Goal: Task Accomplishment & Management: Use online tool/utility

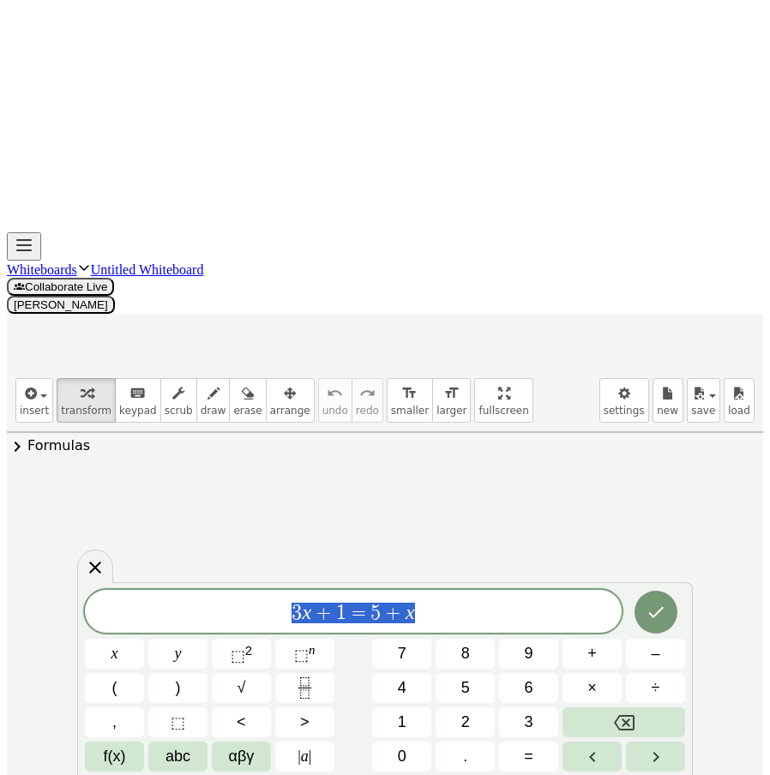
drag, startPoint x: 434, startPoint y: 612, endPoint x: 268, endPoint y: 611, distance: 165.4
click at [269, 611] on span "3 x + 1 = 5 + x" at bounding box center [353, 613] width 537 height 24
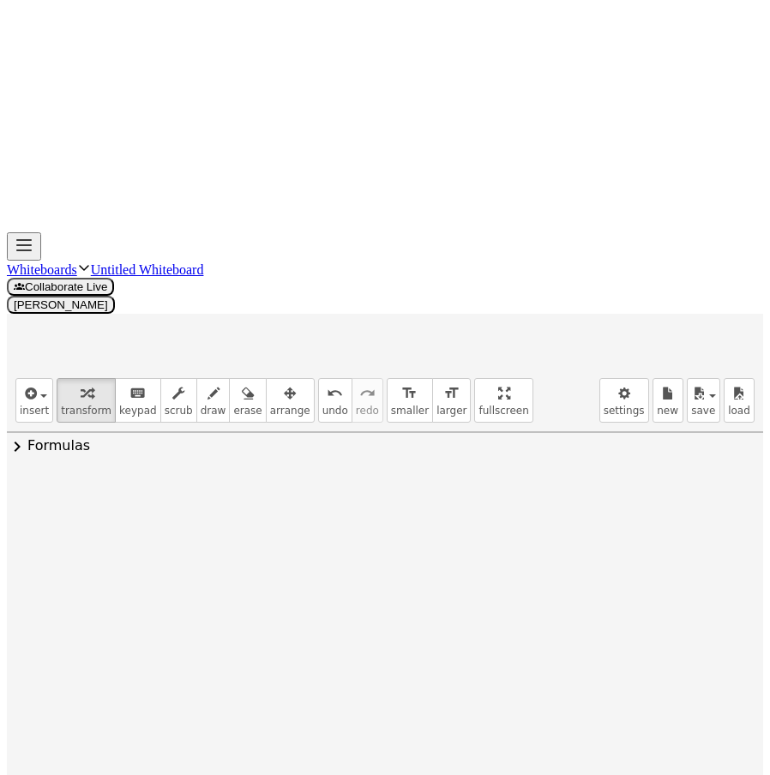
click at [475, 592] on div at bounding box center [497, 640] width 186 height 97
click at [475, 595] on div at bounding box center [497, 641] width 154 height 92
click at [322, 405] on span "undo" at bounding box center [335, 411] width 26 height 12
click at [327, 383] on icon "undo" at bounding box center [335, 393] width 16 height 21
drag, startPoint x: 507, startPoint y: 304, endPoint x: 450, endPoint y: 305, distance: 57.4
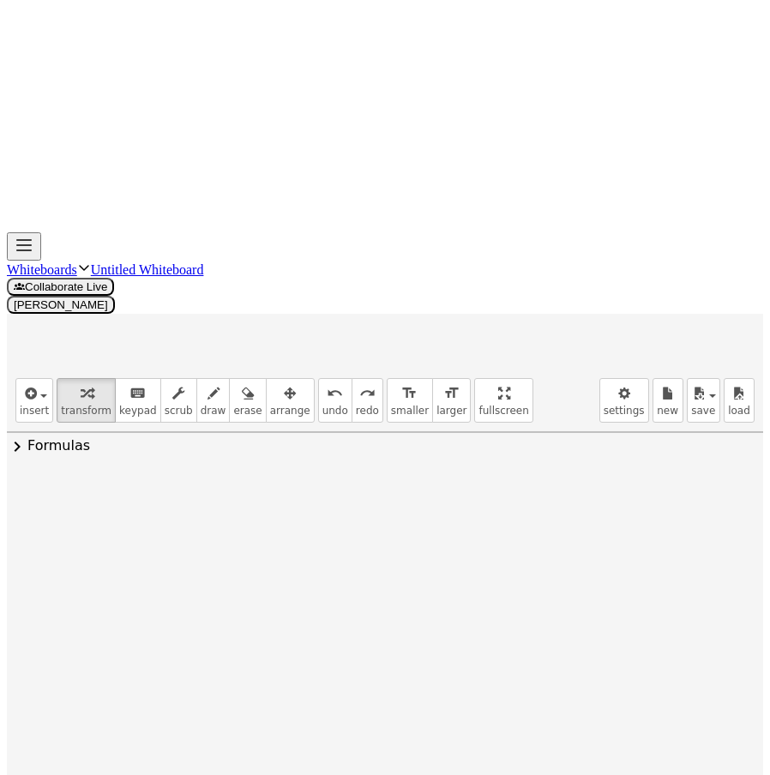
click at [450, 592] on div at bounding box center [497, 640] width 186 height 97
drag, startPoint x: 507, startPoint y: 355, endPoint x: 462, endPoint y: 357, distance: 45.5
click at [462, 592] on div at bounding box center [497, 640] width 186 height 97
click at [490, 592] on div at bounding box center [497, 640] width 186 height 97
drag, startPoint x: 567, startPoint y: 428, endPoint x: 568, endPoint y: 296, distance: 132.0
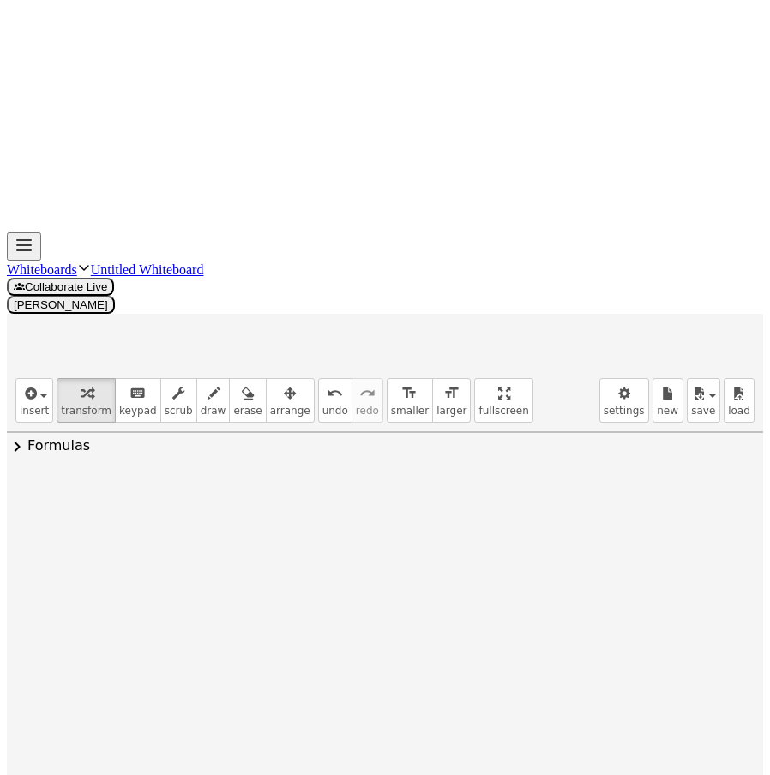
click at [482, 643] on div "· 7 · 2 √ 2 · ( 2 √ 7 ) · 7" at bounding box center [482, 643] width 0 height 0
drag, startPoint x: 261, startPoint y: 92, endPoint x: 414, endPoint y: 261, distance: 228.8
click at [270, 405] on span "arrange" at bounding box center [290, 411] width 40 height 12
drag, startPoint x: 481, startPoint y: 304, endPoint x: 325, endPoint y: 198, distance: 188.8
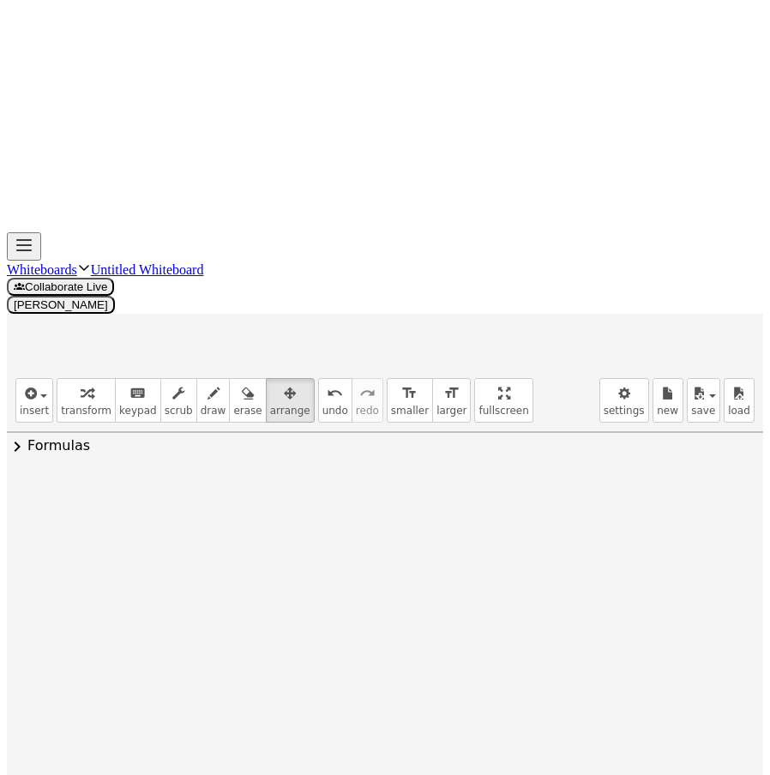
click at [339, 495] on div at bounding box center [346, 546] width 207 height 102
click at [69, 405] on span "transform" at bounding box center [86, 411] width 51 height 12
click at [325, 486] on div at bounding box center [344, 532] width 186 height 93
click at [345, 488] on div at bounding box center [344, 532] width 154 height 89
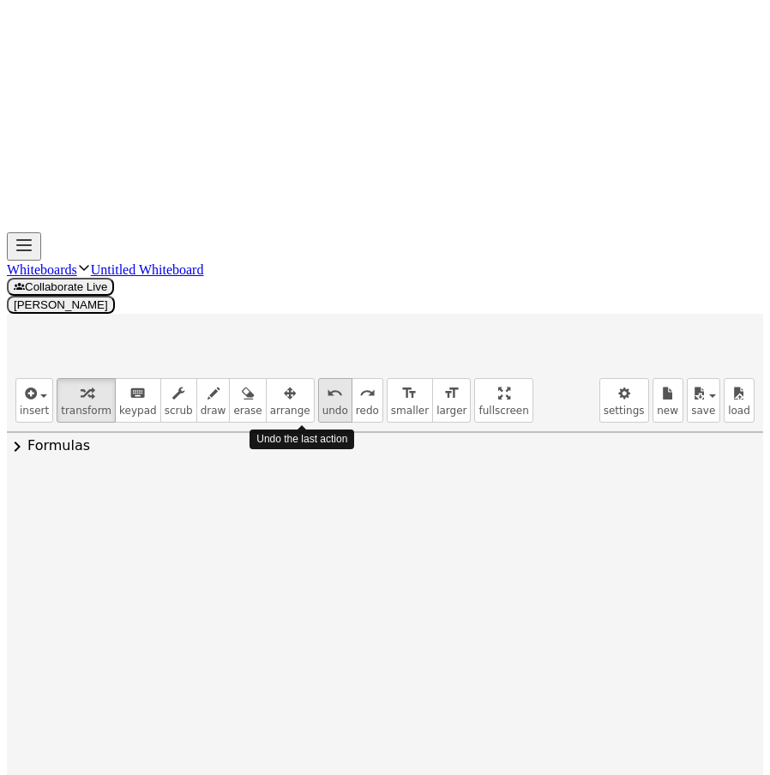
click at [327, 383] on icon "undo" at bounding box center [335, 393] width 16 height 21
click at [302, 488] on div at bounding box center [344, 532] width 154 height 89
click at [322, 405] on span "undo" at bounding box center [335, 411] width 26 height 12
click at [344, 488] on div at bounding box center [344, 532] width 154 height 89
click at [322, 405] on span "undo" at bounding box center [335, 411] width 26 height 12
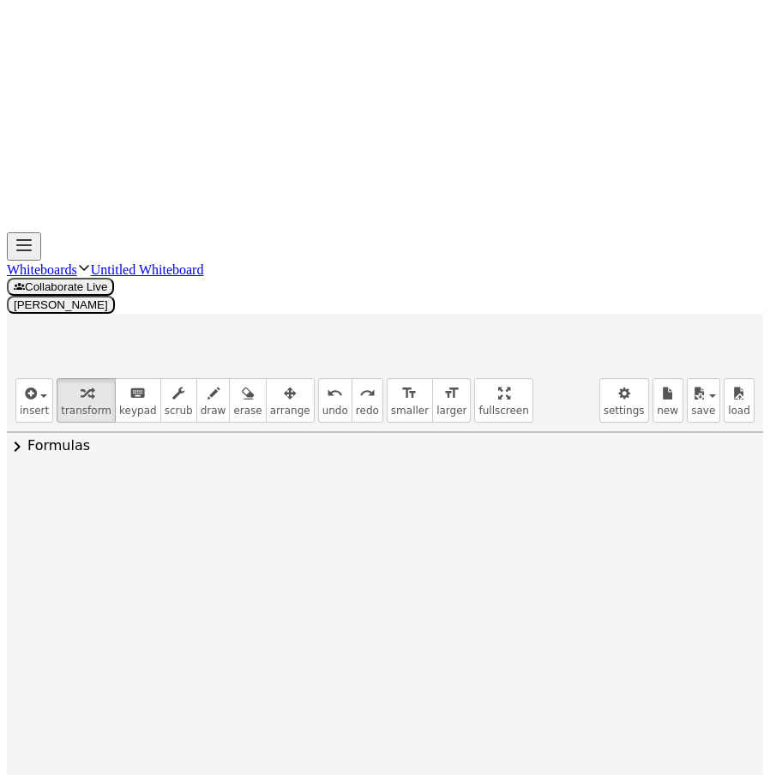
drag, startPoint x: 363, startPoint y: 201, endPoint x: 306, endPoint y: 203, distance: 57.5
click at [306, 488] on div at bounding box center [344, 532] width 154 height 89
click at [328, 534] on div "· 7 · 2 √ 2 · 2 √ 7 · 7" at bounding box center [328, 534] width 0 height 0
click at [393, 525] on div "Transform line Copy line as LaTeX Copy derivation as LaTeX Expand new lines: Off" at bounding box center [398, 534] width 19 height 19
click at [480, 488] on span "Transform line" at bounding box center [473, 495] width 76 height 14
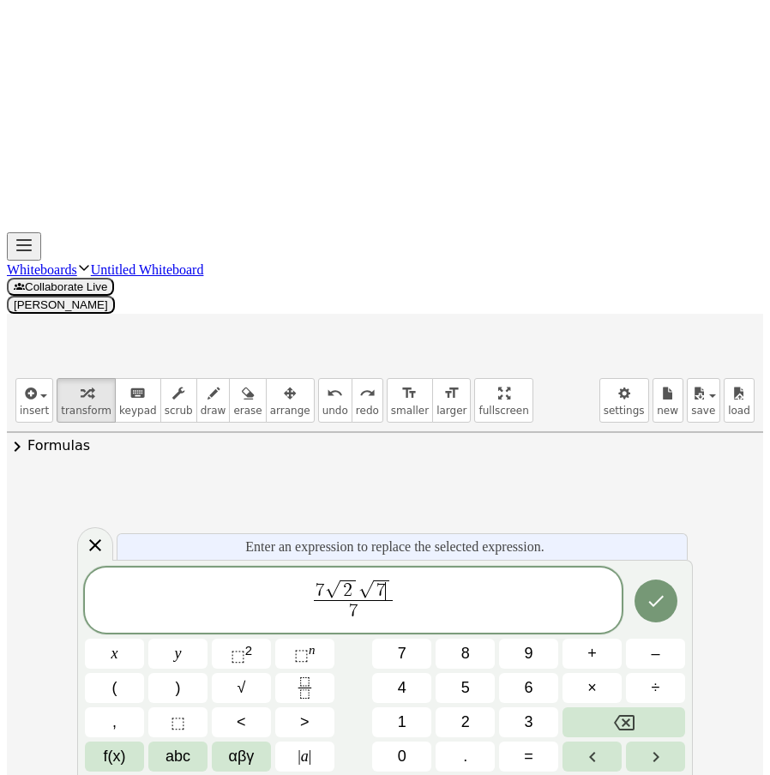
click at [386, 586] on span "7 ​" at bounding box center [382, 590] width 16 height 21
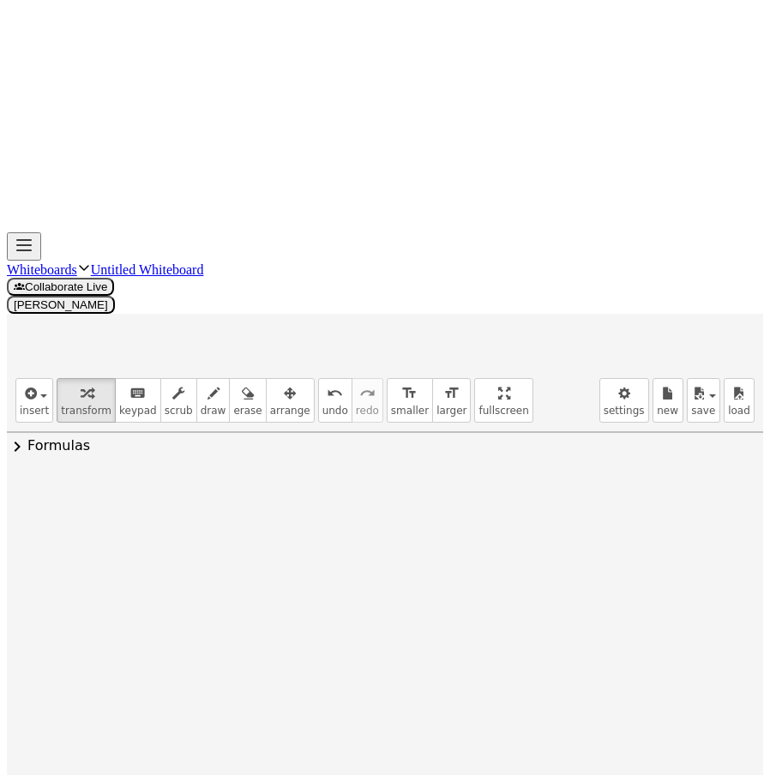
click at [342, 487] on div at bounding box center [343, 532] width 139 height 90
click at [289, 488] on div at bounding box center [344, 532] width 128 height 89
click at [380, 525] on div "Transform line Copy line as LaTeX Copy derivation as LaTeX Expand new lines: Off" at bounding box center [385, 534] width 19 height 19
click at [453, 483] on li "Transform line" at bounding box center [490, 496] width 146 height 26
click at [329, 487] on div at bounding box center [343, 532] width 139 height 90
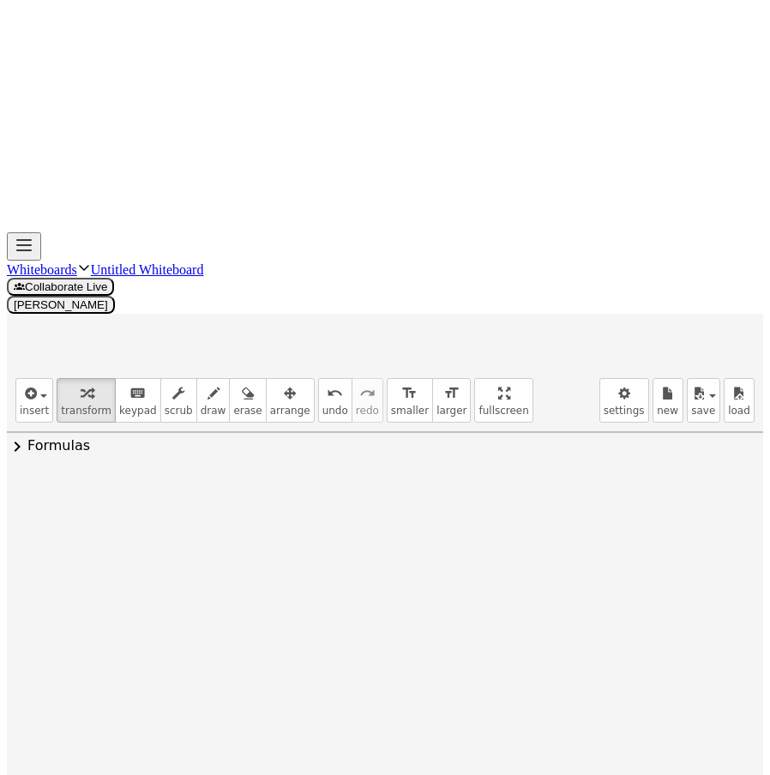
drag, startPoint x: 354, startPoint y: 208, endPoint x: 291, endPoint y: 211, distance: 62.6
click at [339, 488] on div at bounding box center [344, 532] width 154 height 89
click at [354, 488] on div at bounding box center [344, 532] width 154 height 89
click at [342, 488] on div at bounding box center [344, 532] width 154 height 89
click at [322, 405] on span "undo" at bounding box center [335, 411] width 26 height 12
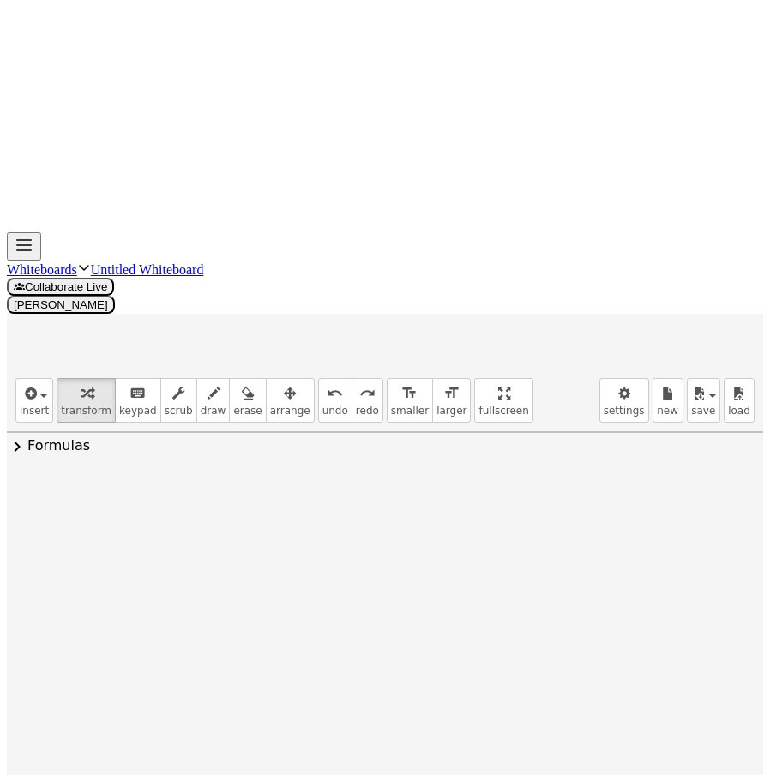
drag, startPoint x: 357, startPoint y: 196, endPoint x: 340, endPoint y: 172, distance: 29.5
click at [318, 488] on div at bounding box center [344, 532] width 154 height 89
click at [322, 405] on span "undo" at bounding box center [335, 411] width 26 height 12
click at [333, 487] on div at bounding box center [343, 532] width 139 height 90
click at [357, 487] on div at bounding box center [343, 532] width 139 height 90
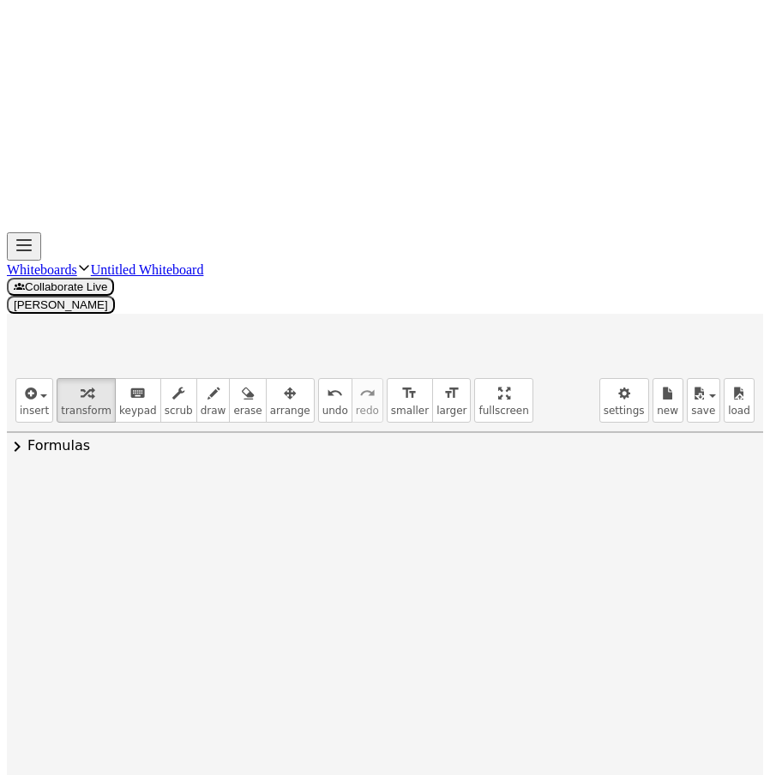
click at [337, 488] on div at bounding box center [344, 532] width 128 height 89
click at [322, 405] on span "undo" at bounding box center [335, 411] width 26 height 12
drag, startPoint x: 306, startPoint y: 205, endPoint x: 318, endPoint y: 223, distance: 21.6
click at [322, 573] on icon at bounding box center [329, 580] width 14 height 14
click at [324, 486] on div at bounding box center [343, 532] width 244 height 93
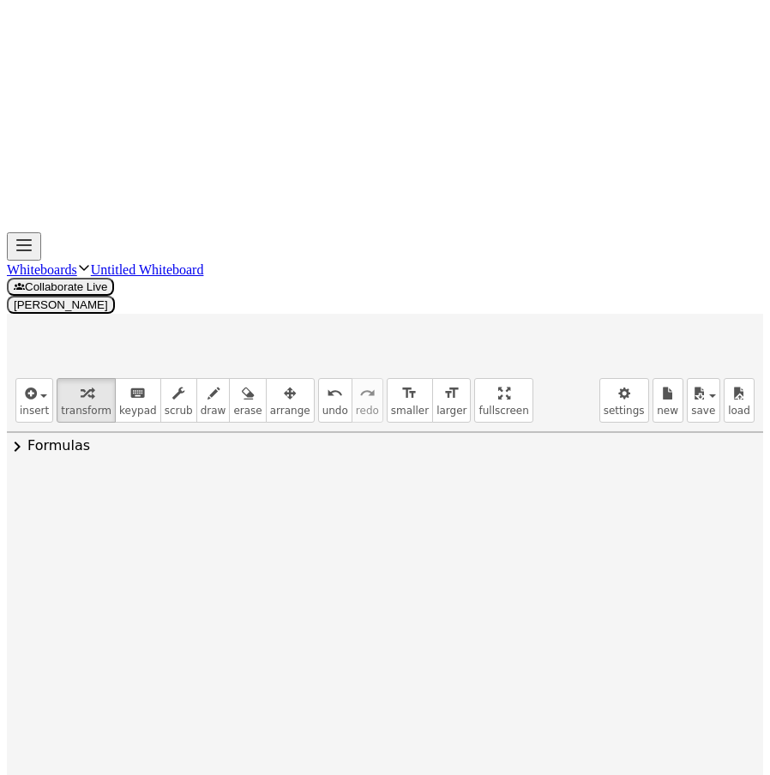
click at [449, 525] on div at bounding box center [448, 534] width 19 height 19
click at [435, 525] on div "Transform line Copy line as LaTeX Copy derivation as LaTeX Expand new lines: Off" at bounding box center [444, 534] width 19 height 19
click at [519, 489] on span "Transform line" at bounding box center [518, 496] width 76 height 14
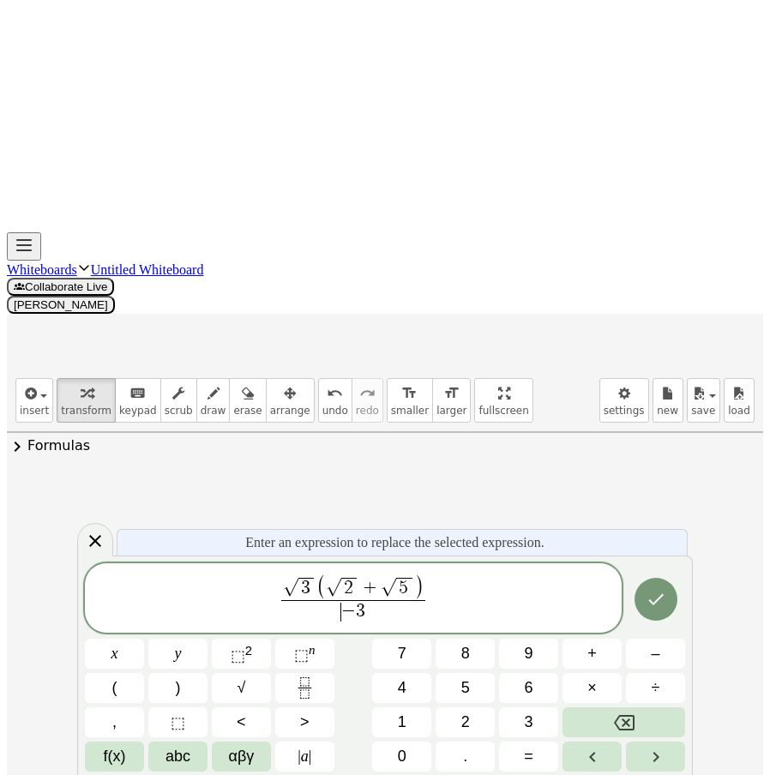
click at [352, 612] on span "−" at bounding box center [348, 611] width 15 height 19
click at [282, 608] on span "​ 3" at bounding box center [353, 611] width 145 height 23
click at [277, 604] on span "√ 3 ( √ 2 + √ 5 ) ​ 3 ​" at bounding box center [353, 598] width 537 height 51
click at [649, 613] on button "Done" at bounding box center [655, 599] width 43 height 43
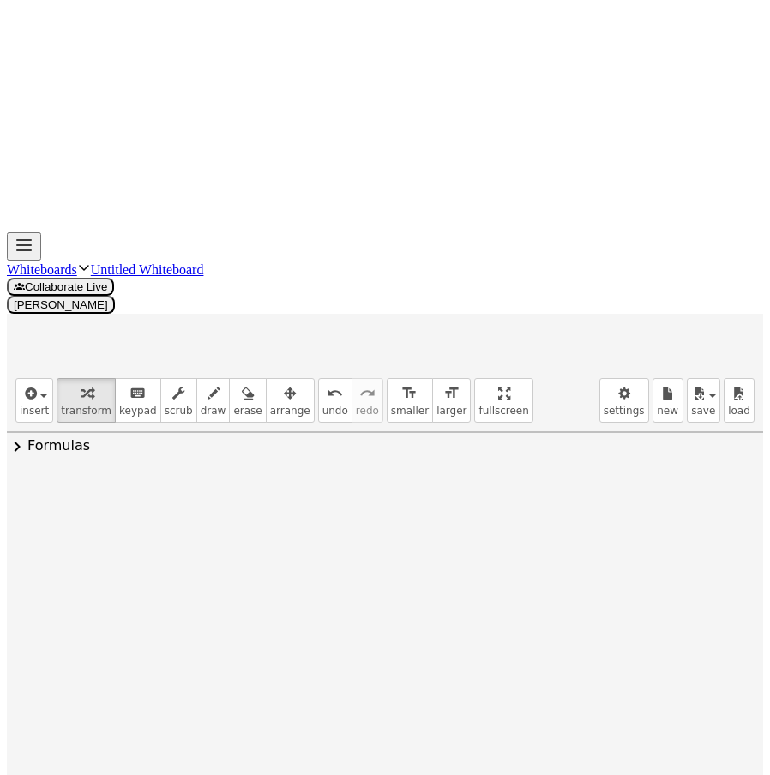
click at [351, 486] on div at bounding box center [344, 532] width 264 height 93
drag, startPoint x: 267, startPoint y: 204, endPoint x: 247, endPoint y: 196, distance: 21.2
click at [247, 486] on div at bounding box center [344, 532] width 264 height 93
click at [450, 525] on div "Transform line Copy line as LaTeX Copy derivation as LaTeX Expand new lines: Off" at bounding box center [454, 534] width 19 height 19
click at [563, 483] on li "Transform line" at bounding box center [559, 496] width 146 height 26
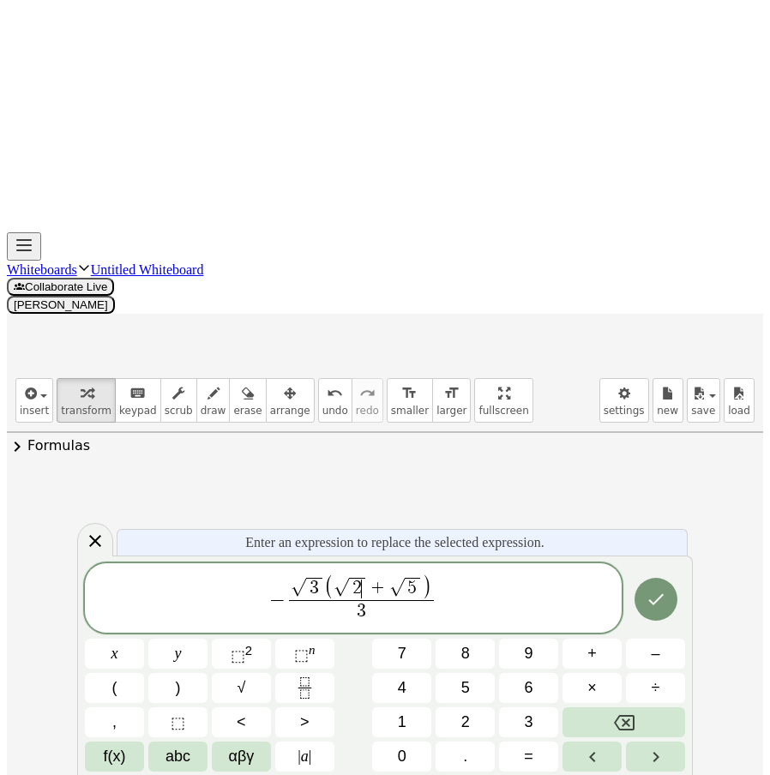
click at [360, 587] on span "2" at bounding box center [356, 588] width 9 height 19
click at [418, 595] on span "5" at bounding box center [413, 588] width 16 height 21
click at [446, 581] on span "− √ 3 ( √ 6 + √ 1 5 ) 3 ​ ​" at bounding box center [353, 598] width 537 height 51
click at [415, 588] on span "5" at bounding box center [415, 588] width 9 height 19
click at [435, 585] on span ")" at bounding box center [432, 588] width 10 height 26
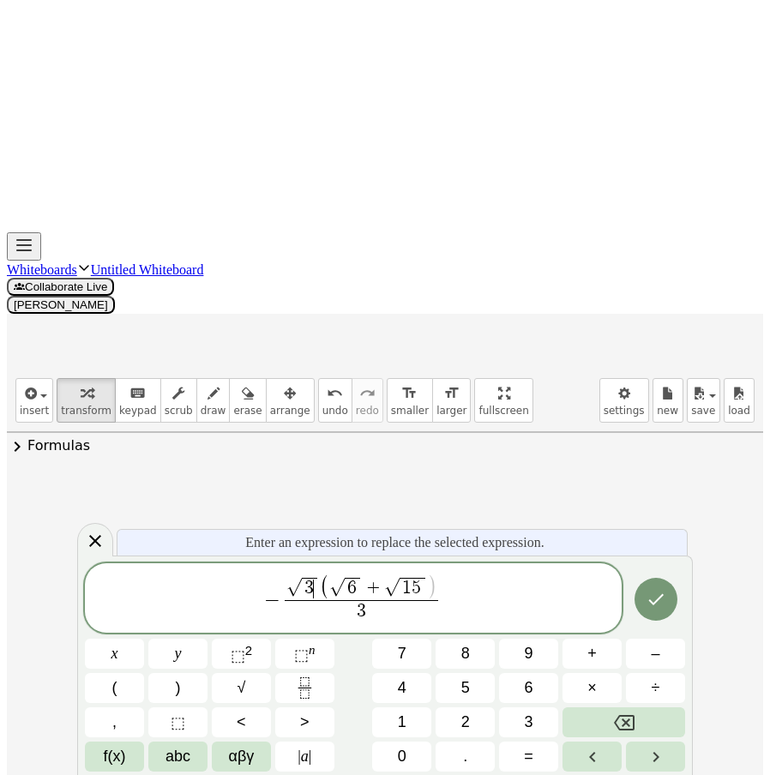
click at [317, 586] on span "3 ​" at bounding box center [310, 588] width 16 height 21
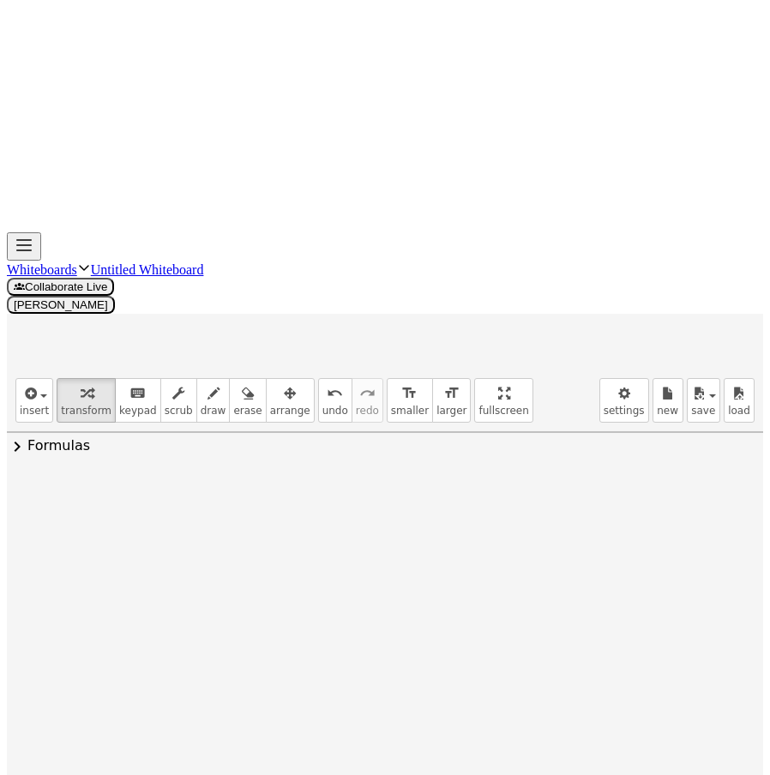
click at [424, 525] on div "Transform line Copy line as LaTeX Copy derivation as LaTeX Expand new lines: Off" at bounding box center [427, 534] width 19 height 19
click at [510, 488] on span "Transform line" at bounding box center [497, 495] width 76 height 14
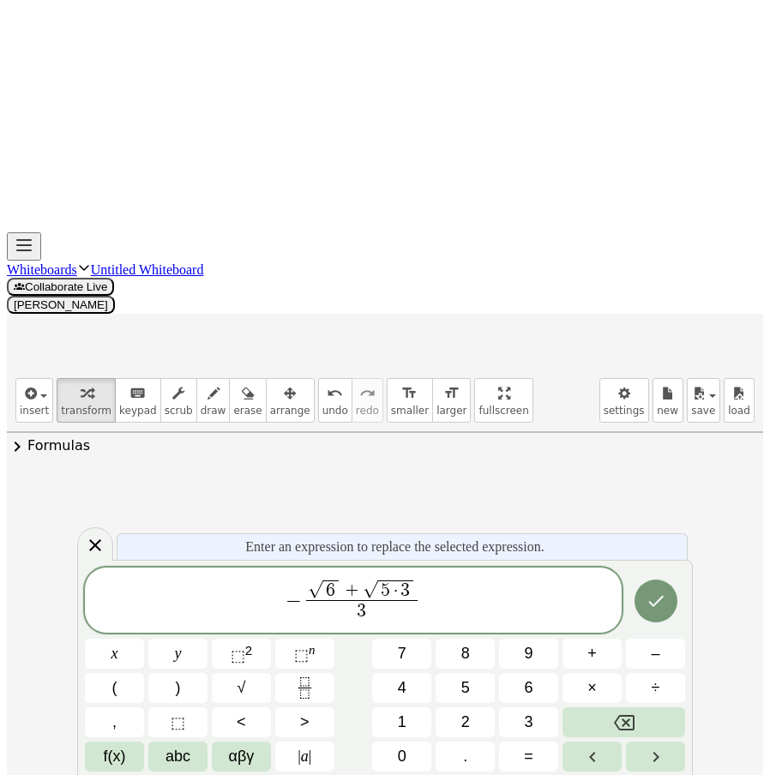
click at [336, 599] on span "6" at bounding box center [331, 590] width 16 height 21
click at [645, 606] on icon "Done" at bounding box center [655, 601] width 21 height 21
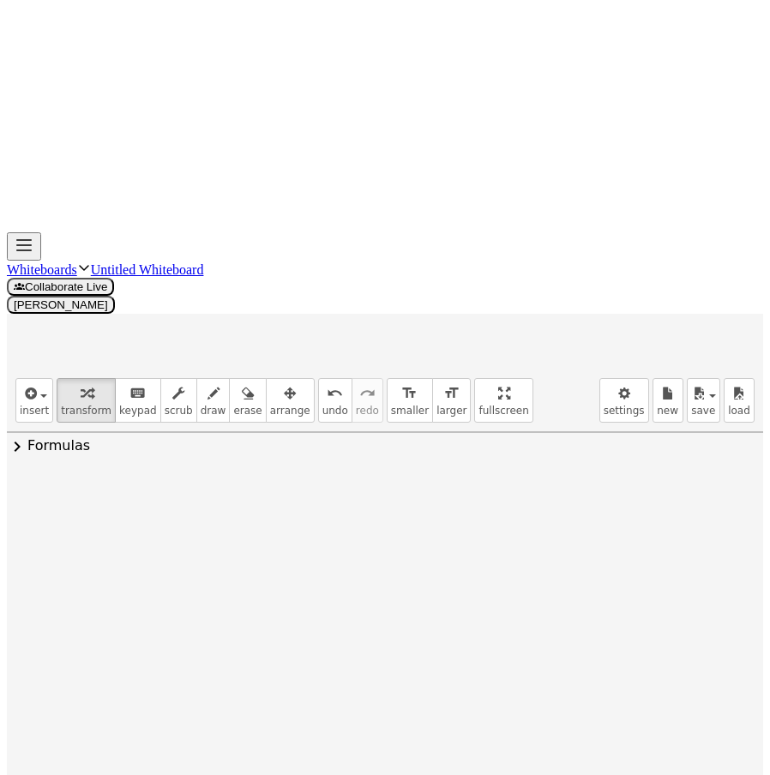
click at [391, 487] on div at bounding box center [343, 532] width 243 height 90
click at [302, 487] on div at bounding box center [344, 532] width 228 height 90
drag, startPoint x: 292, startPoint y: 196, endPoint x: 298, endPoint y: 207, distance: 11.9
click at [298, 488] on div at bounding box center [344, 532] width 202 height 89
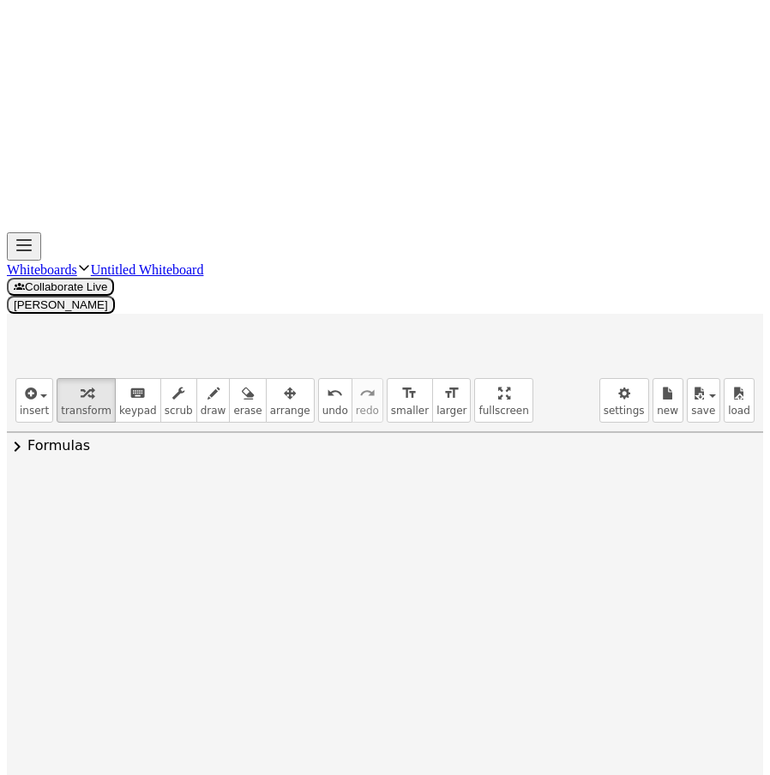
click at [322, 585] on icon at bounding box center [329, 592] width 14 height 14
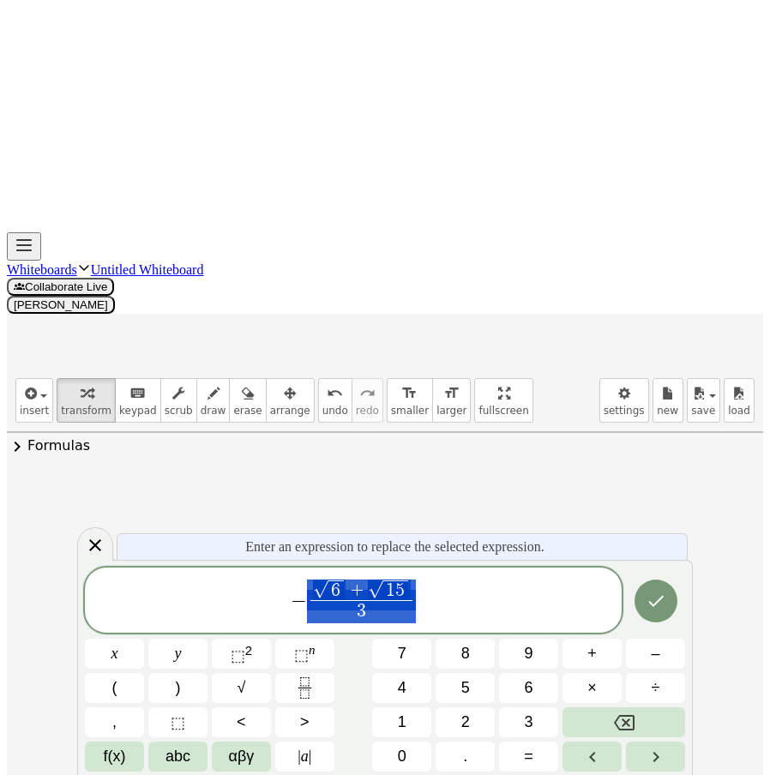
drag, startPoint x: 490, startPoint y: 588, endPoint x: 328, endPoint y: 585, distance: 162.0
click at [177, 587] on span "− √ 6 + √ 1 5 3 ​" at bounding box center [353, 602] width 537 height 48
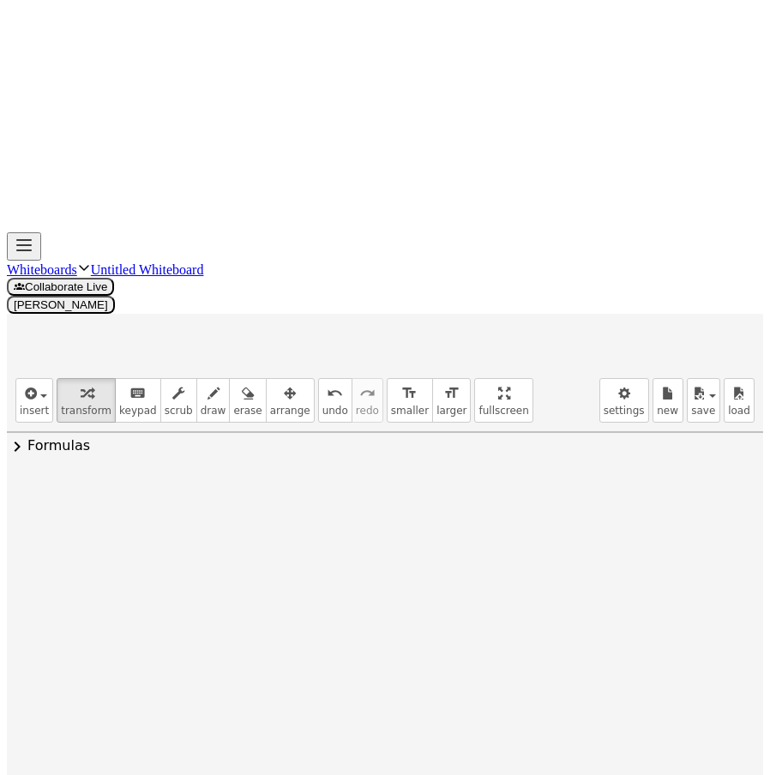
drag, startPoint x: 300, startPoint y: 227, endPoint x: 374, endPoint y: 225, distance: 73.8
click at [374, 501] on div at bounding box center [344, 532] width 168 height 63
drag, startPoint x: 312, startPoint y: 207, endPoint x: 270, endPoint y: 202, distance: 42.3
click at [269, 501] on div at bounding box center [344, 532] width 168 height 63
click at [321, 573] on icon at bounding box center [328, 580] width 14 height 14
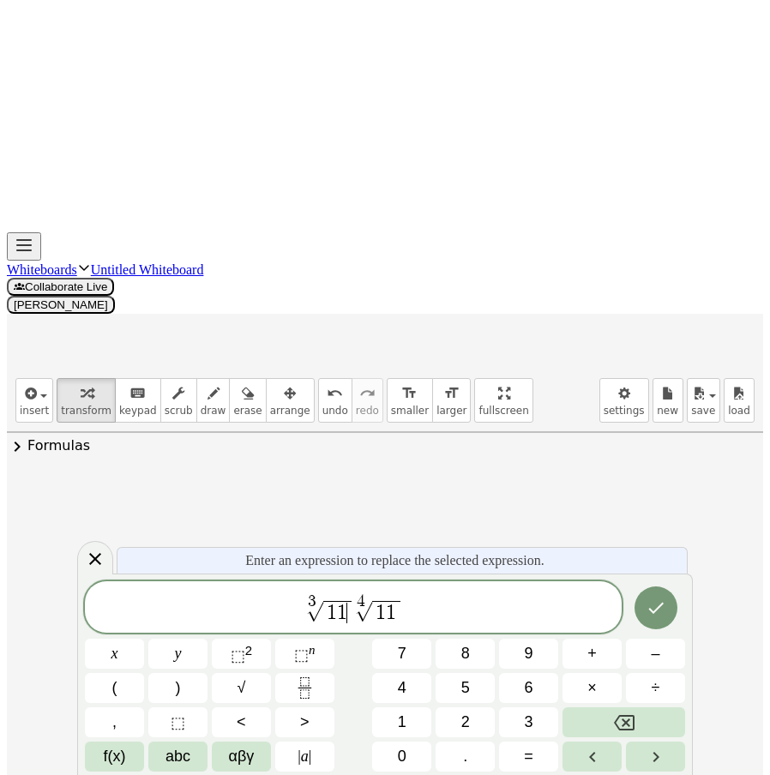
click at [359, 617] on span "√" at bounding box center [363, 612] width 17 height 20
click at [356, 617] on span "√" at bounding box center [363, 612] width 17 height 20
click at [393, 615] on span "1" at bounding box center [391, 613] width 10 height 21
drag, startPoint x: 369, startPoint y: 613, endPoint x: 357, endPoint y: 615, distance: 12.1
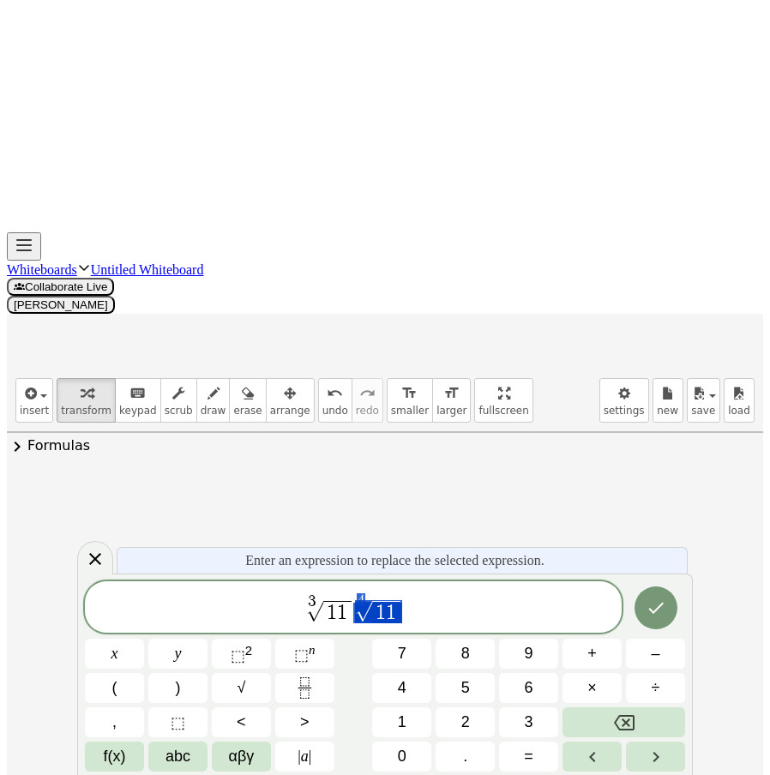
click at [357, 615] on span "3 √ 1 1 4 √ 1 1" at bounding box center [353, 607] width 537 height 33
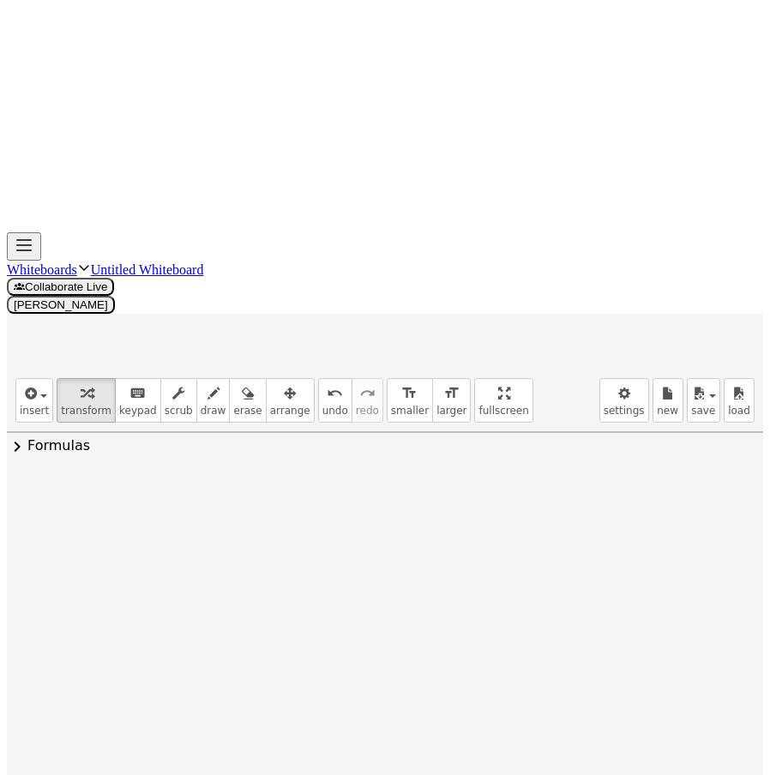
click at [318, 499] on div at bounding box center [344, 532] width 155 height 67
click at [337, 499] on div at bounding box center [343, 532] width 139 height 67
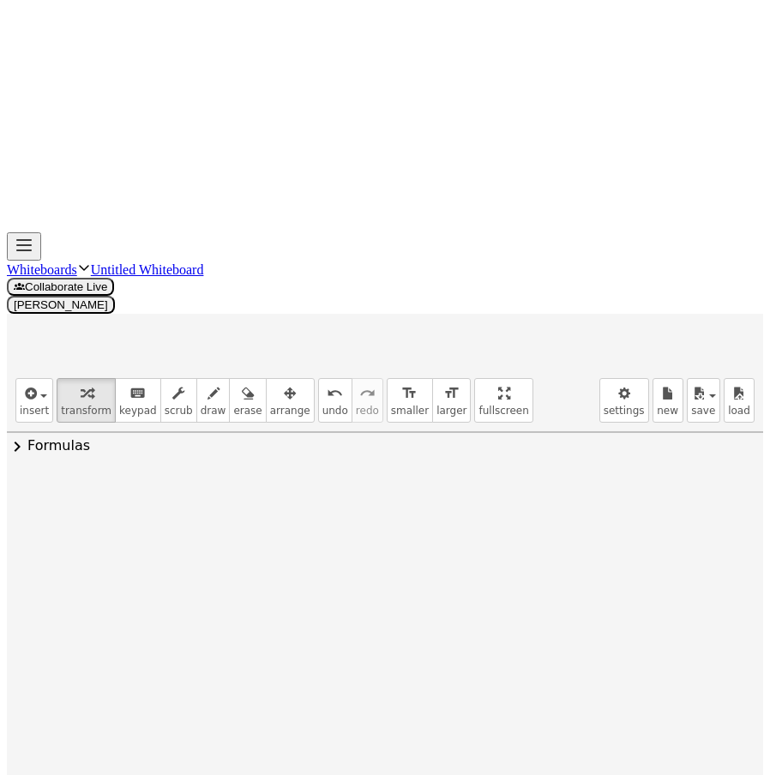
click at [309, 499] on div at bounding box center [344, 532] width 170 height 67
click at [359, 499] on div at bounding box center [343, 532] width 161 height 67
click at [363, 499] on div at bounding box center [343, 532] width 161 height 67
click at [344, 499] on div at bounding box center [343, 532] width 152 height 67
click at [372, 525] on div "Transform line Copy line as LaTeX Copy derivation as LaTeX Expand new lines: Off" at bounding box center [372, 534] width 19 height 19
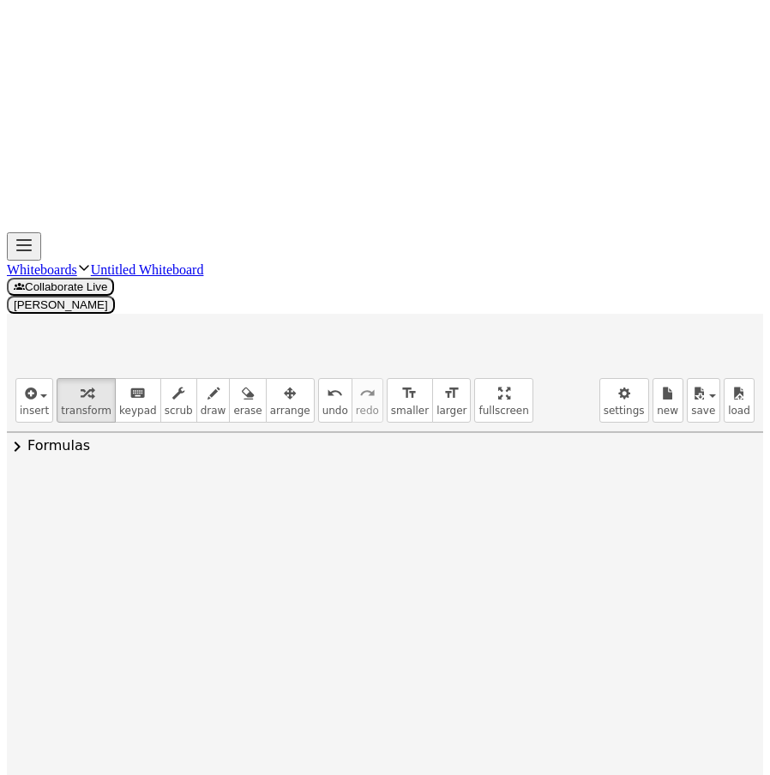
click at [453, 488] on span "Transform line" at bounding box center [447, 495] width 76 height 14
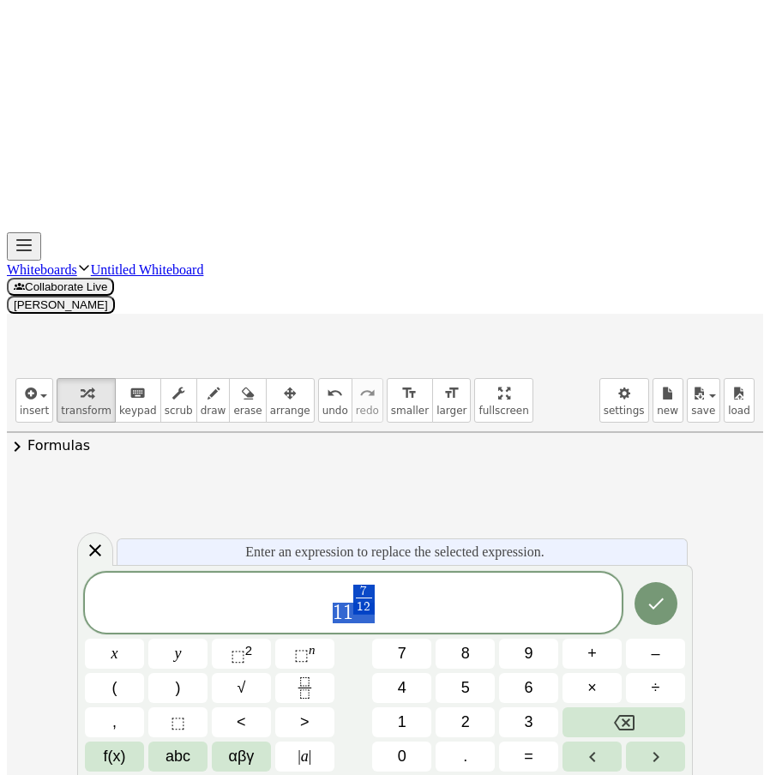
drag, startPoint x: 390, startPoint y: 609, endPoint x: 220, endPoint y: 603, distance: 169.8
click at [189, 610] on span "1 1 7 1 2 ​" at bounding box center [353, 604] width 537 height 42
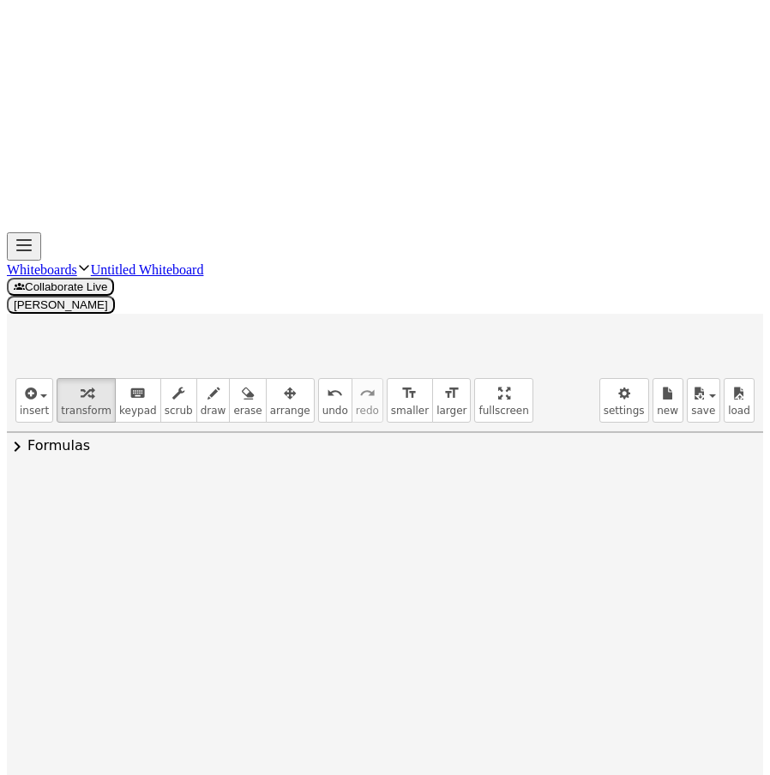
click at [326, 486] on div at bounding box center [344, 532] width 112 height 93
click at [297, 486] on div at bounding box center [344, 532] width 112 height 93
click at [270, 382] on div "button" at bounding box center [290, 392] width 40 height 21
click at [84, 382] on div "button" at bounding box center [86, 392] width 51 height 21
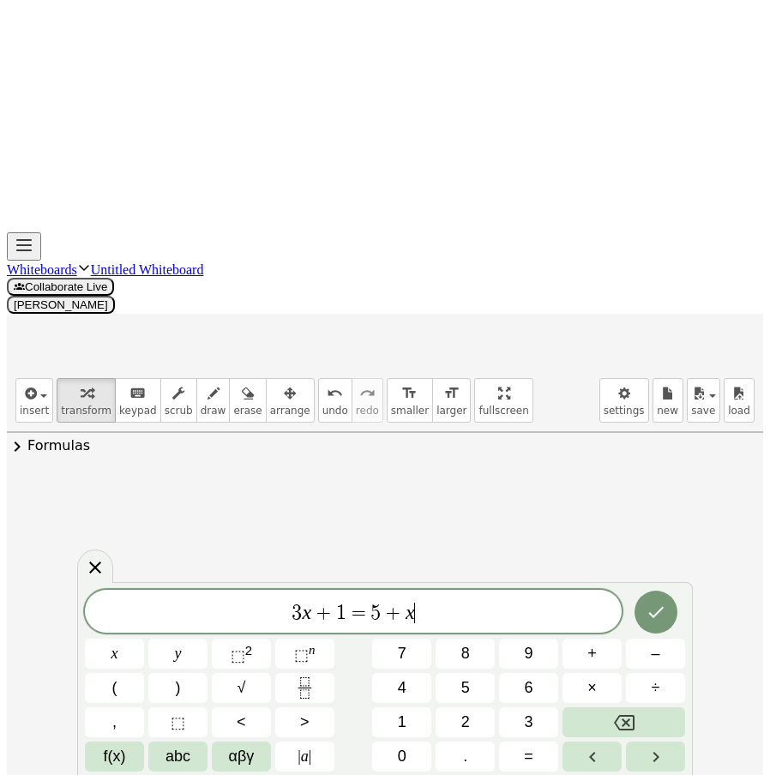
drag, startPoint x: 433, startPoint y: 602, endPoint x: 135, endPoint y: 601, distance: 298.3
click at [83, 591] on body "Graspable Math Activities Whiteboards Classes Account v1.30.2 | Privacy policy …" at bounding box center [385, 576] width 756 height 1138
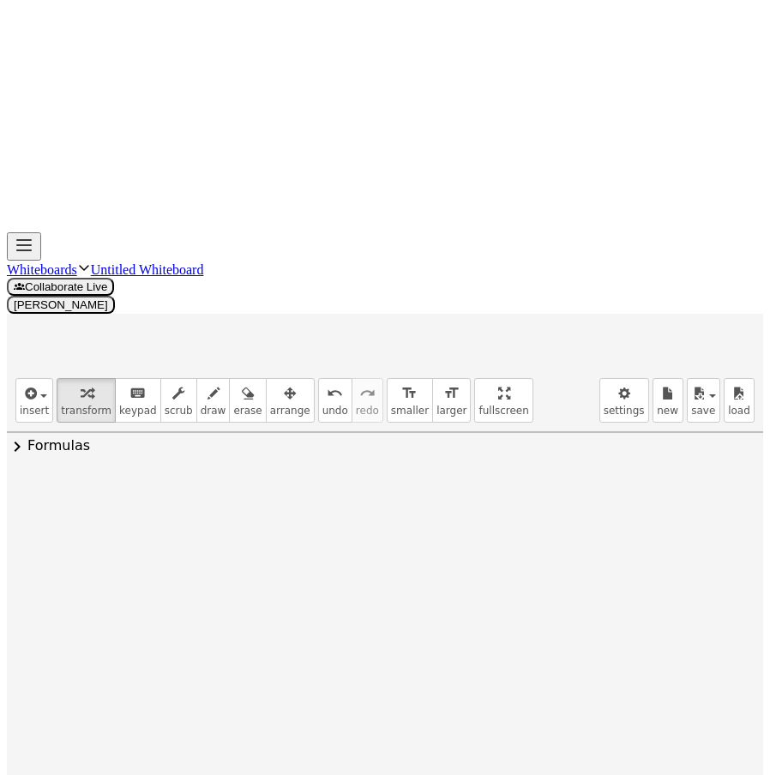
click at [243, 657] on div at bounding box center [272, 690] width 168 height 67
click at [282, 723] on div at bounding box center [272, 756] width 168 height 67
click at [327, 383] on icon "undo" at bounding box center [335, 393] width 16 height 21
click at [267, 723] on div at bounding box center [271, 756] width 153 height 67
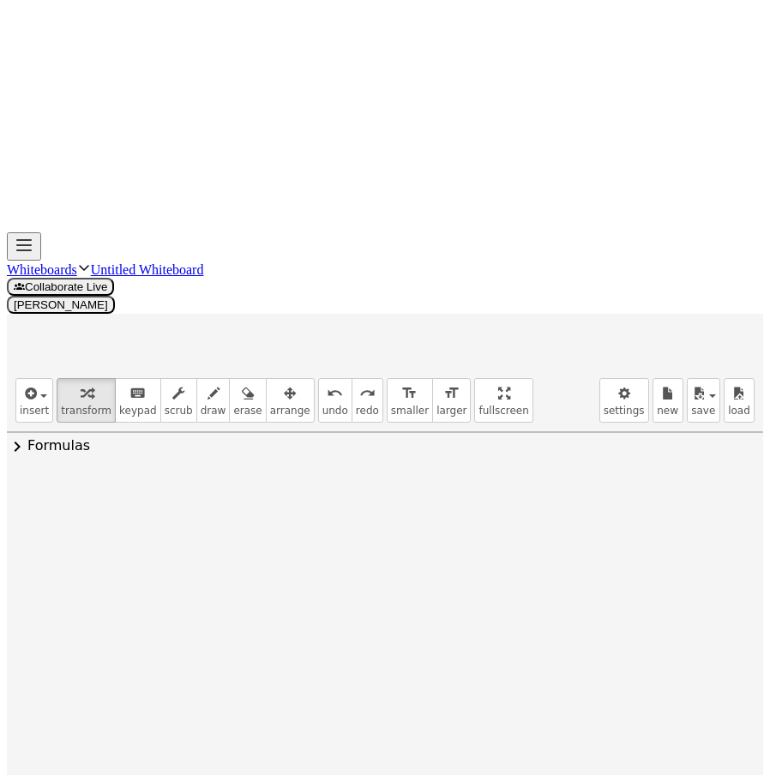
click at [267, 723] on div at bounding box center [271, 756] width 153 height 67
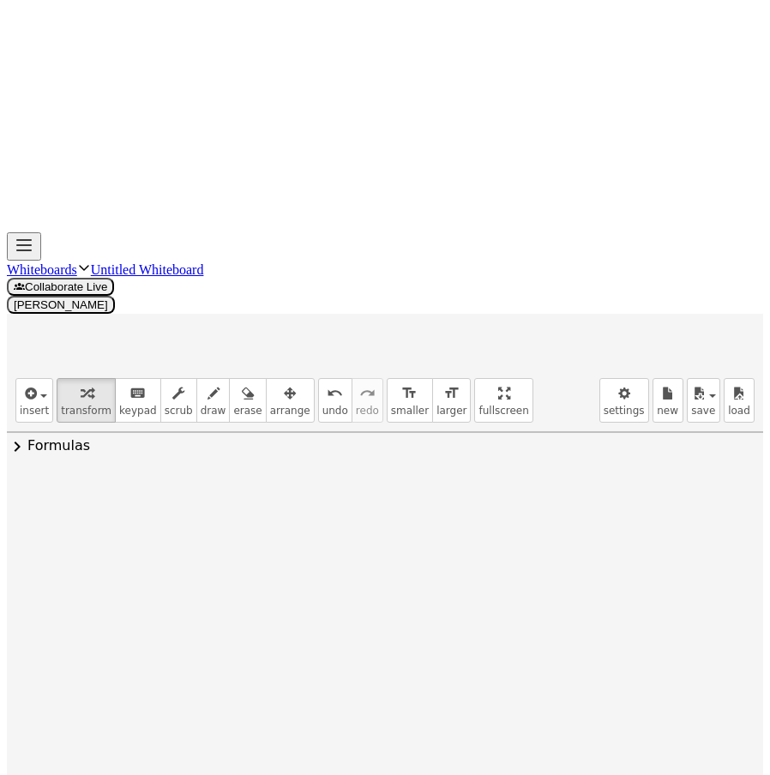
scroll to position [171, 0]
click at [237, 685] on div at bounding box center [272, 718] width 168 height 67
click at [265, 685] on div at bounding box center [272, 718] width 168 height 67
drag, startPoint x: 290, startPoint y: 465, endPoint x: 350, endPoint y: 218, distance: 254.9
click at [293, 369] on div "insert select one: Math Expression Function Text Youtube Video Graphing Geometr…" at bounding box center [385, 414] width 756 height 90
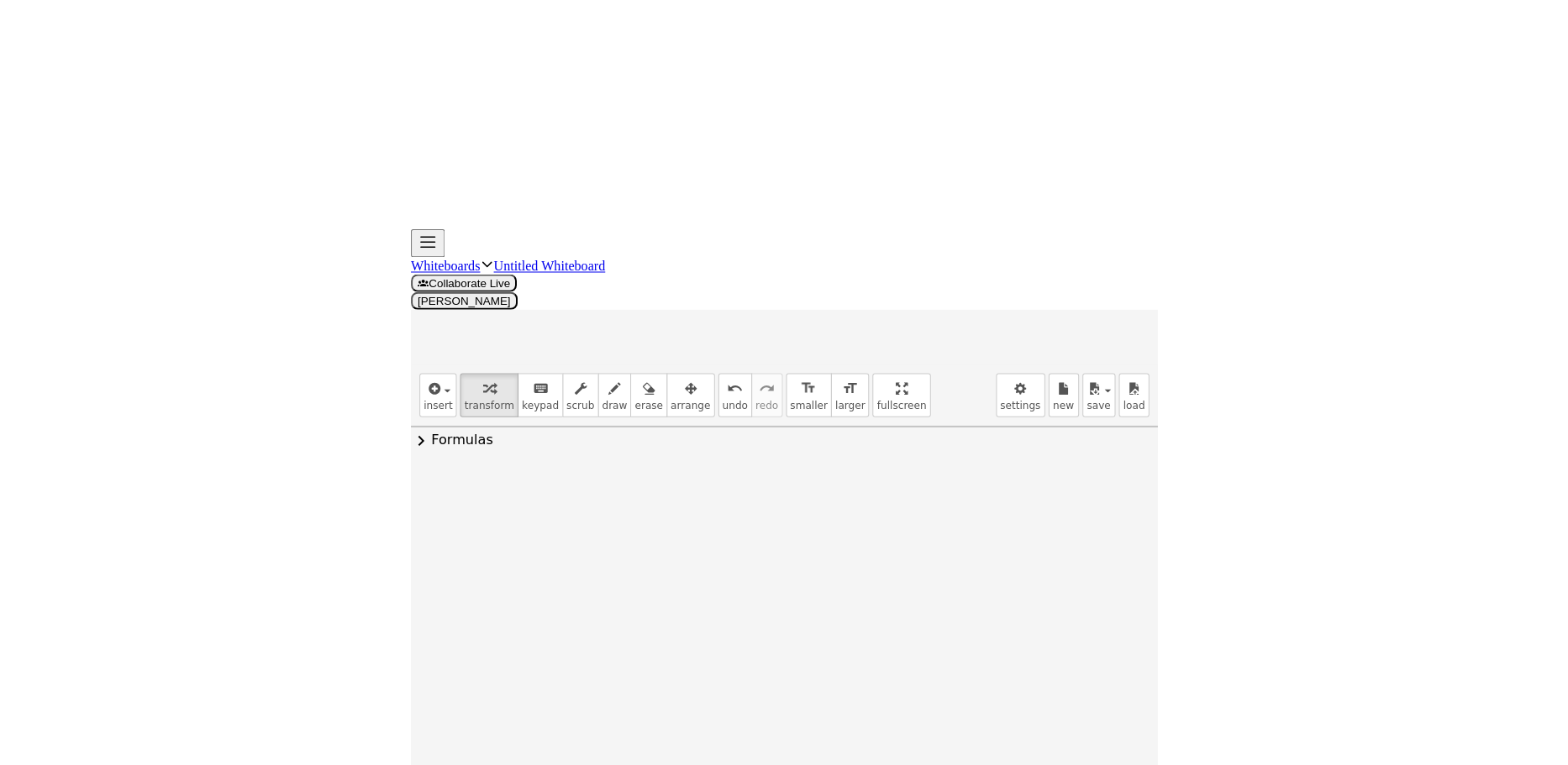
scroll to position [0, 0]
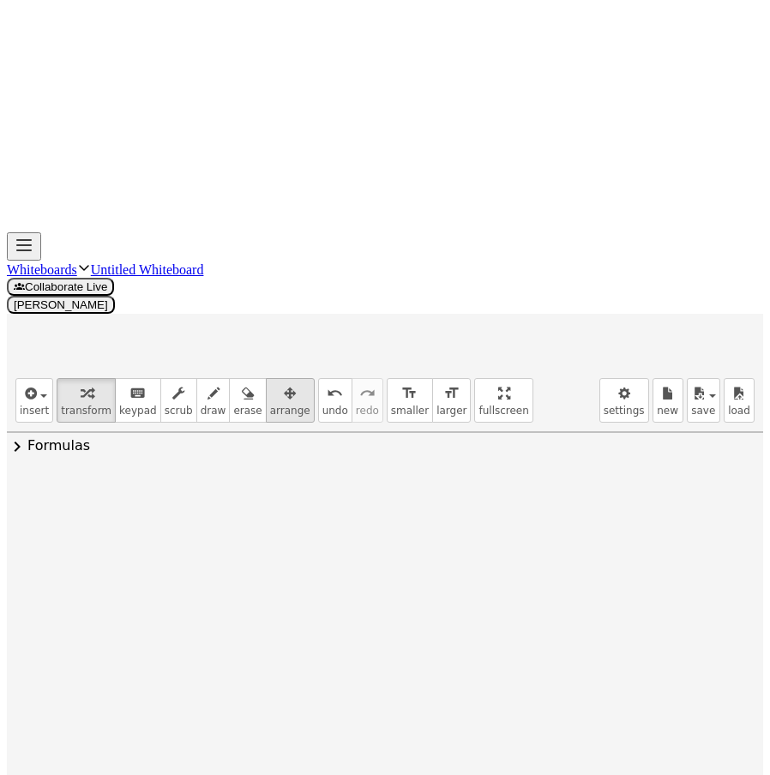
click at [270, 405] on span "arrange" at bounding box center [290, 411] width 40 height 12
click at [115, 378] on button "keyboard keypad" at bounding box center [138, 400] width 46 height 45
click at [80, 405] on span "transform" at bounding box center [86, 411] width 51 height 12
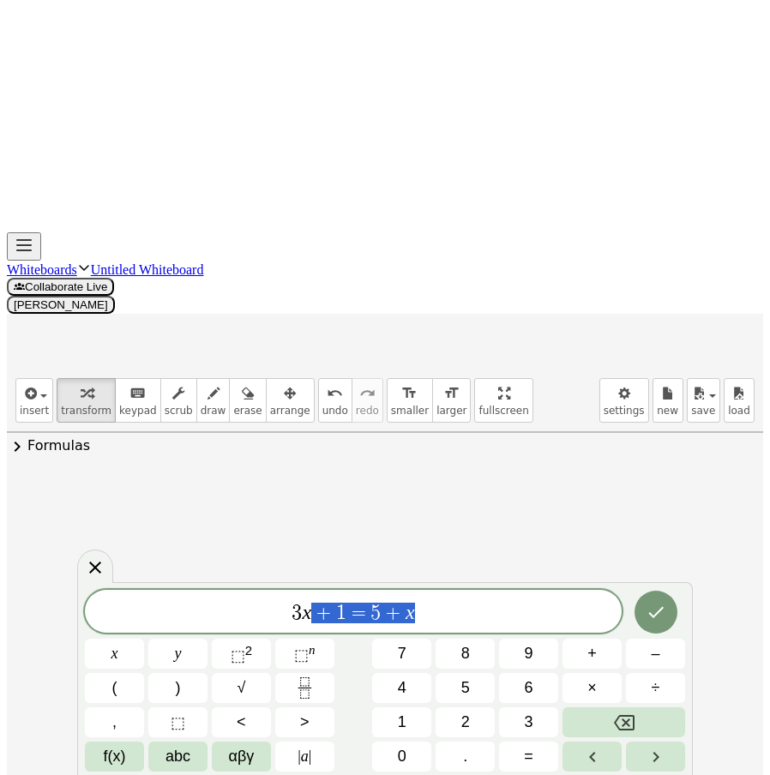
drag, startPoint x: 310, startPoint y: 622, endPoint x: 312, endPoint y: 589, distance: 33.5
click at [209, 618] on span "3 x + 1 = 5 + x" at bounding box center [353, 613] width 537 height 24
click at [339, 614] on var "x" at bounding box center [335, 612] width 9 height 22
click at [333, 613] on var "x" at bounding box center [335, 612] width 9 height 22
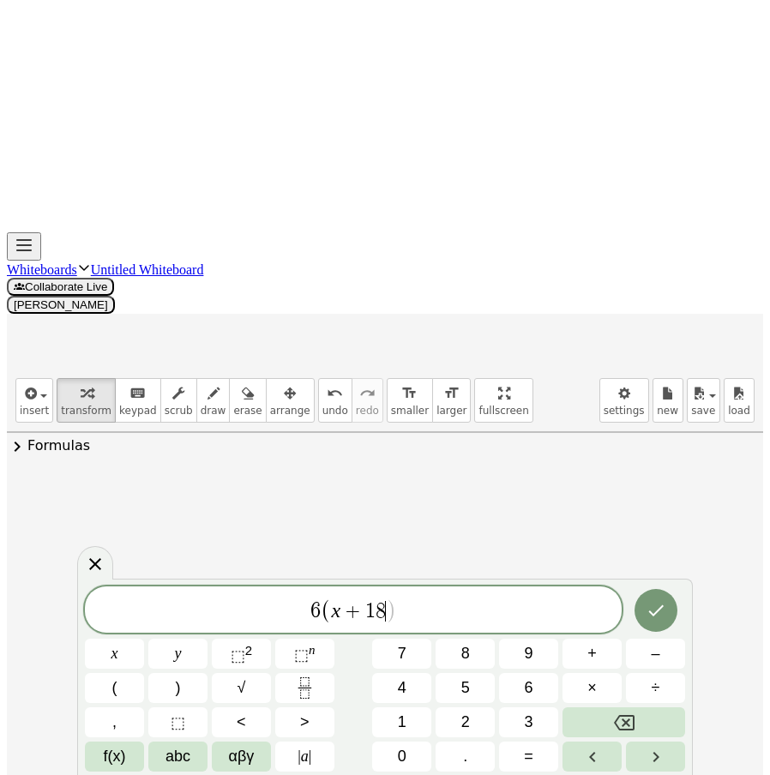
click at [383, 614] on span "8" at bounding box center [380, 611] width 10 height 21
drag, startPoint x: 187, startPoint y: 636, endPoint x: 257, endPoint y: 633, distance: 70.4
click at [182, 636] on div "**********" at bounding box center [385, 678] width 600 height 185
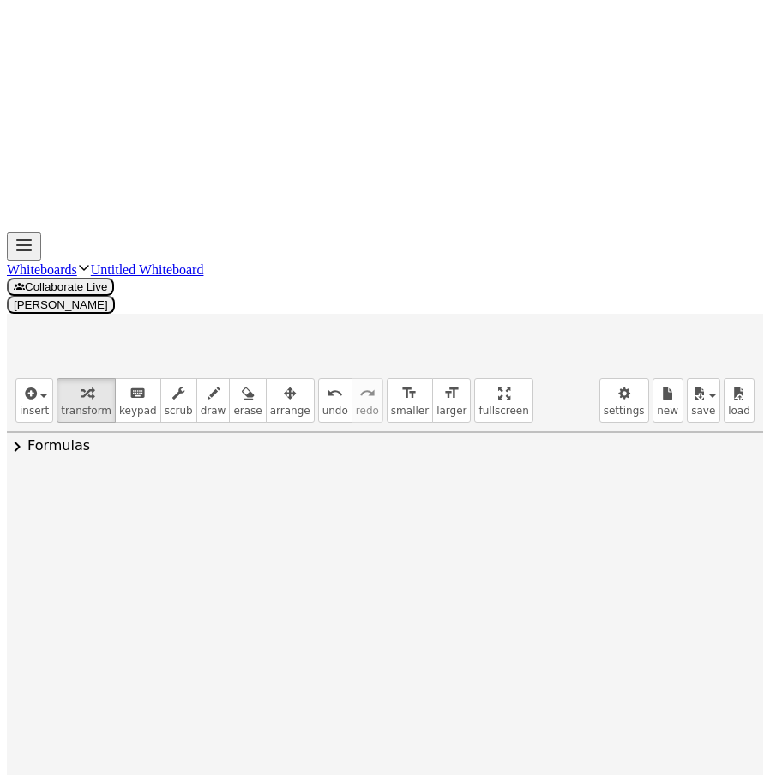
click at [478, 490] on div at bounding box center [486, 520] width 83 height 61
click at [469, 490] on div at bounding box center [486, 520] width 83 height 61
drag, startPoint x: 452, startPoint y: 211, endPoint x: 472, endPoint y: 222, distance: 23.4
click at [472, 490] on div at bounding box center [486, 520] width 83 height 61
click at [465, 557] on icon at bounding box center [472, 566] width 18 height 18
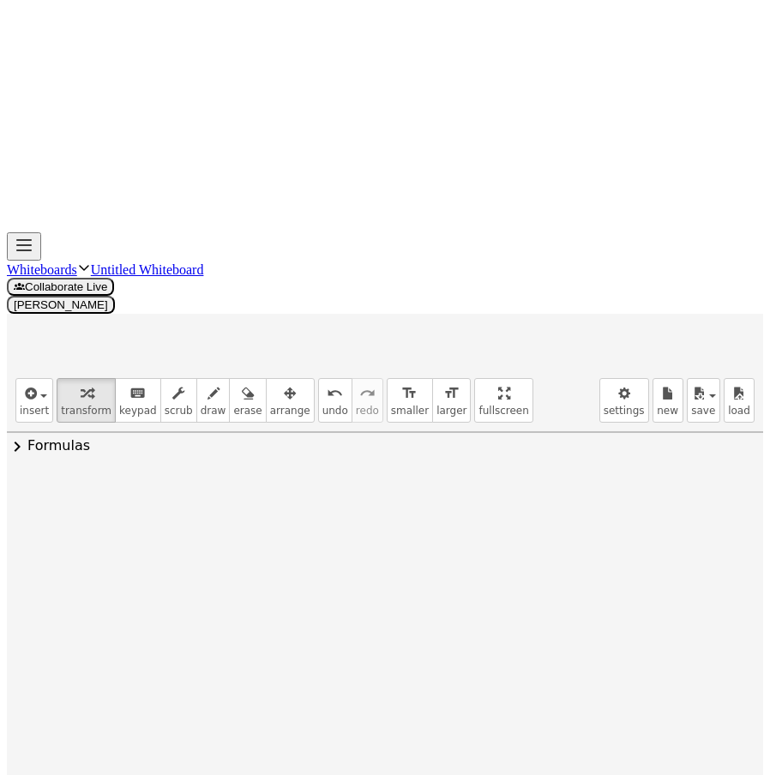
click at [464, 551] on div at bounding box center [486, 581] width 84 height 61
click at [473, 551] on div at bounding box center [486, 581] width 84 height 61
click at [486, 551] on div at bounding box center [486, 581] width 84 height 61
drag, startPoint x: 477, startPoint y: 284, endPoint x: 436, endPoint y: 270, distance: 43.4
click at [436, 486] on div "x 2 5 2 5 2" at bounding box center [479, 551] width 105 height 130
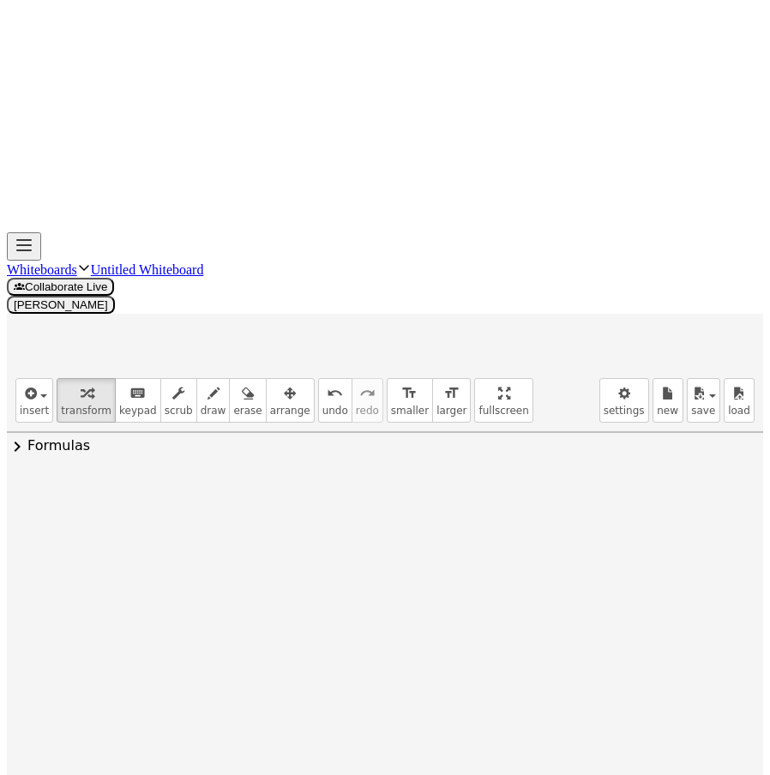
click at [465, 618] on icon at bounding box center [471, 627] width 18 height 18
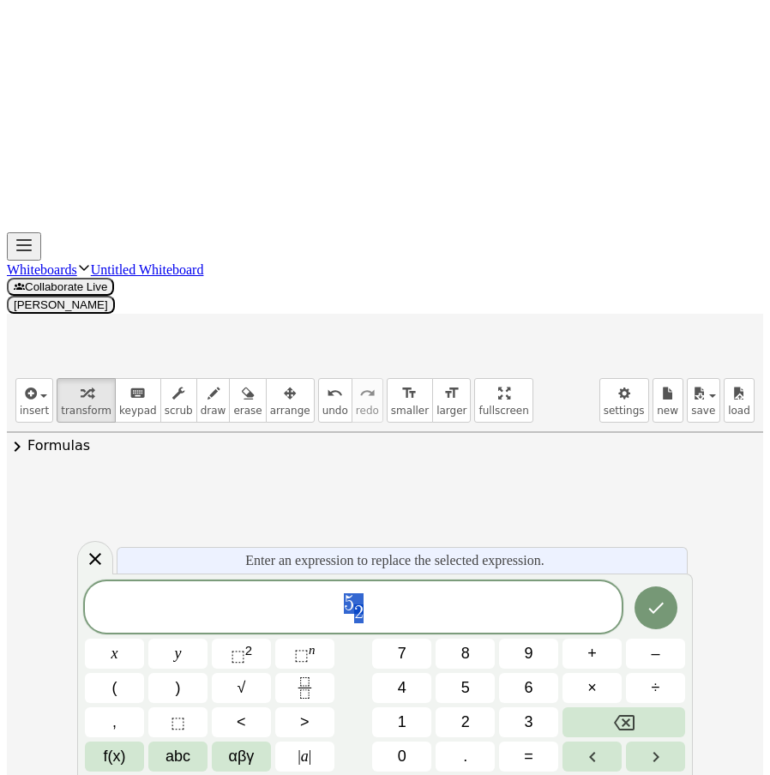
drag, startPoint x: 363, startPoint y: 615, endPoint x: 259, endPoint y: 627, distance: 105.4
click at [259, 627] on div "*** 5 2 ​" at bounding box center [353, 606] width 537 height 51
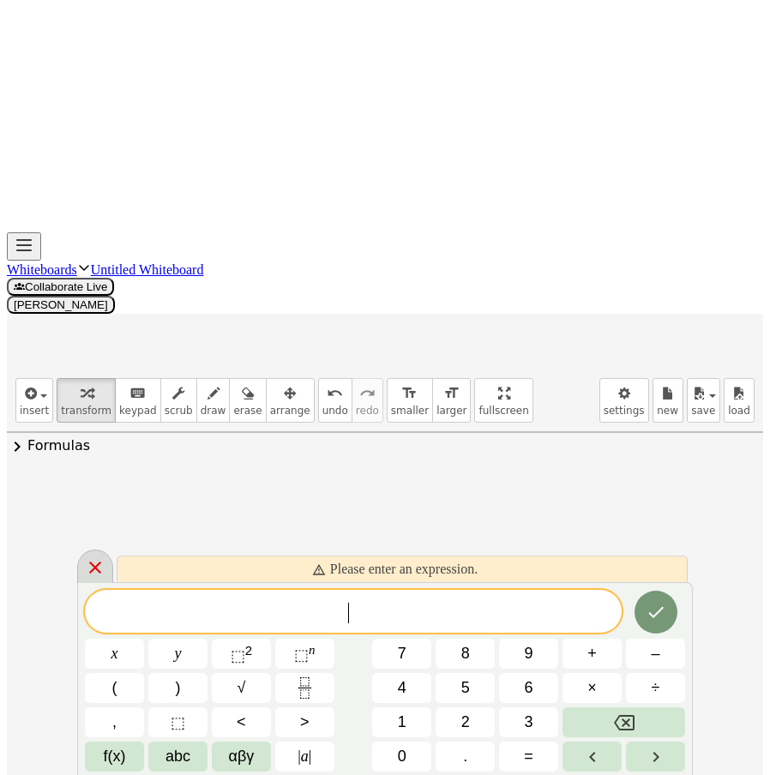
click at [100, 560] on icon at bounding box center [95, 567] width 21 height 21
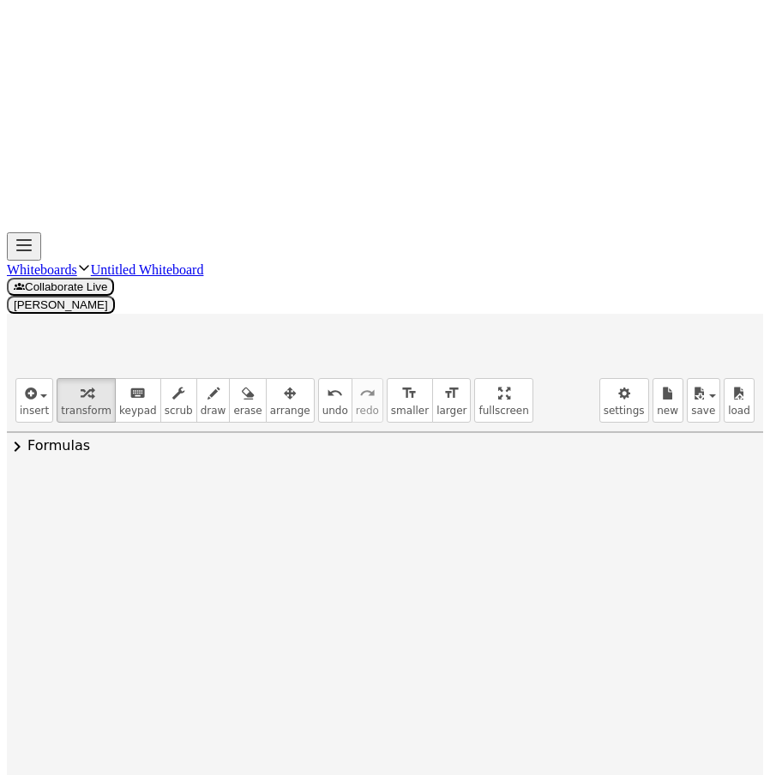
drag, startPoint x: 502, startPoint y: 251, endPoint x: 507, endPoint y: 192, distance: 59.3
click at [471, 522] on div "x 2 5 2 5 2" at bounding box center [471, 522] width 0 height 0
click at [470, 621] on icon at bounding box center [472, 628] width 14 height 14
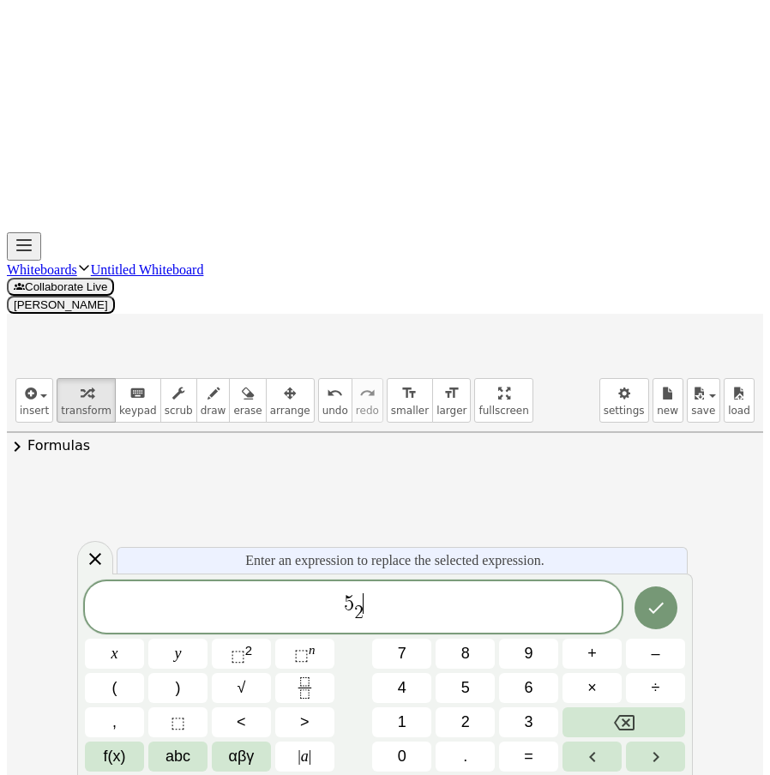
drag, startPoint x: 376, startPoint y: 598, endPoint x: 318, endPoint y: 599, distance: 58.3
click at [305, 603] on span "5 2 ​ ​" at bounding box center [353, 607] width 537 height 33
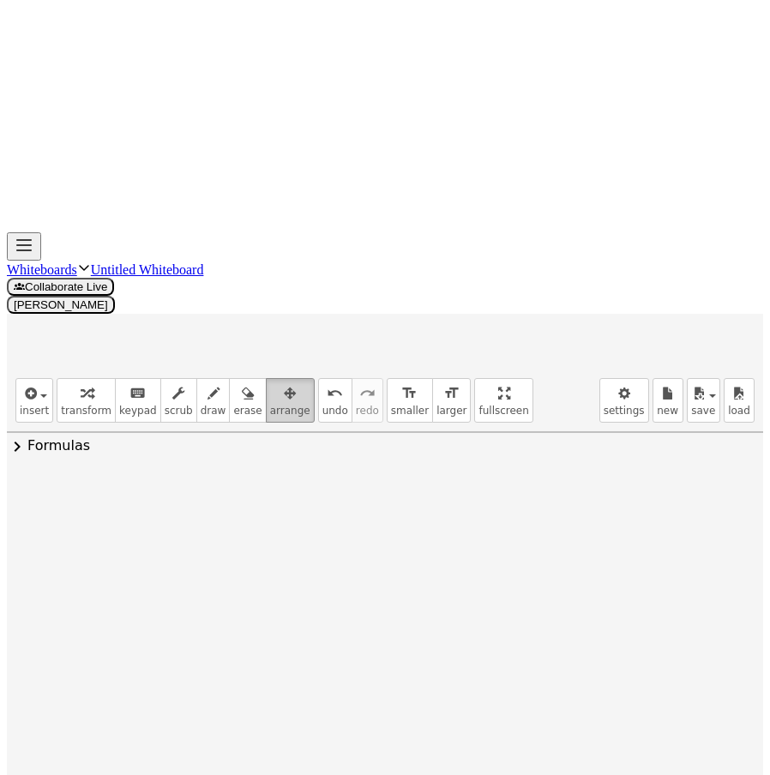
click at [270, 382] on div "button" at bounding box center [290, 392] width 40 height 21
click at [501, 486] on div at bounding box center [479, 582] width 197 height 193
drag, startPoint x: 383, startPoint y: 212, endPoint x: 364, endPoint y: 185, distance: 32.6
click at [364, 474] on div at bounding box center [325, 570] width 197 height 193
click at [87, 405] on span "transform" at bounding box center [86, 411] width 51 height 12
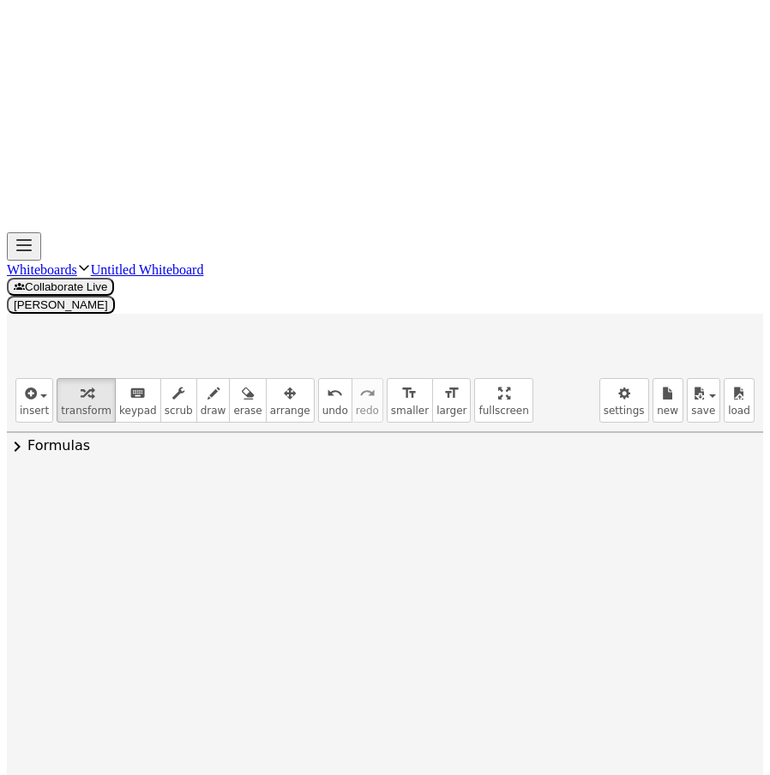
drag, startPoint x: 430, startPoint y: 305, endPoint x: 416, endPoint y: 154, distance: 151.6
click at [348, 495] on div "· ( x ) · ( x )" at bounding box center [348, 495] width 0 height 0
click at [421, 486] on div at bounding box center [429, 495] width 19 height 19
click at [504, 449] on span "Transform line" at bounding box center [503, 456] width 76 height 14
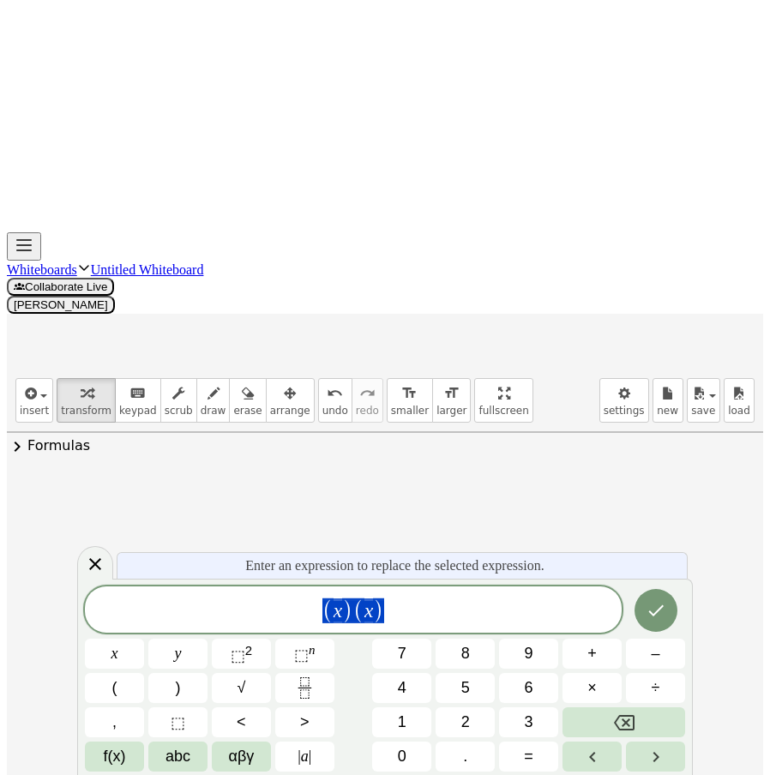
drag, startPoint x: 432, startPoint y: 597, endPoint x: 300, endPoint y: 597, distance: 132.0
click at [255, 598] on span "( x ) ( x )" at bounding box center [353, 611] width 537 height 28
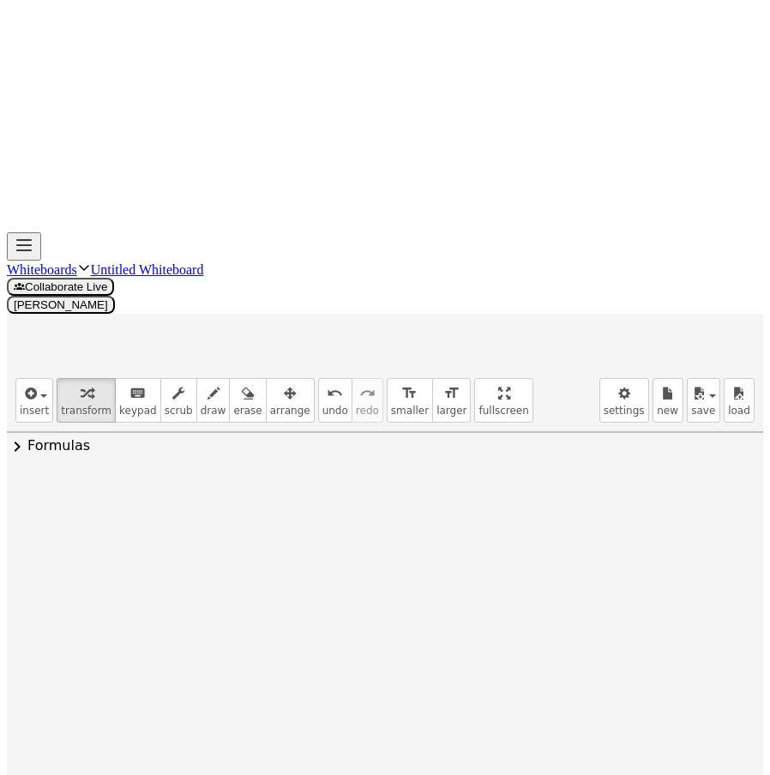
click at [351, 465] on div at bounding box center [356, 493] width 170 height 57
click at [339, 528] on icon at bounding box center [348, 537] width 18 height 18
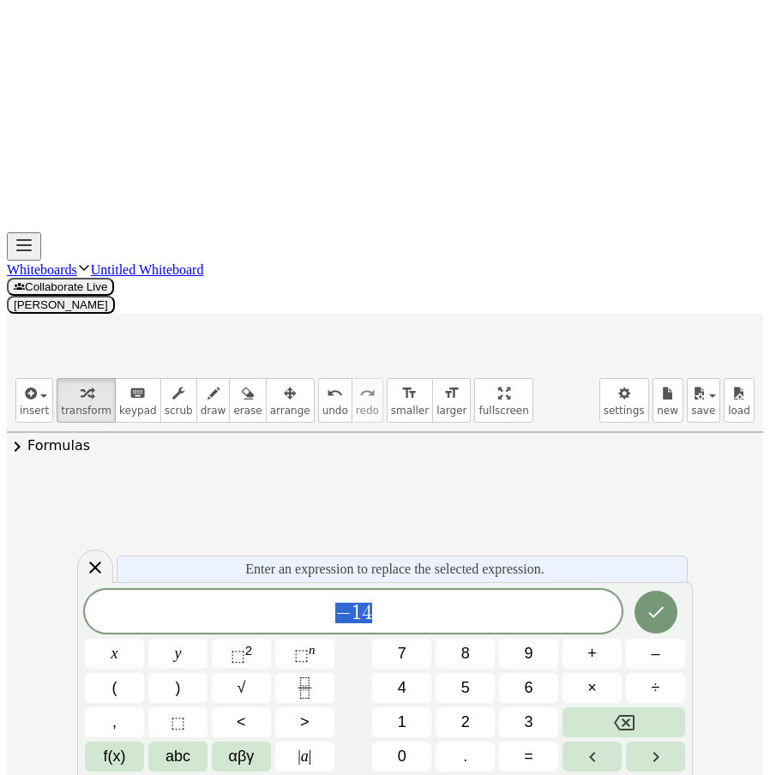
drag, startPoint x: 392, startPoint y: 611, endPoint x: 156, endPoint y: 590, distance: 236.7
click at [157, 590] on div "*** − 1 4" at bounding box center [353, 611] width 537 height 43
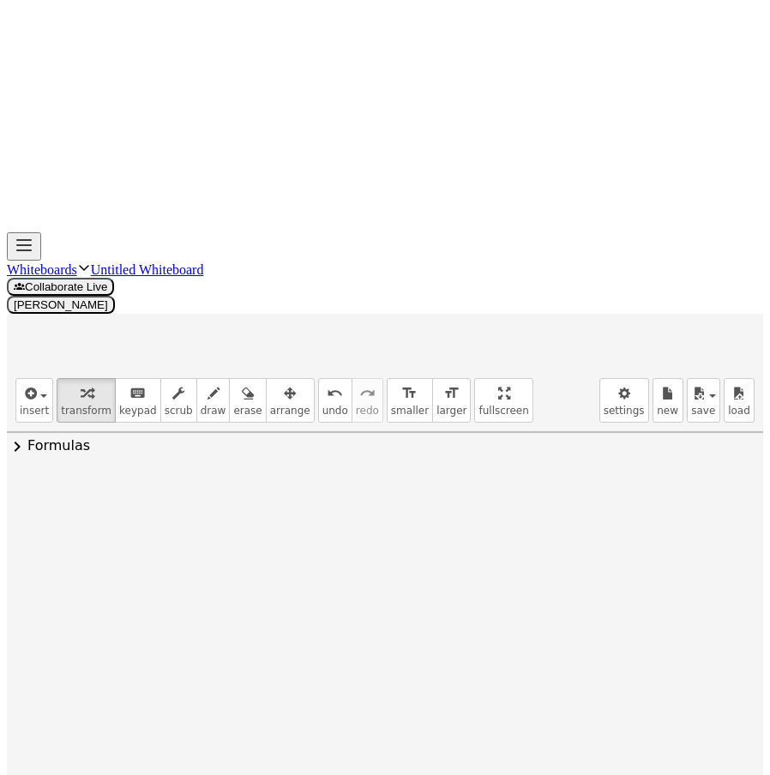
click at [353, 451] on div at bounding box center [363, 494] width 271 height 86
drag, startPoint x: 503, startPoint y: 207, endPoint x: 517, endPoint y: 206, distance: 13.7
click at [517, 446] on div at bounding box center [363, 493] width 553 height 95
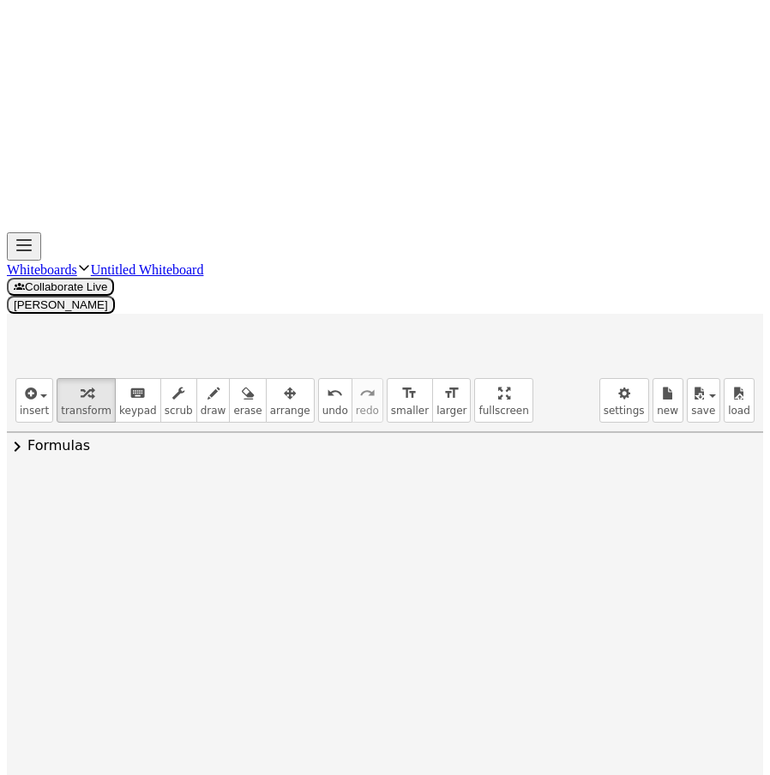
drag, startPoint x: 525, startPoint y: 163, endPoint x: 447, endPoint y: 159, distance: 78.1
click at [447, 446] on div at bounding box center [363, 493] width 553 height 95
drag, startPoint x: 428, startPoint y: 170, endPoint x: 465, endPoint y: 158, distance: 39.6
click at [465, 448] on div at bounding box center [363, 493] width 553 height 91
drag, startPoint x: 490, startPoint y: 165, endPoint x: 526, endPoint y: 165, distance: 36.0
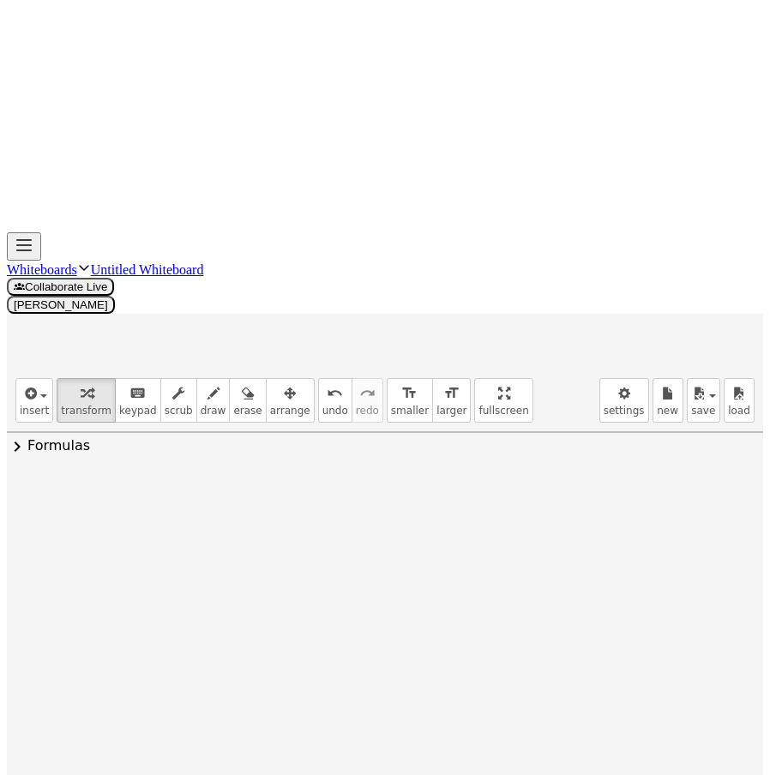
drag, startPoint x: 216, startPoint y: 164, endPoint x: 235, endPoint y: 171, distance: 20.4
click at [235, 448] on div at bounding box center [363, 493] width 553 height 91
click at [333, 448] on div at bounding box center [363, 493] width 553 height 91
click at [301, 448] on div at bounding box center [363, 493] width 280 height 91
click at [379, 448] on div at bounding box center [363, 493] width 280 height 91
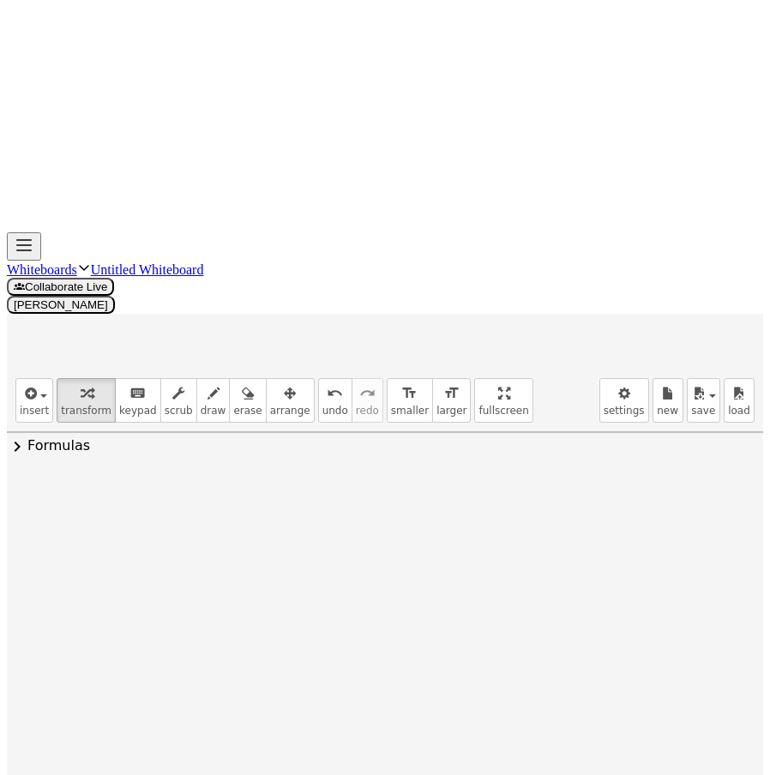
drag, startPoint x: 294, startPoint y: 160, endPoint x: 309, endPoint y: 157, distance: 15.8
click at [309, 448] on div at bounding box center [363, 493] width 280 height 91
click at [258, 448] on div at bounding box center [363, 493] width 280 height 91
drag, startPoint x: 365, startPoint y: 201, endPoint x: 355, endPoint y: 185, distance: 18.5
click at [353, 448] on div at bounding box center [363, 493] width 280 height 91
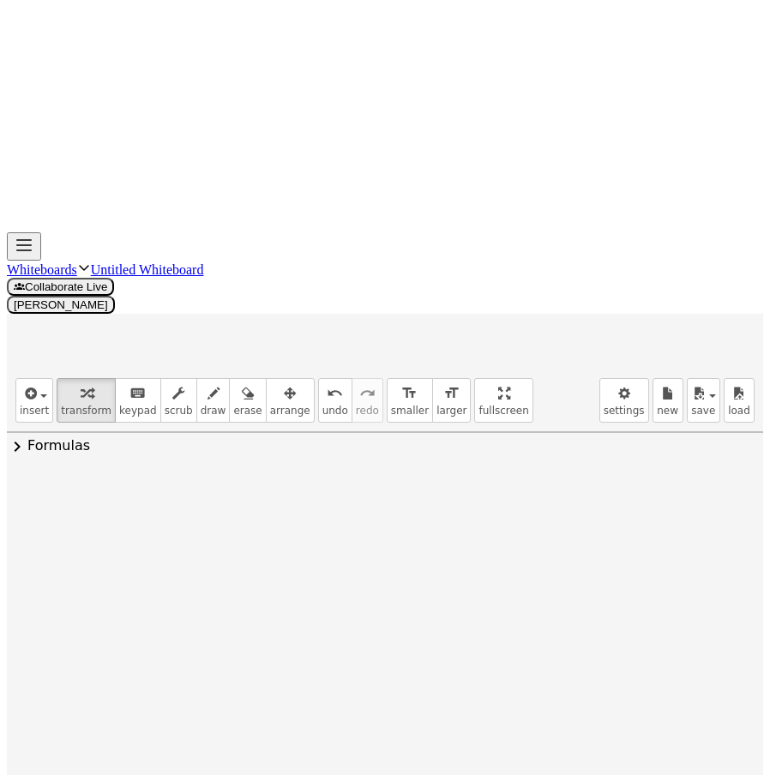
drag, startPoint x: 351, startPoint y: 164, endPoint x: 402, endPoint y: 199, distance: 61.6
click at [402, 448] on div at bounding box center [363, 493] width 280 height 91
click at [442, 448] on div at bounding box center [363, 493] width 280 height 91
click at [345, 448] on div at bounding box center [363, 493] width 280 height 91
click at [349, 448] on div at bounding box center [363, 493] width 280 height 91
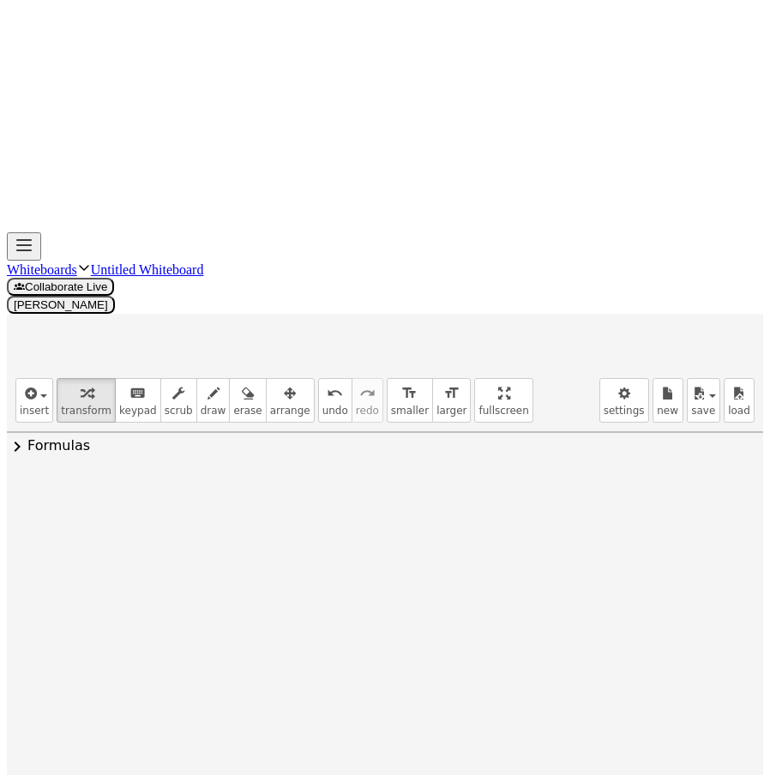
click at [349, 448] on div at bounding box center [363, 493] width 280 height 91
click at [361, 448] on div at bounding box center [363, 493] width 280 height 91
drag, startPoint x: 361, startPoint y: 207, endPoint x: 327, endPoint y: 207, distance: 33.4
click at [357, 451] on div at bounding box center [363, 494] width 342 height 86
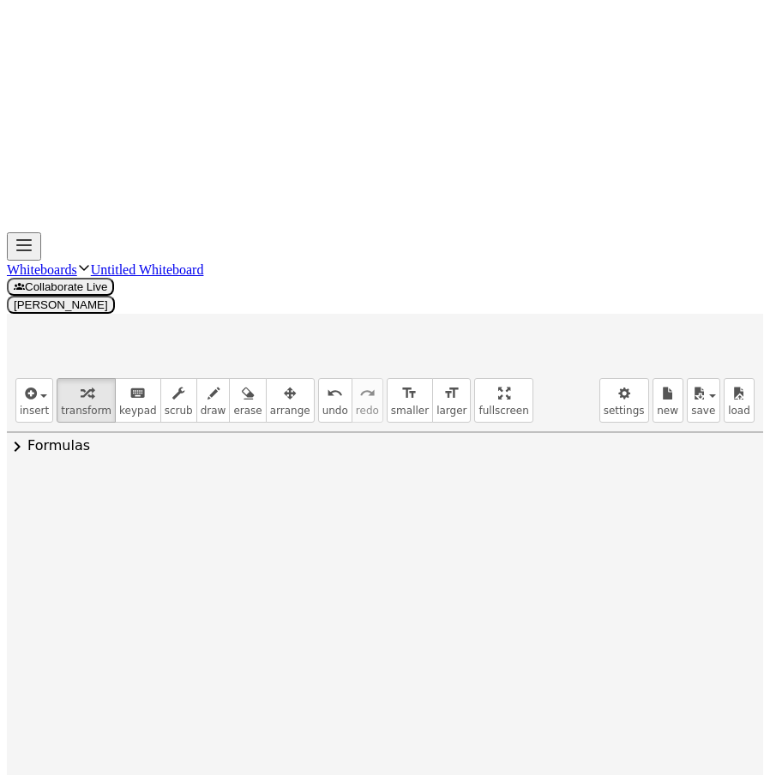
drag, startPoint x: 303, startPoint y: 204, endPoint x: 270, endPoint y: 203, distance: 33.4
click at [270, 451] on div at bounding box center [363, 494] width 342 height 86
drag, startPoint x: 223, startPoint y: 201, endPoint x: 199, endPoint y: 201, distance: 24.0
click at [199, 451] on div at bounding box center [363, 494] width 342 height 86
click at [363, 451] on div at bounding box center [364, 494] width 326 height 86
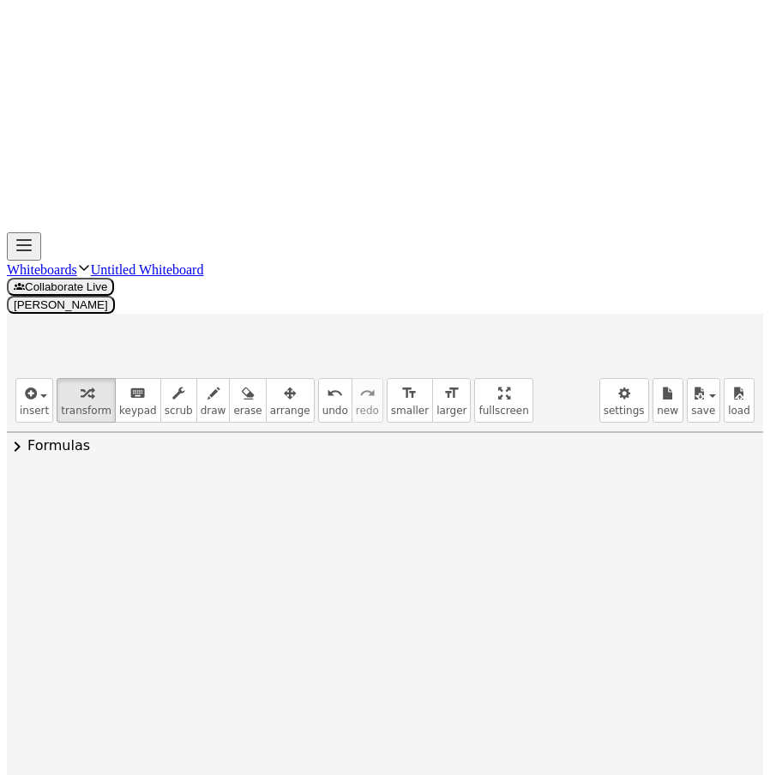
drag, startPoint x: 363, startPoint y: 209, endPoint x: 382, endPoint y: 207, distance: 19.8
click at [424, 451] on div at bounding box center [363, 494] width 320 height 86
drag, startPoint x: 469, startPoint y: 206, endPoint x: 443, endPoint y: 209, distance: 25.9
click at [443, 451] on div at bounding box center [363, 494] width 320 height 86
click at [371, 451] on div at bounding box center [363, 494] width 303 height 86
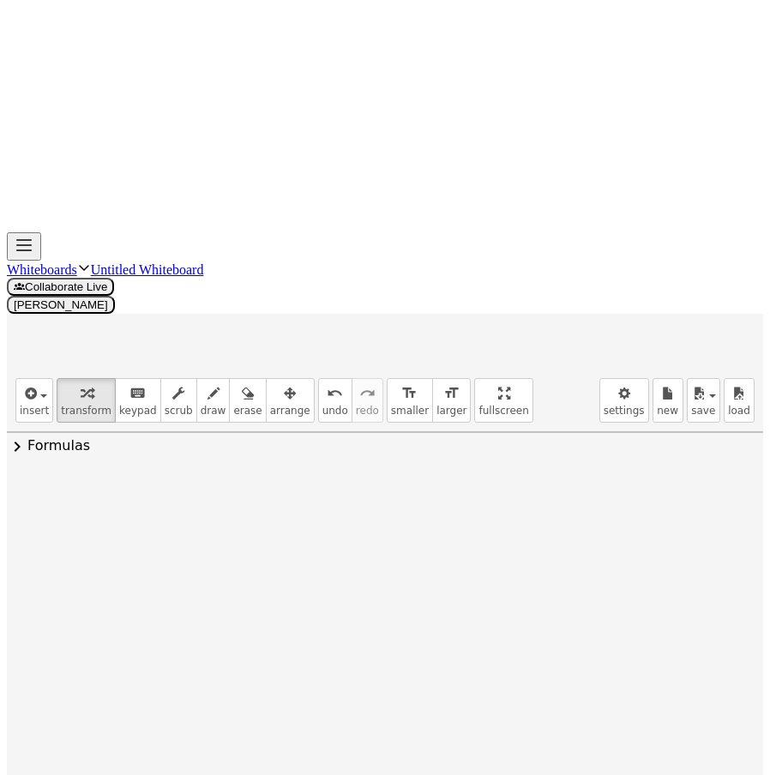
drag, startPoint x: 357, startPoint y: 201, endPoint x: 358, endPoint y: 193, distance: 8.6
click at [358, 451] on div at bounding box center [363, 494] width 303 height 86
drag, startPoint x: 370, startPoint y: 206, endPoint x: 387, endPoint y: 218, distance: 20.2
click at [362, 451] on div at bounding box center [363, 494] width 303 height 86
click at [345, 545] on icon at bounding box center [348, 552] width 14 height 14
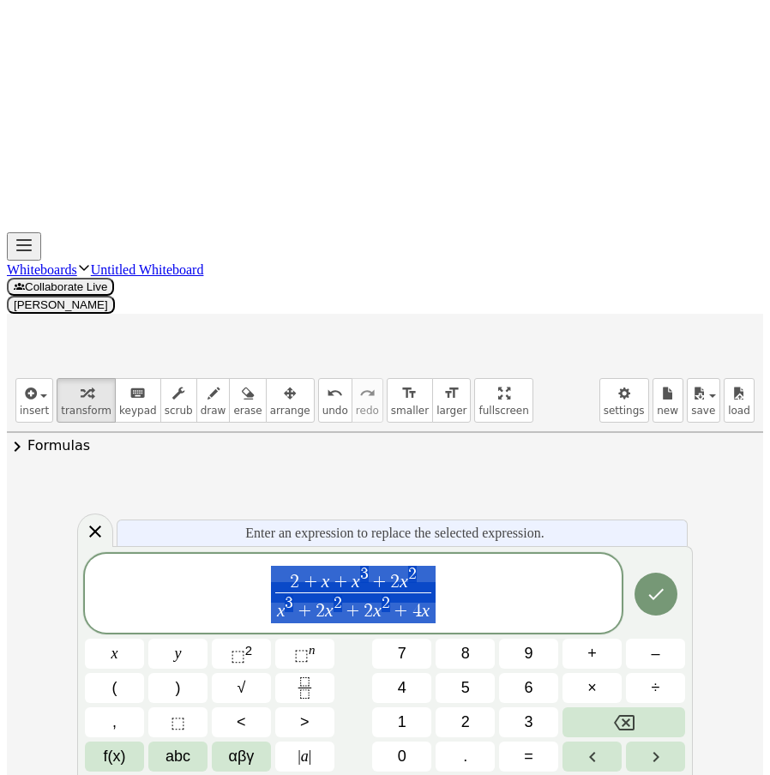
drag, startPoint x: 381, startPoint y: 575, endPoint x: 270, endPoint y: 580, distance: 110.7
click at [252, 580] on span "2 + x + x 3 + 2 x 2 x 3 + 2 x 2 + 2 x 2 + 4 x ​" at bounding box center [353, 594] width 537 height 61
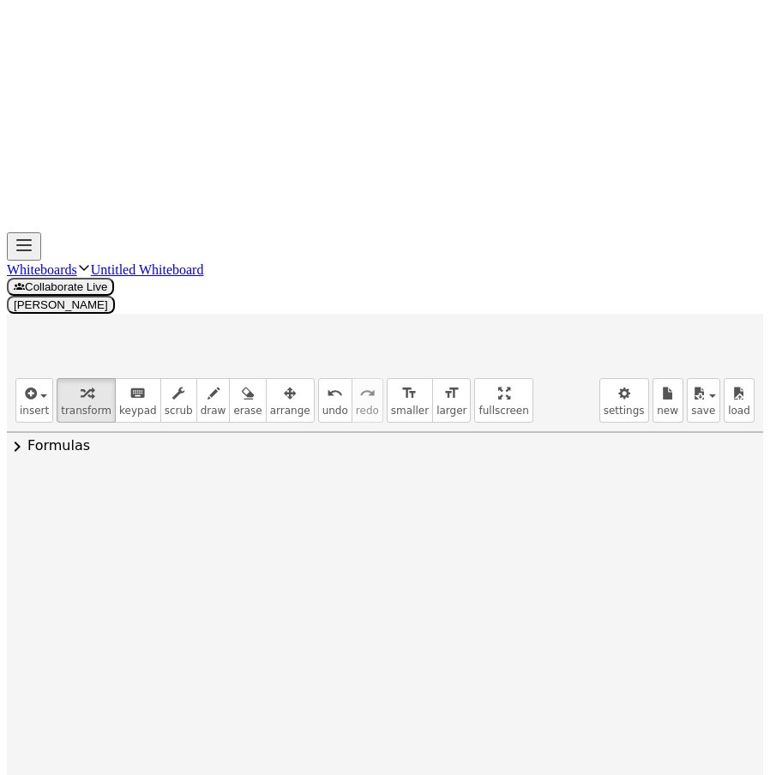
click at [473, 486] on div "Transform line Copy line as LaTeX Copy derivation as LaTeX Expand new lines: Off" at bounding box center [476, 495] width 19 height 19
click at [569, 449] on span "Transform line" at bounding box center [551, 456] width 76 height 14
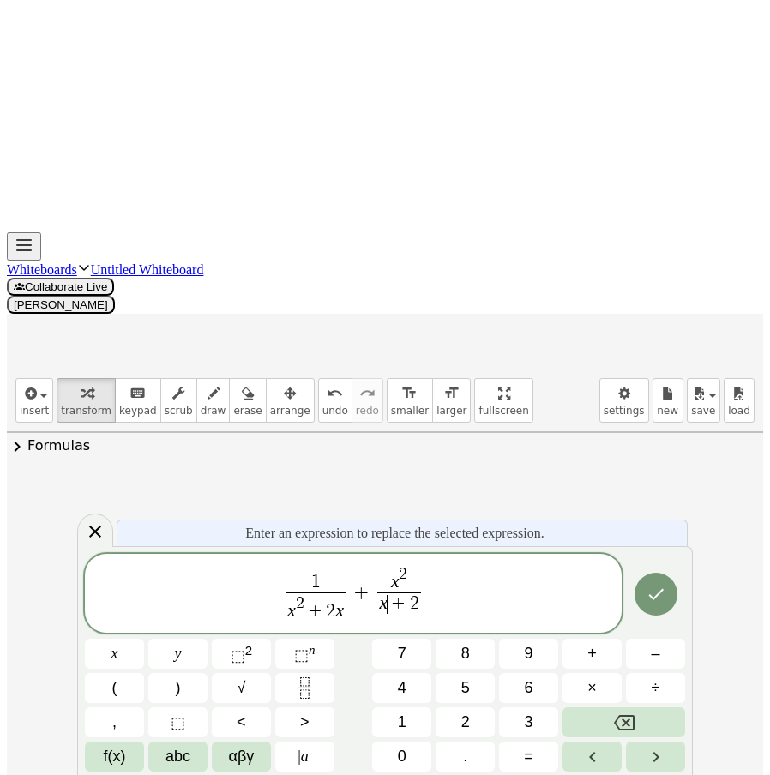
click at [393, 602] on span "+" at bounding box center [398, 604] width 22 height 19
click at [437, 614] on span "1 x 2 + 2 x ​ + x 2 x 2 + 2 ​ ​" at bounding box center [353, 594] width 537 height 61
click at [645, 589] on icon "Done" at bounding box center [655, 594] width 21 height 21
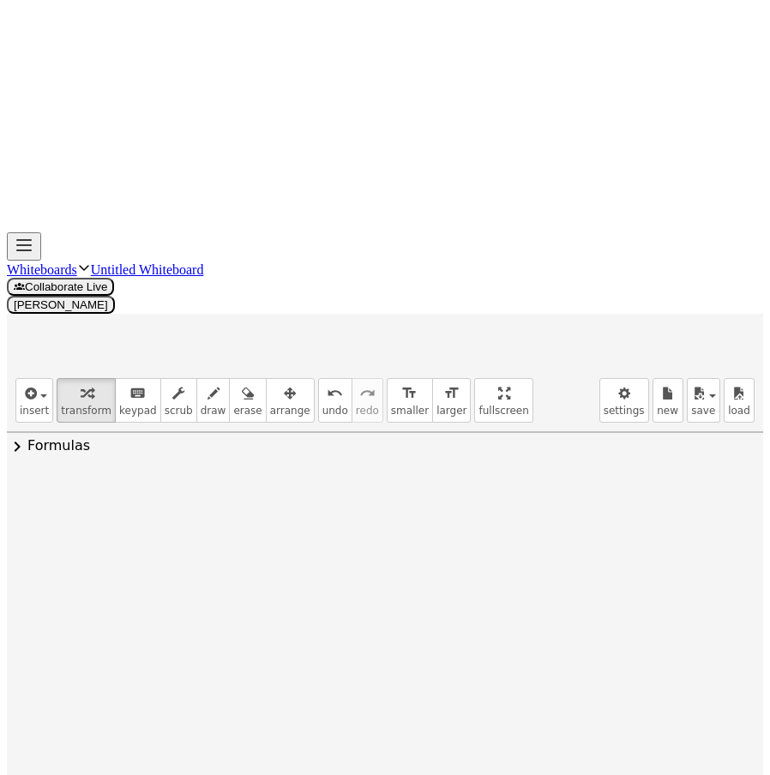
click at [342, 451] on div at bounding box center [362, 494] width 297 height 86
click at [296, 451] on div at bounding box center [363, 494] width 153 height 86
drag, startPoint x: 361, startPoint y: 207, endPoint x: 362, endPoint y: 228, distance: 20.6
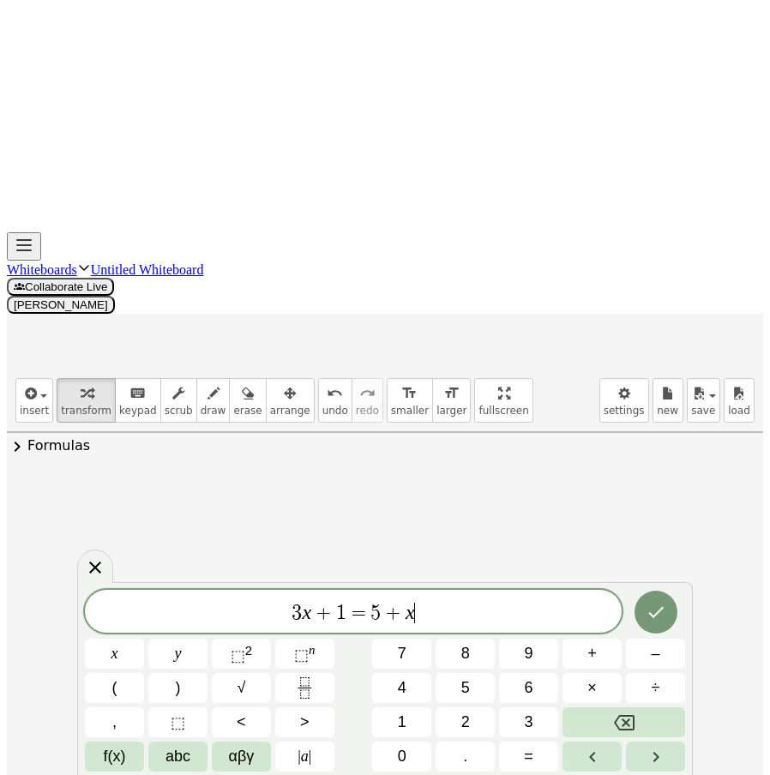
click at [346, 543] on icon at bounding box center [348, 552] width 18 height 18
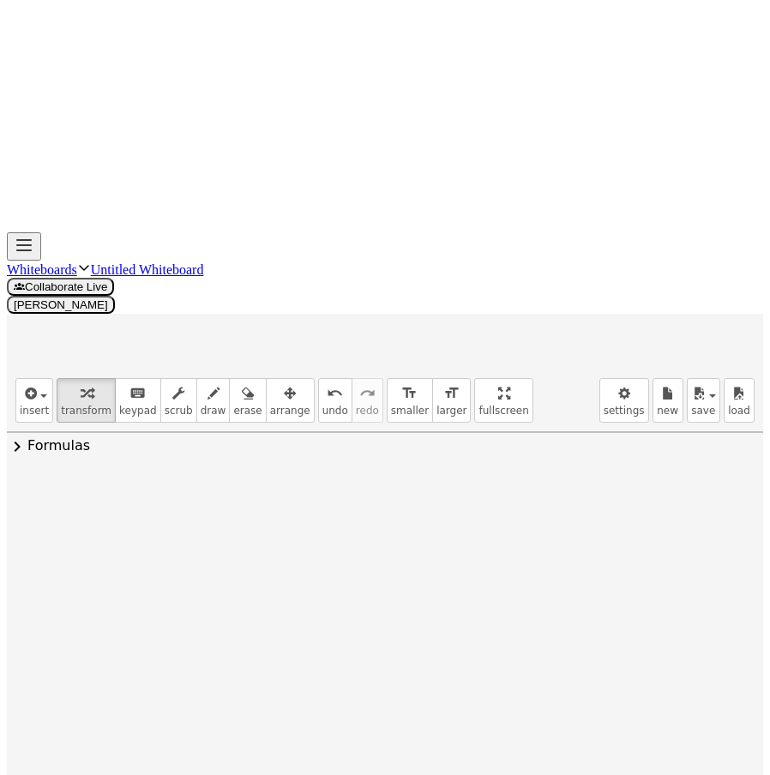
click at [425, 451] on div at bounding box center [363, 494] width 153 height 86
click at [415, 486] on div "Transform line Copy line as LaTeX Copy derivation as LaTeX Expand new lines: Off" at bounding box center [417, 495] width 19 height 19
click at [520, 449] on span "Transform line" at bounding box center [491, 456] width 76 height 14
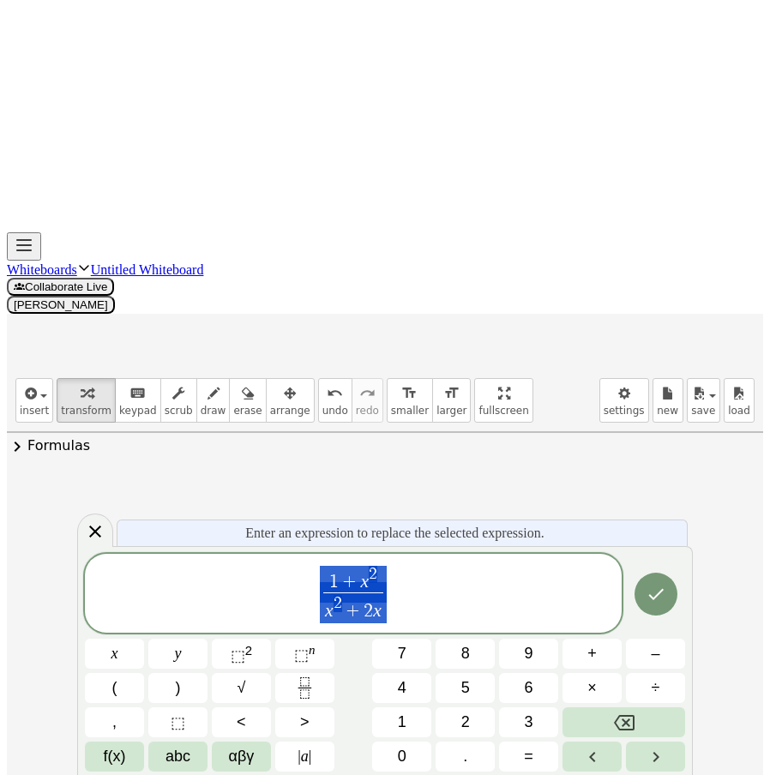
drag, startPoint x: 340, startPoint y: 609, endPoint x: 255, endPoint y: 608, distance: 85.7
click at [245, 609] on span "1 + x 2 x 2 + 2 x ​" at bounding box center [353, 594] width 537 height 61
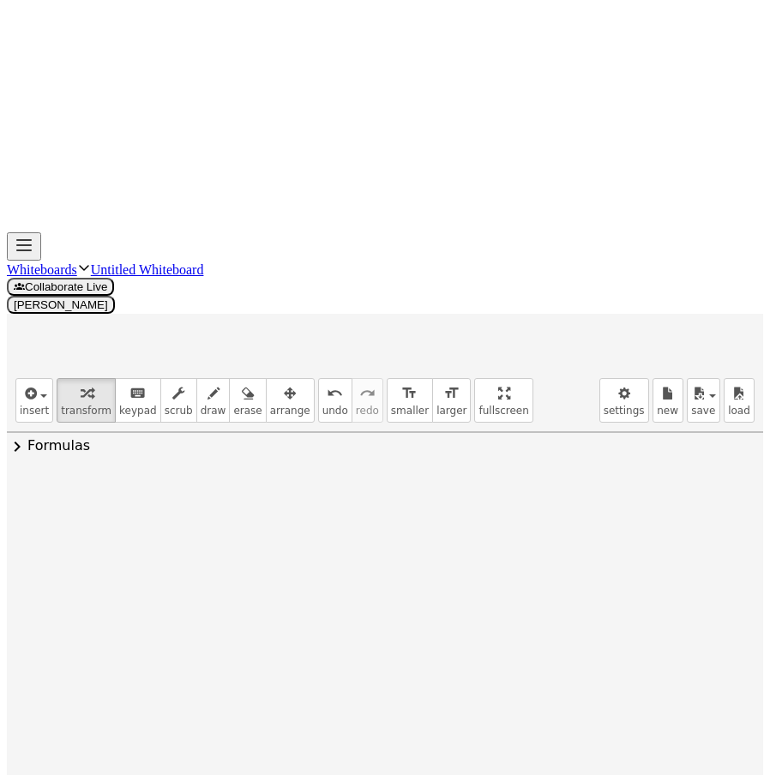
drag, startPoint x: 169, startPoint y: 194, endPoint x: 287, endPoint y: 190, distance: 118.3
click at [287, 461] on div at bounding box center [363, 493] width 423 height 65
click at [327, 383] on icon "undo" at bounding box center [335, 393] width 16 height 21
click at [201, 405] on span "draw" at bounding box center [214, 411] width 26 height 12
drag, startPoint x: 116, startPoint y: 321, endPoint x: 129, endPoint y: 345, distance: 28.0
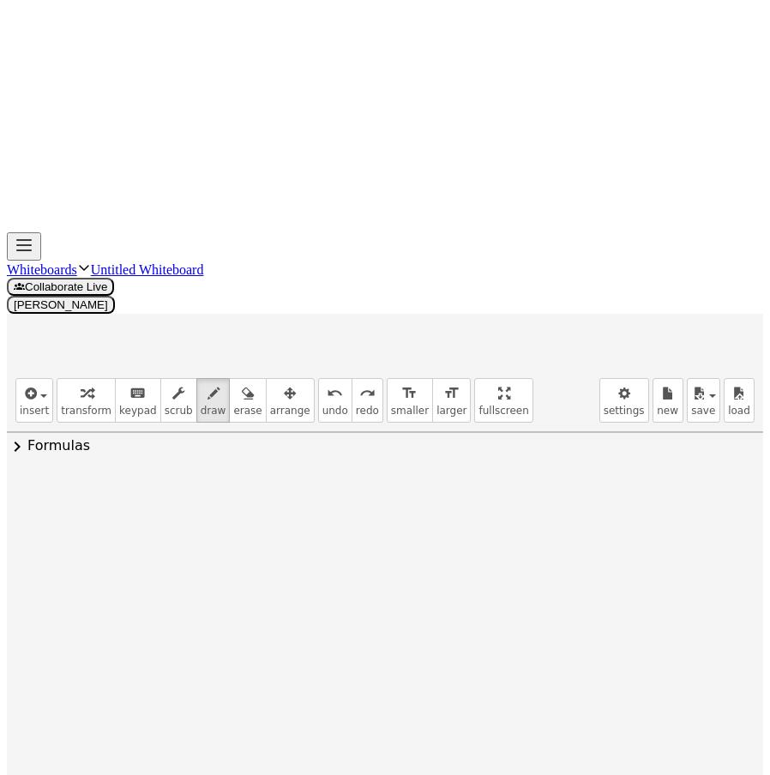
drag, startPoint x: 104, startPoint y: 338, endPoint x: 135, endPoint y: 285, distance: 61.2
drag, startPoint x: 152, startPoint y: 251, endPoint x: 171, endPoint y: 273, distance: 28.5
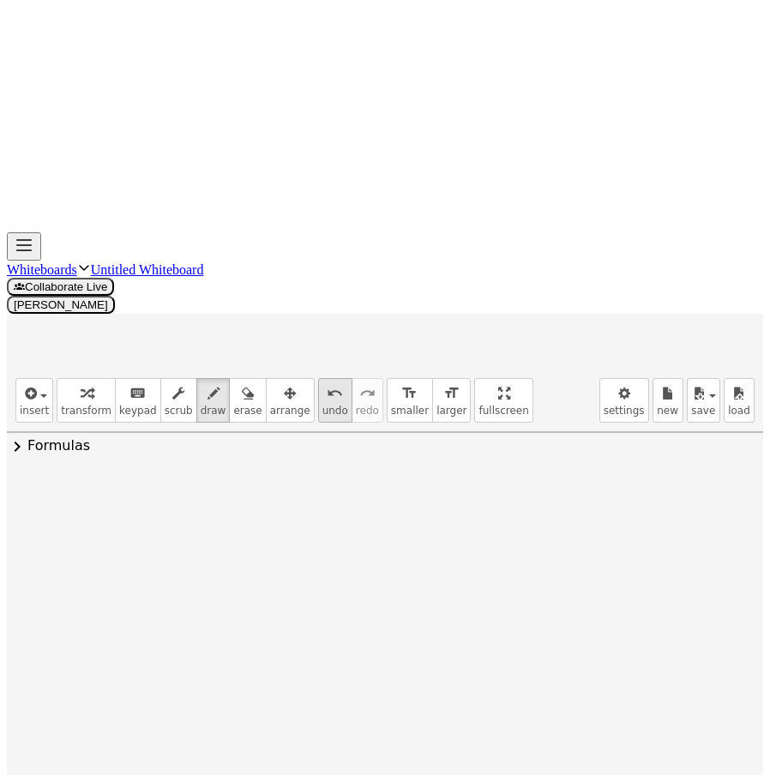
click at [327, 383] on icon "undo" at bounding box center [335, 393] width 16 height 21
click at [322, 382] on div "undo" at bounding box center [335, 392] width 26 height 21
drag, startPoint x: 301, startPoint y: 87, endPoint x: 270, endPoint y: 87, distance: 30.9
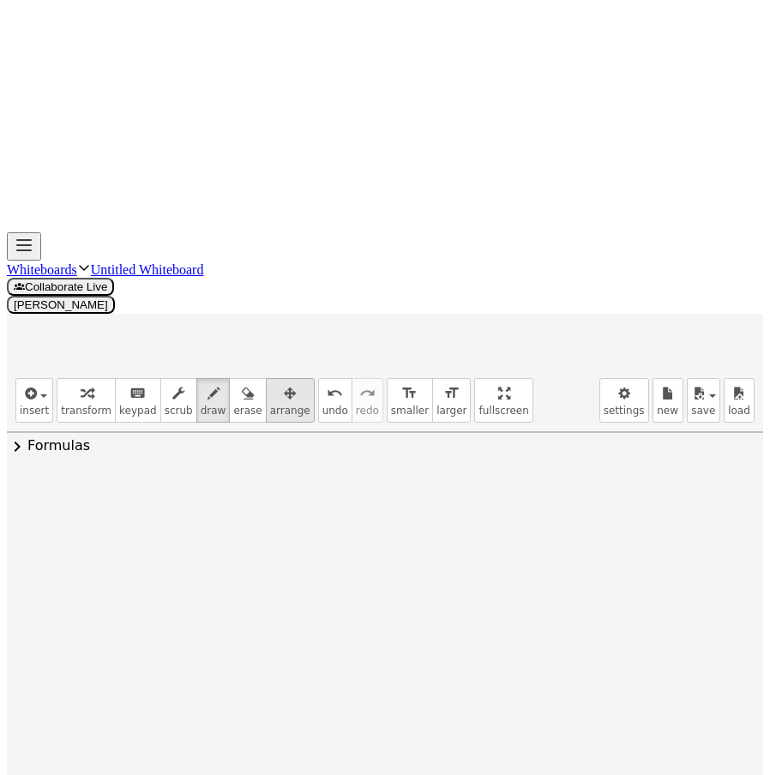
click at [327, 383] on icon "undo" at bounding box center [335, 393] width 16 height 21
click at [87, 405] on span "transform" at bounding box center [86, 411] width 51 height 12
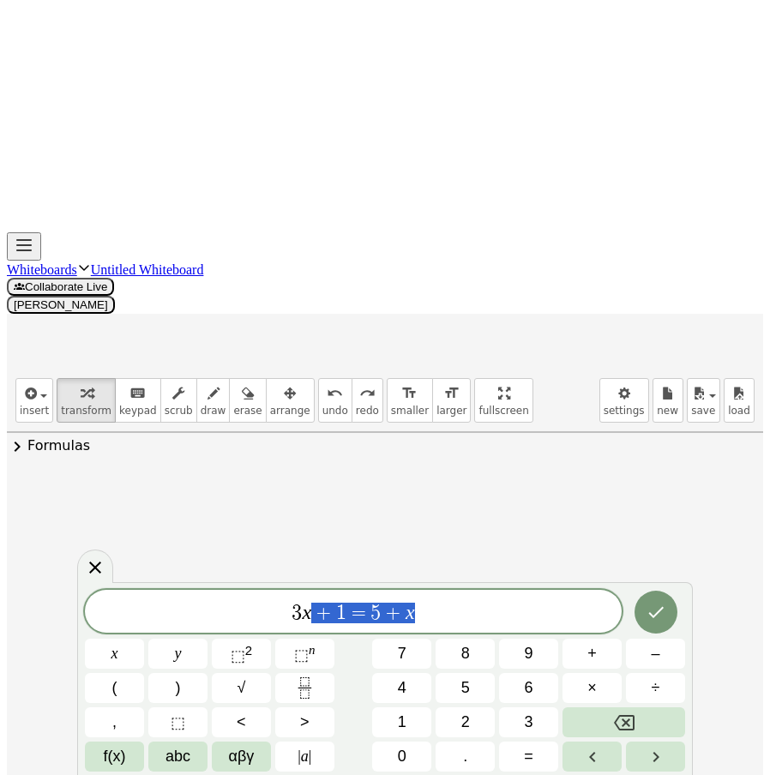
drag, startPoint x: 426, startPoint y: 611, endPoint x: 254, endPoint y: 611, distance: 172.3
click at [249, 611] on span "3 x + 1 = 5 + x" at bounding box center [353, 613] width 537 height 24
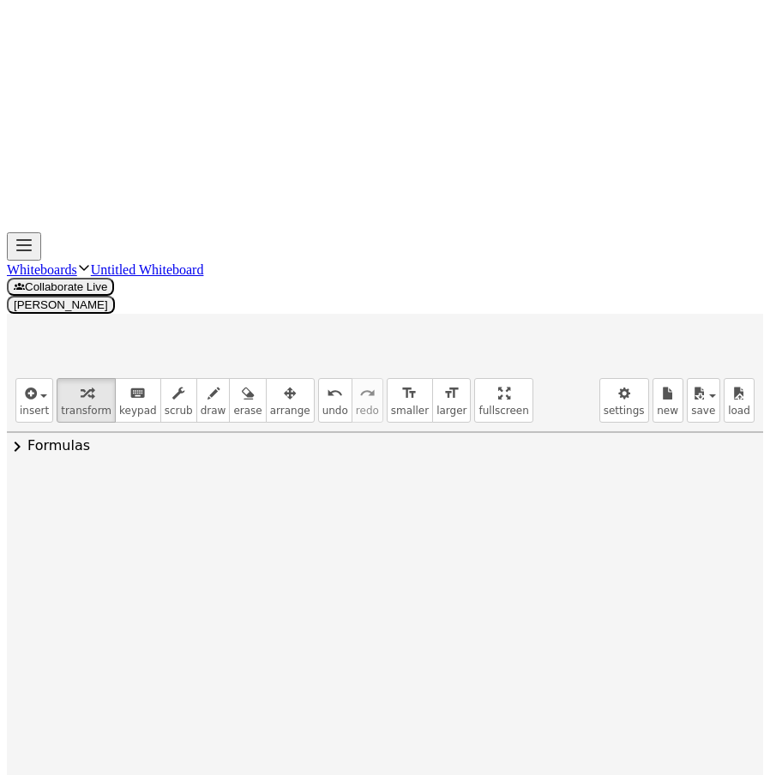
click at [345, 575] on div at bounding box center [355, 604] width 311 height 58
click at [374, 575] on div at bounding box center [355, 604] width 311 height 58
click at [391, 633] on div at bounding box center [355, 662] width 311 height 58
click at [485, 597] on div at bounding box center [493, 606] width 19 height 19
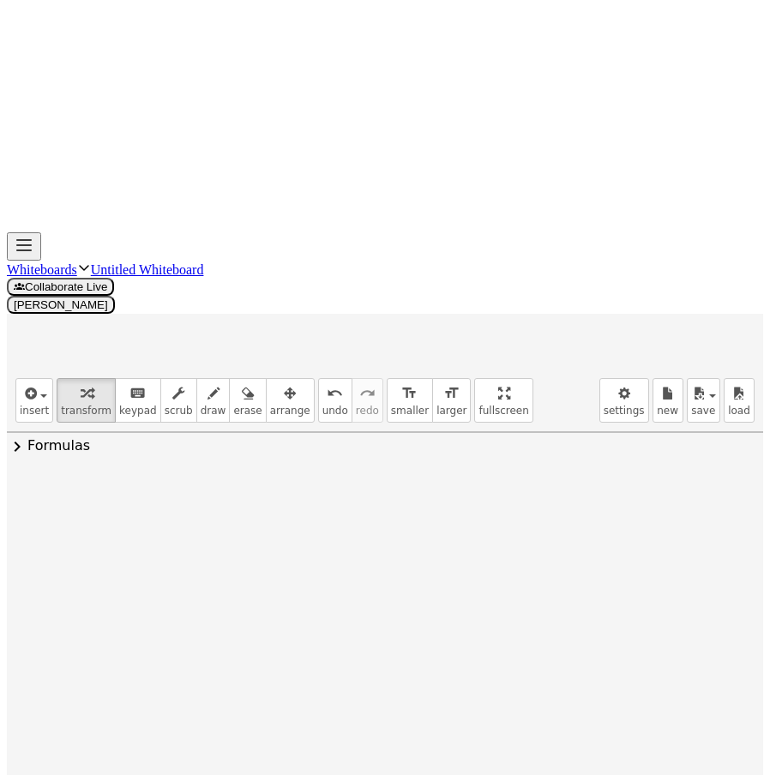
drag, startPoint x: 465, startPoint y: 268, endPoint x: 469, endPoint y: 251, distance: 17.7
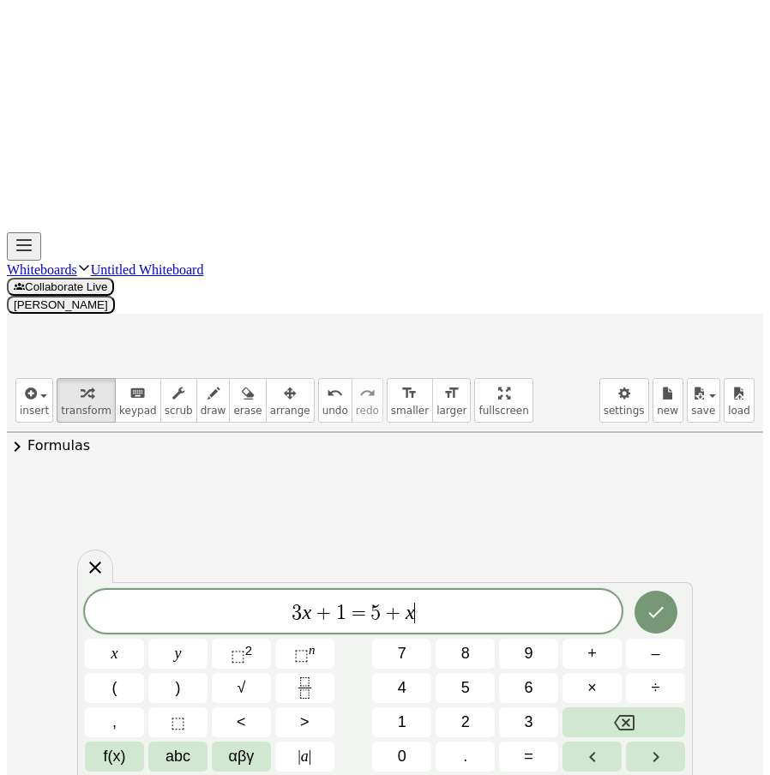
drag, startPoint x: 267, startPoint y: 624, endPoint x: 104, endPoint y: 610, distance: 164.3
click at [105, 610] on span "3 x + 1 = 5 + x ​" at bounding box center [353, 613] width 537 height 24
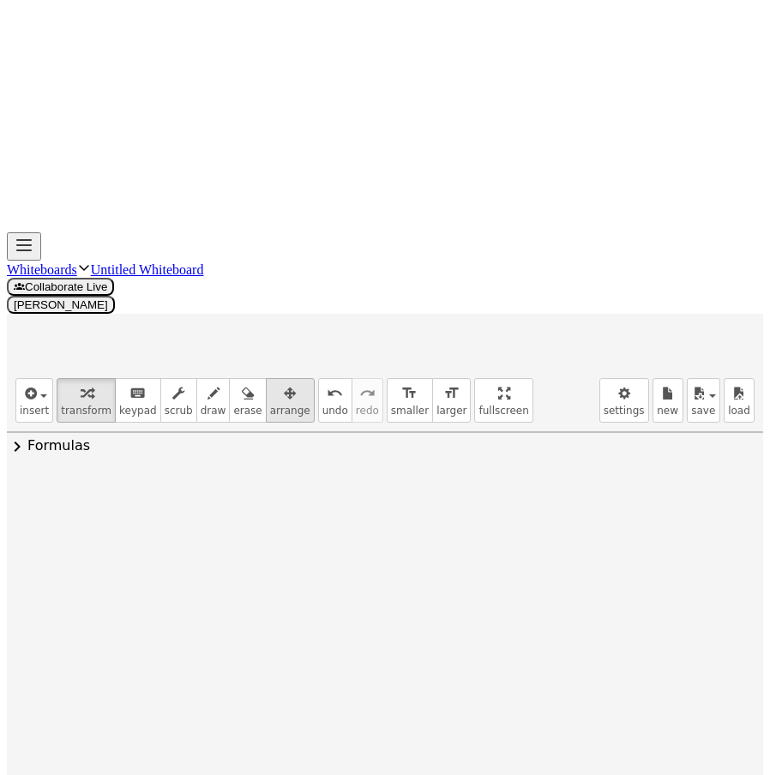
click at [270, 382] on div "button" at bounding box center [290, 392] width 40 height 21
drag, startPoint x: 648, startPoint y: 417, endPoint x: 311, endPoint y: 360, distance: 341.8
click at [311, 666] on div at bounding box center [352, 699] width 519 height 67
click at [63, 405] on span "transform" at bounding box center [86, 411] width 51 height 12
click at [257, 670] on div at bounding box center [360, 699] width 498 height 58
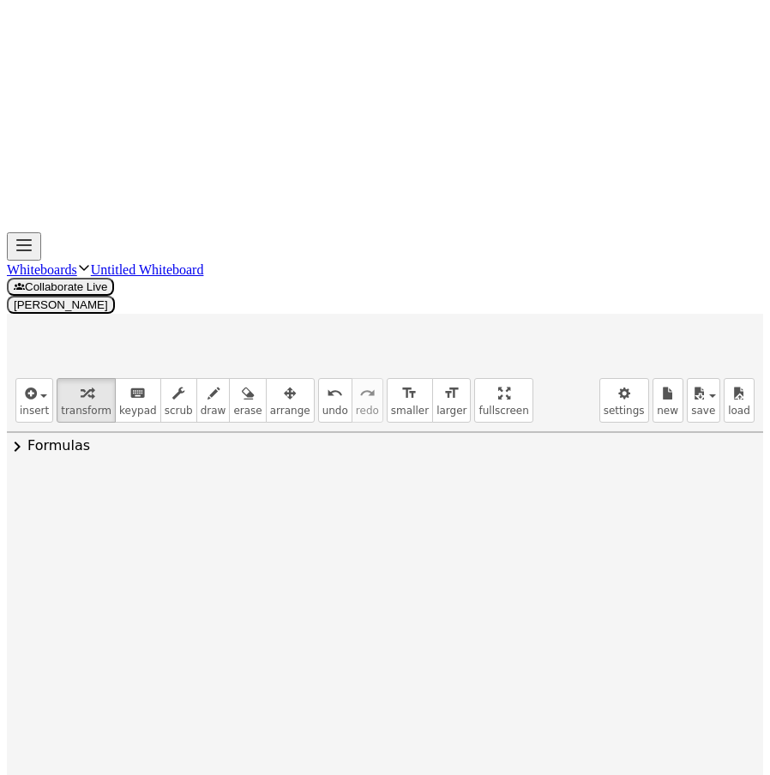
click at [393, 729] on div at bounding box center [360, 758] width 498 height 58
drag, startPoint x: 491, startPoint y: 438, endPoint x: 504, endPoint y: 355, distance: 84.1
click at [504, 666] on div "+ x 3 + x 2 − · 4 · x 2 − · 8 · x + · 3 · x + 6 + x 3 − · 3 · x 2 − · 8 · x + ·…" at bounding box center [353, 699] width 355 height 67
drag, startPoint x: 494, startPoint y: 385, endPoint x: 484, endPoint y: 325, distance: 60.7
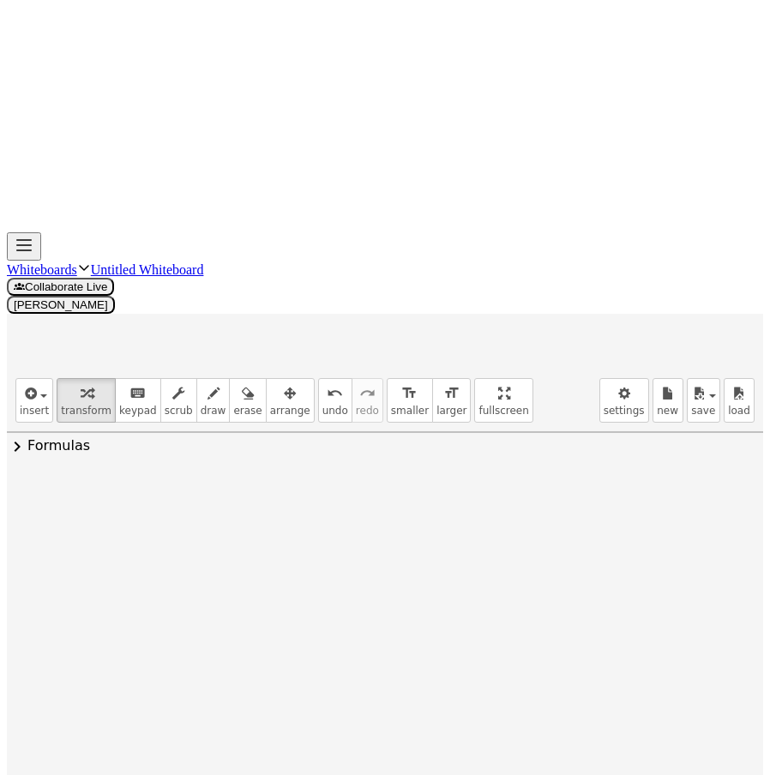
click at [260, 369] on div "insert select one: Math Expression Function Text Youtube Video Graphing Geometr…" at bounding box center [385, 400] width 756 height 63
click at [270, 405] on span "arrange" at bounding box center [290, 411] width 40 height 12
drag, startPoint x: 458, startPoint y: 262, endPoint x: 494, endPoint y: 309, distance: 58.6
click at [67, 405] on span "transform" at bounding box center [86, 411] width 51 height 12
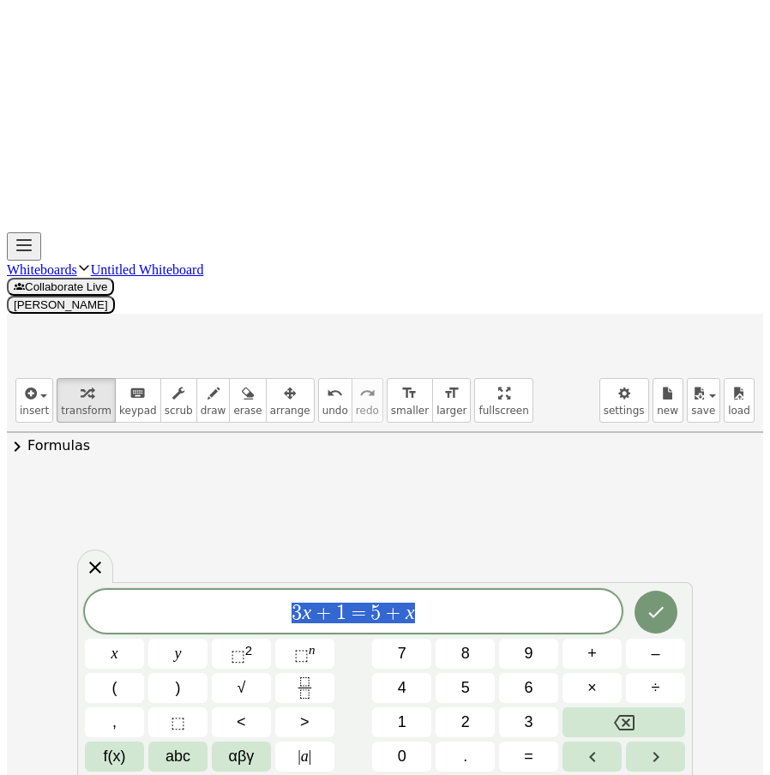
drag, startPoint x: 463, startPoint y: 605, endPoint x: 191, endPoint y: 604, distance: 271.7
click at [191, 604] on span "3 x + 1 = 5 + x" at bounding box center [353, 613] width 537 height 24
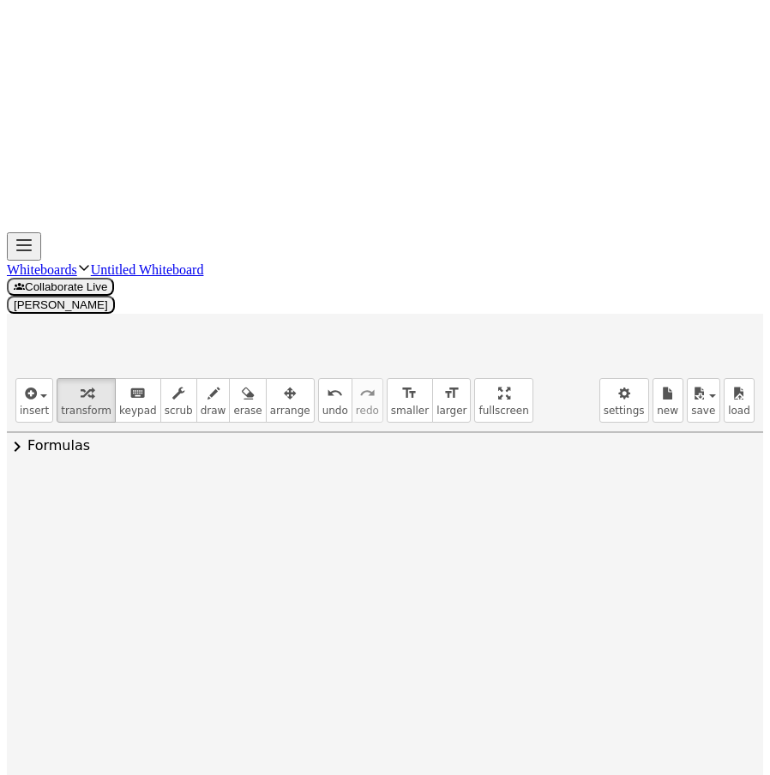
drag, startPoint x: 477, startPoint y: 295, endPoint x: 447, endPoint y: 301, distance: 31.4
click at [447, 592] on div at bounding box center [442, 624] width 176 height 65
click at [453, 657] on div at bounding box center [442, 686] width 176 height 58
click at [410, 716] on div at bounding box center [442, 745] width 176 height 58
drag, startPoint x: 477, startPoint y: 489, endPoint x: 507, endPoint y: 273, distance: 218.2
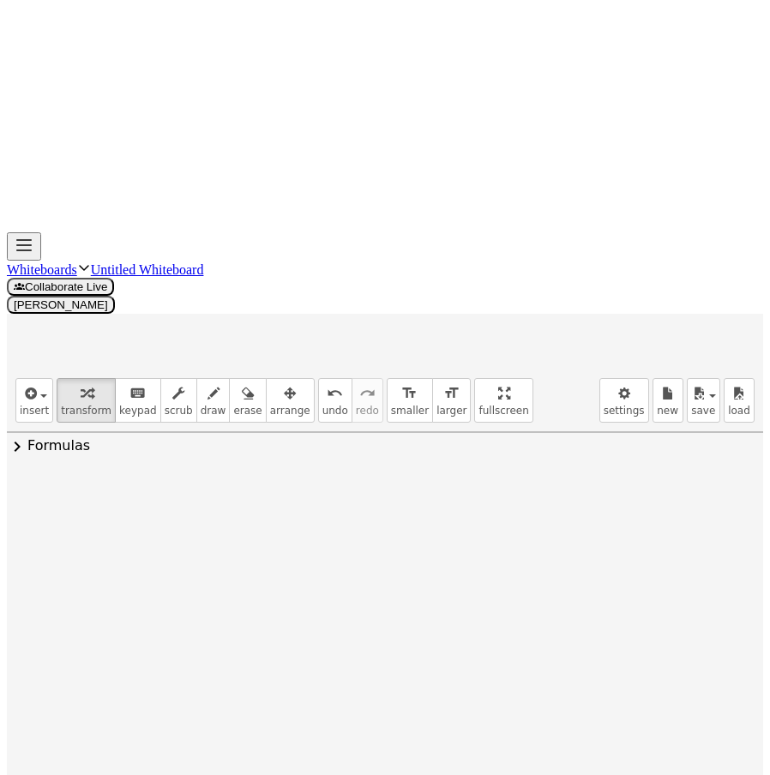
click at [476, 617] on div at bounding box center [479, 626] width 19 height 19
click at [577, 580] on span "Transform line" at bounding box center [553, 587] width 76 height 14
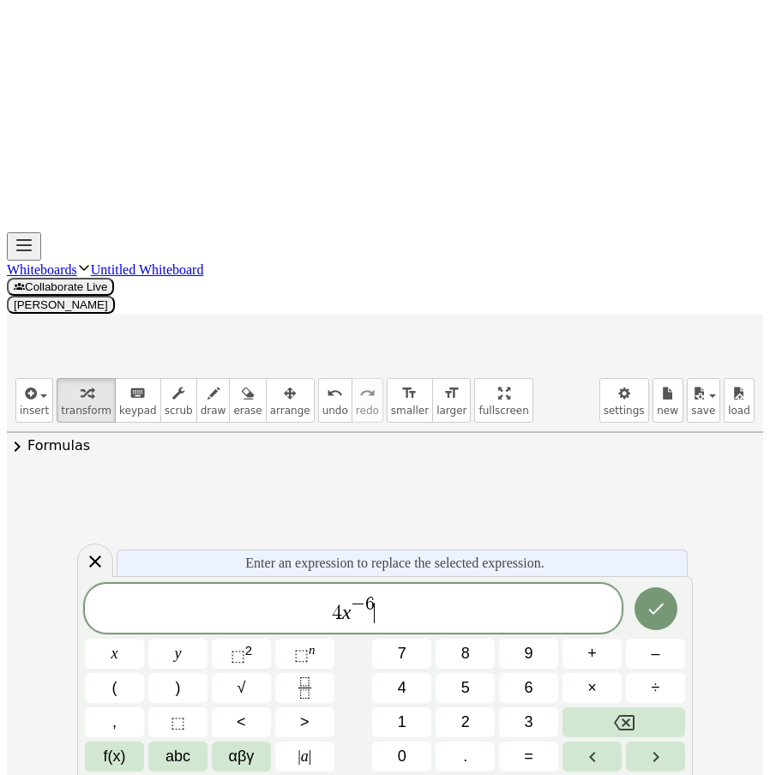
click at [398, 603] on span "4 x − 6 ​" at bounding box center [353, 609] width 537 height 31
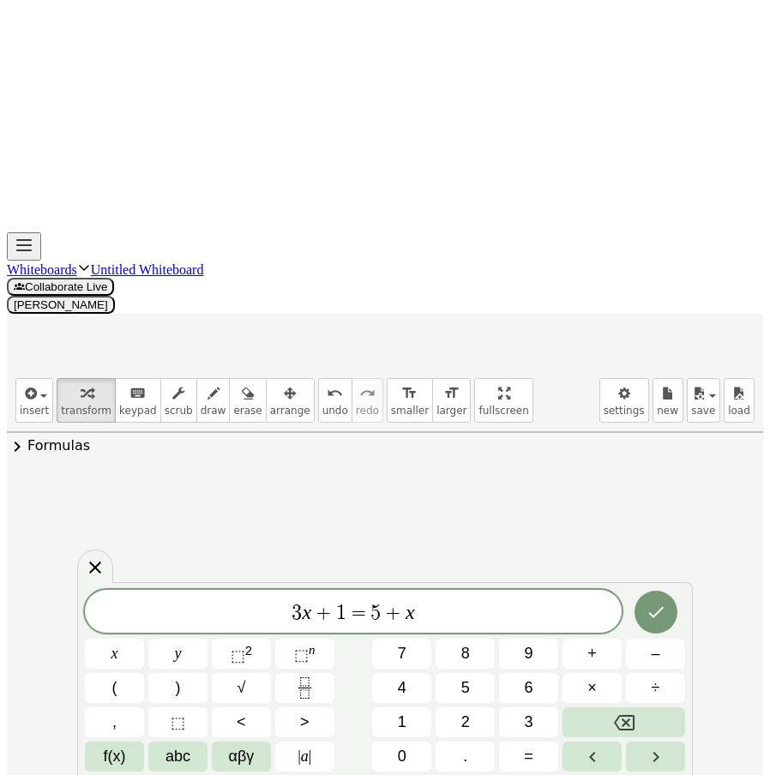
click at [92, 557] on div at bounding box center [95, 565] width 36 height 33
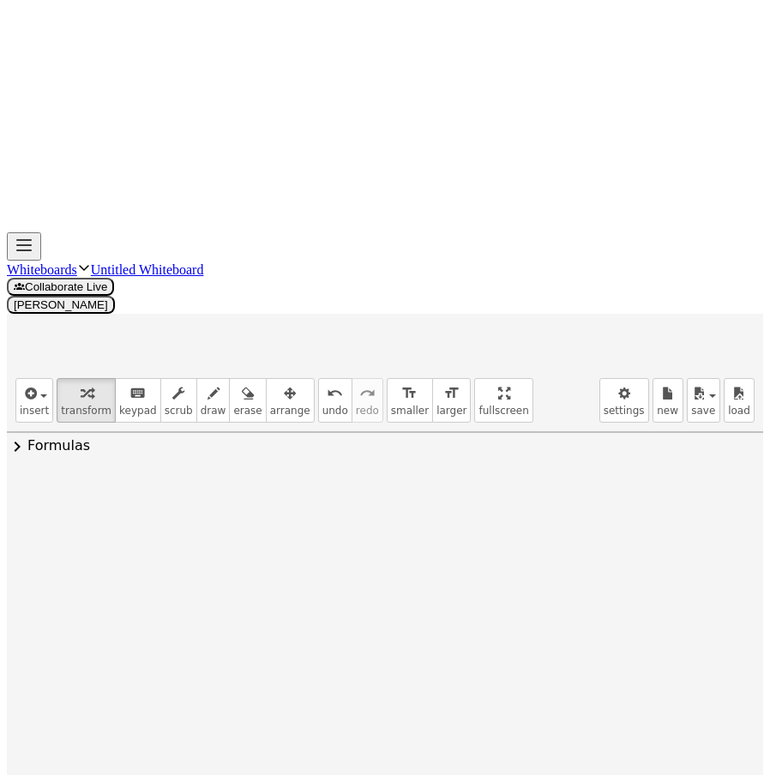
drag, startPoint x: 439, startPoint y: 287, endPoint x: 440, endPoint y: 333, distance: 45.4
click at [440, 582] on div at bounding box center [441, 625] width 115 height 86
click at [427, 582] on div at bounding box center [441, 625] width 115 height 86
drag, startPoint x: 428, startPoint y: 297, endPoint x: 425, endPoint y: 329, distance: 32.7
drag, startPoint x: 417, startPoint y: 287, endPoint x: 410, endPoint y: 309, distance: 23.3
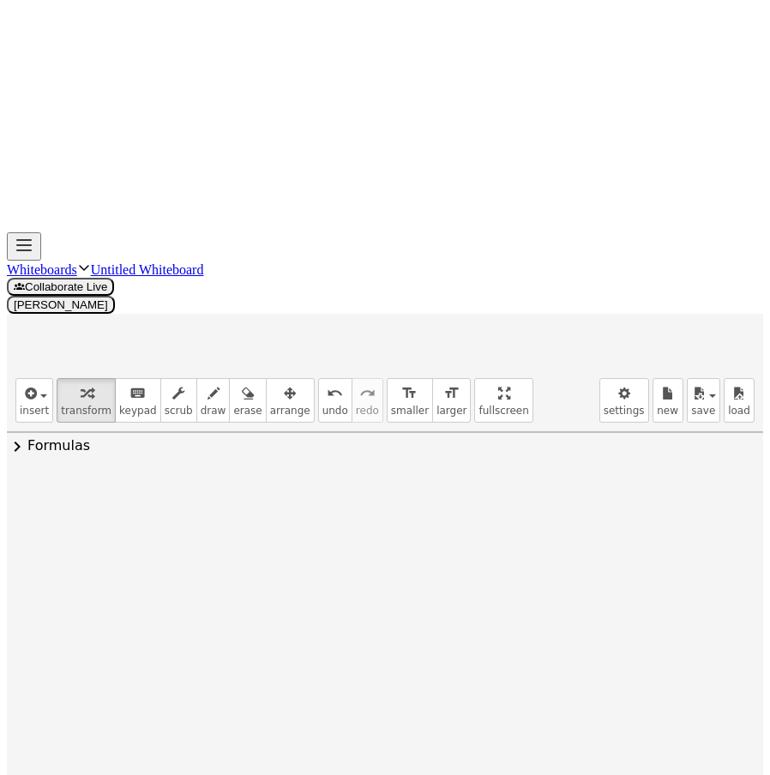
click at [463, 617] on div "Transform line Copy line as LaTeX Copy derivation as LaTeX Expand new lines: Off" at bounding box center [467, 626] width 19 height 19
click at [559, 580] on span "Transform line" at bounding box center [541, 587] width 76 height 14
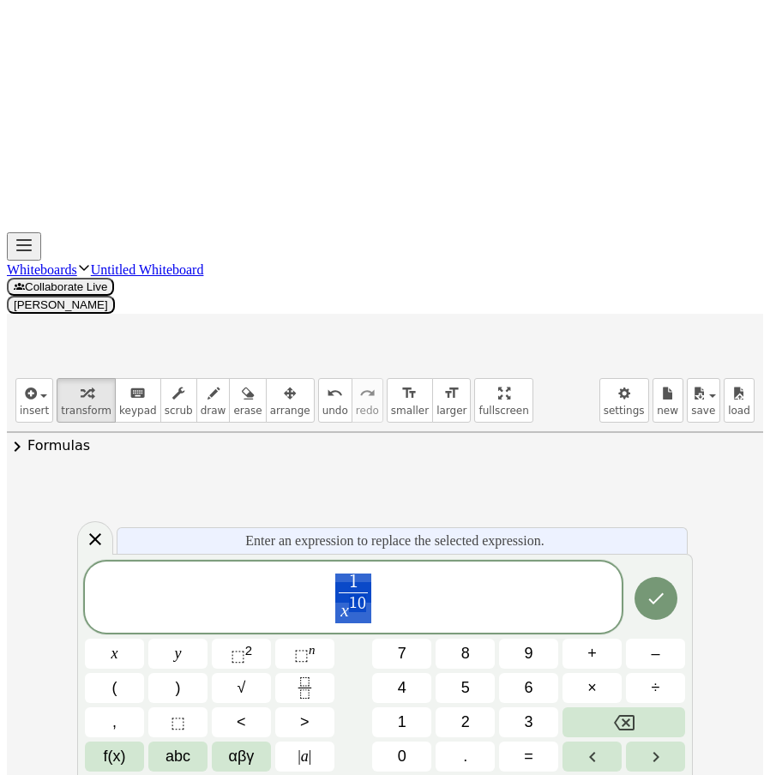
drag, startPoint x: 449, startPoint y: 603, endPoint x: 402, endPoint y: 587, distance: 49.9
click at [190, 597] on span "1 x 1 0 ​" at bounding box center [353, 598] width 537 height 53
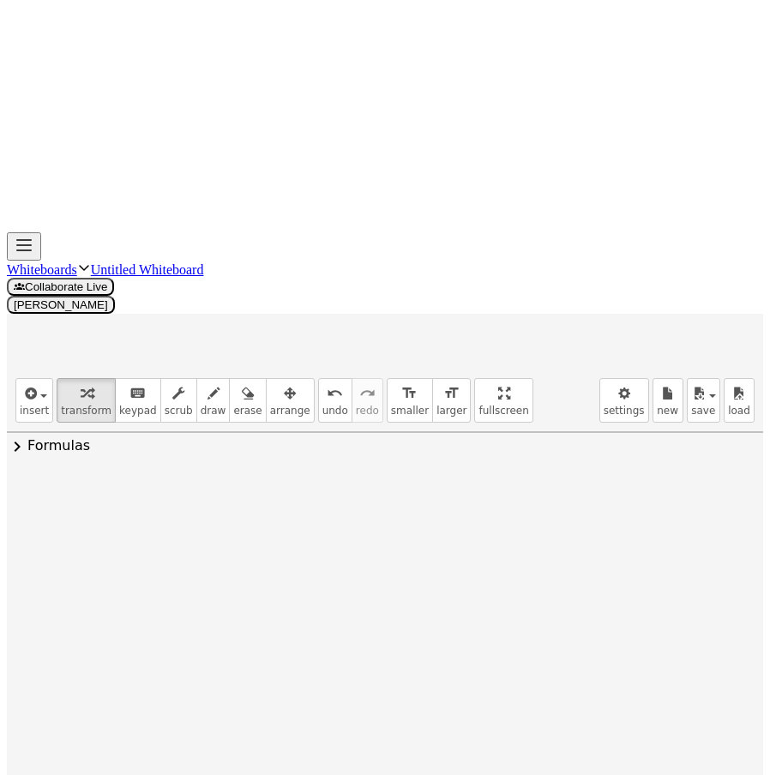
drag, startPoint x: 205, startPoint y: 319, endPoint x: 243, endPoint y: 320, distance: 37.7
click at [243, 592] on div at bounding box center [335, 624] width 375 height 65
drag, startPoint x: 141, startPoint y: 315, endPoint x: 181, endPoint y: 315, distance: 40.3
click at [317, 596] on div at bounding box center [342, 625] width 363 height 58
click at [369, 596] on div at bounding box center [344, 625] width 357 height 58
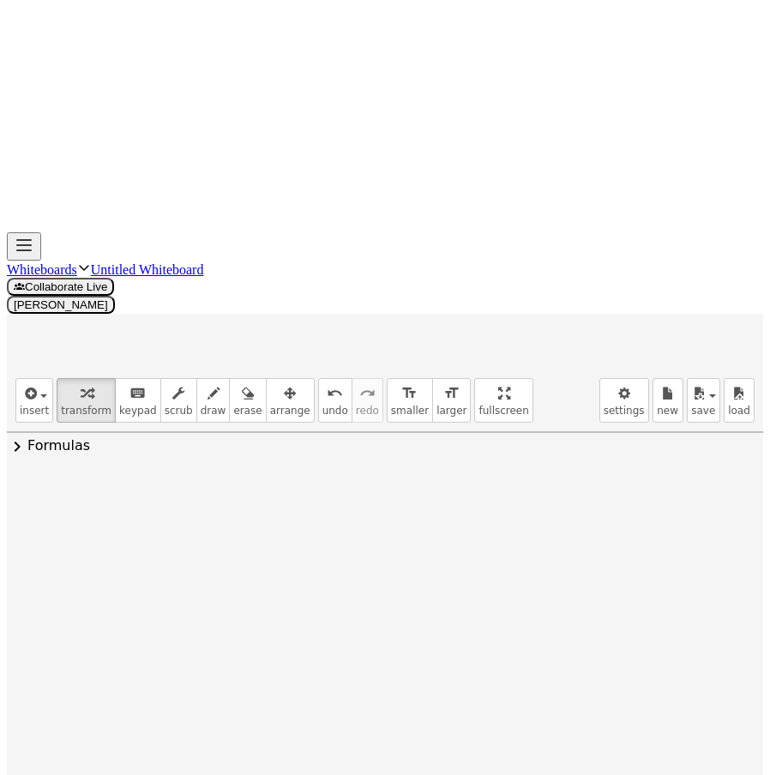
drag, startPoint x: 365, startPoint y: 314, endPoint x: 498, endPoint y: 333, distance: 134.3
click at [498, 596] on div at bounding box center [371, 625] width 303 height 58
click at [507, 596] on div at bounding box center [372, 625] width 479 height 58
click at [320, 596] on div at bounding box center [332, 625] width 398 height 58
drag, startPoint x: 381, startPoint y: 333, endPoint x: 480, endPoint y: 341, distance: 99.7
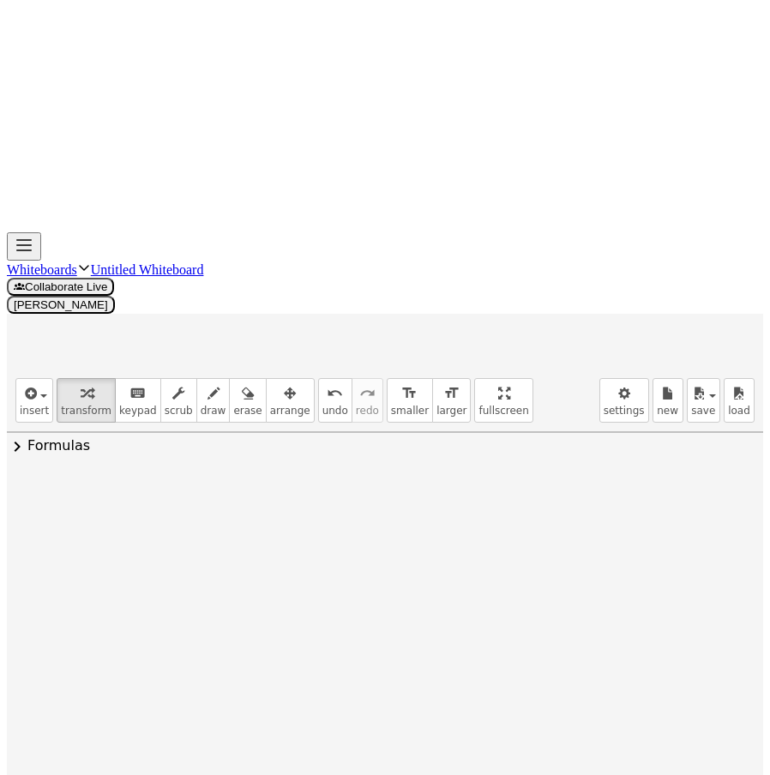
click at [480, 591] on div "( · 2 · x ( - 3 ) ) 2 · 2 2 · x ( · - 3 · 2 ) · 2 2 · x ( - 6 ) · 4 · x ( - 6 )…" at bounding box center [427, 624] width 231 height 67
click at [481, 582] on div at bounding box center [436, 625] width 210 height 86
click at [361, 582] on div at bounding box center [432, 625] width 202 height 86
click at [380, 582] on div at bounding box center [432, 625] width 202 height 86
click at [511, 617] on div "Transform line Copy line as LaTeX Copy derivation as LaTeX Expand new lines: Off" at bounding box center [510, 626] width 19 height 19
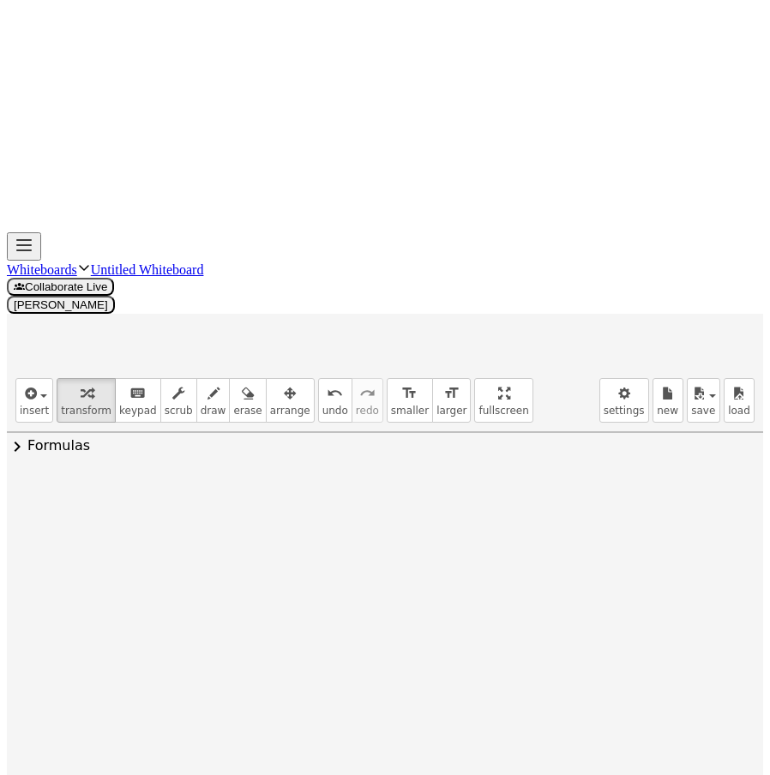
click at [609, 580] on span "Transform line" at bounding box center [585, 587] width 76 height 14
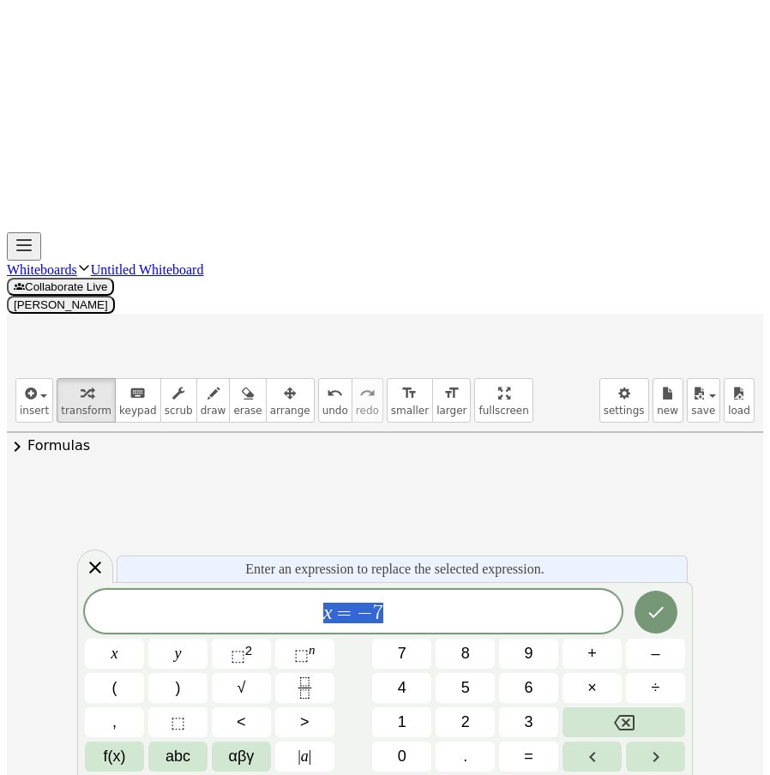
drag, startPoint x: 398, startPoint y: 615, endPoint x: 255, endPoint y: 615, distance: 143.2
click at [237, 619] on span "x = − 7" at bounding box center [353, 613] width 537 height 24
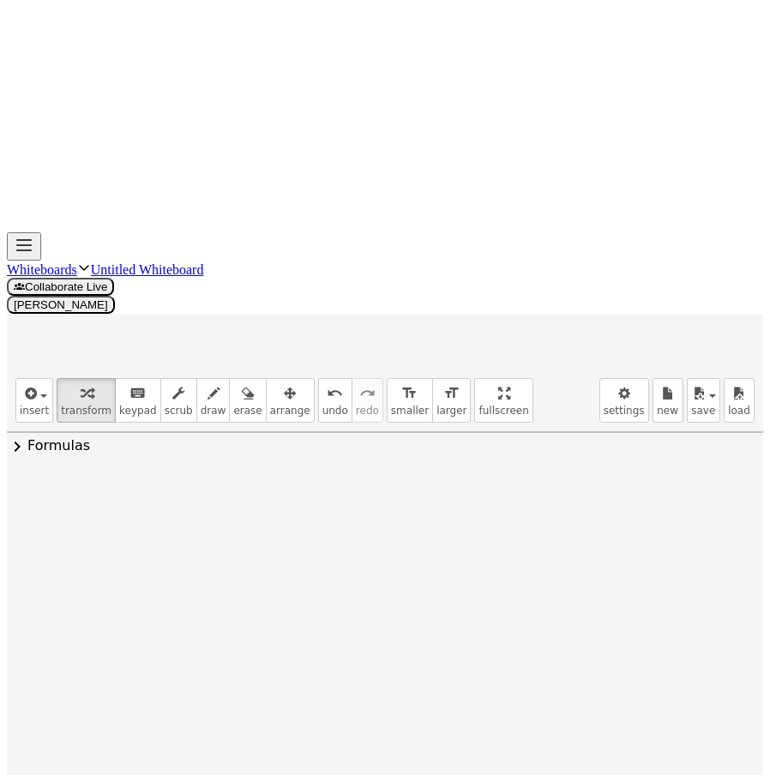
drag, startPoint x: 313, startPoint y: 315, endPoint x: 526, endPoint y: 330, distance: 213.9
click at [526, 582] on div at bounding box center [410, 625] width 247 height 86
click at [274, 582] on div at bounding box center [411, 625] width 423 height 86
drag, startPoint x: 510, startPoint y: 311, endPoint x: 523, endPoint y: 320, distance: 15.5
click at [523, 582] on div at bounding box center [489, 625] width 267 height 86
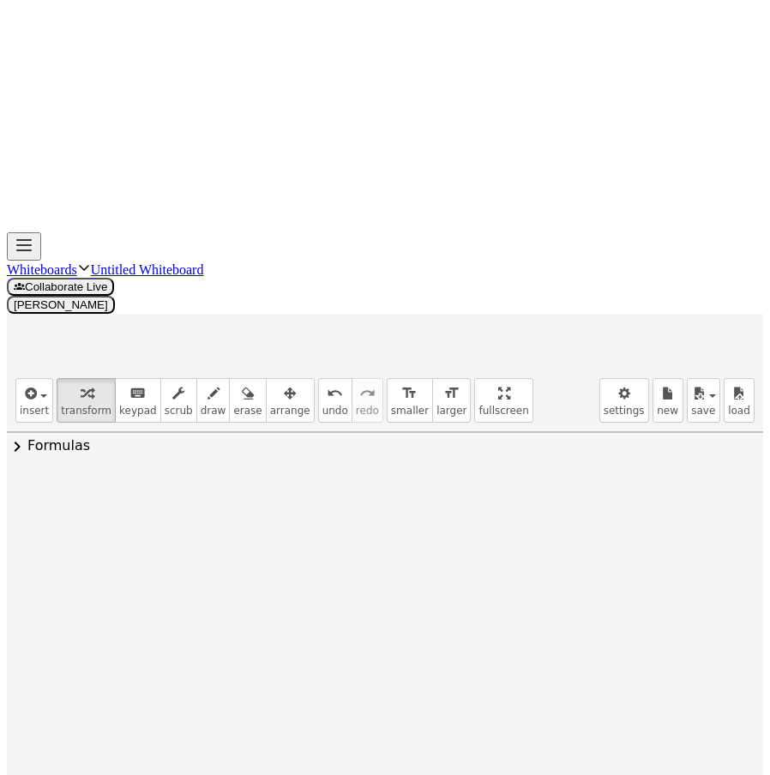
drag, startPoint x: 475, startPoint y: 318, endPoint x: 322, endPoint y: 316, distance: 152.6
drag, startPoint x: 479, startPoint y: 313, endPoint x: 375, endPoint y: 309, distance: 104.6
click at [375, 582] on div at bounding box center [498, 625] width 423 height 86
click at [503, 582] on div at bounding box center [499, 625] width 585 height 86
click at [579, 582] on div at bounding box center [435, 625] width 456 height 86
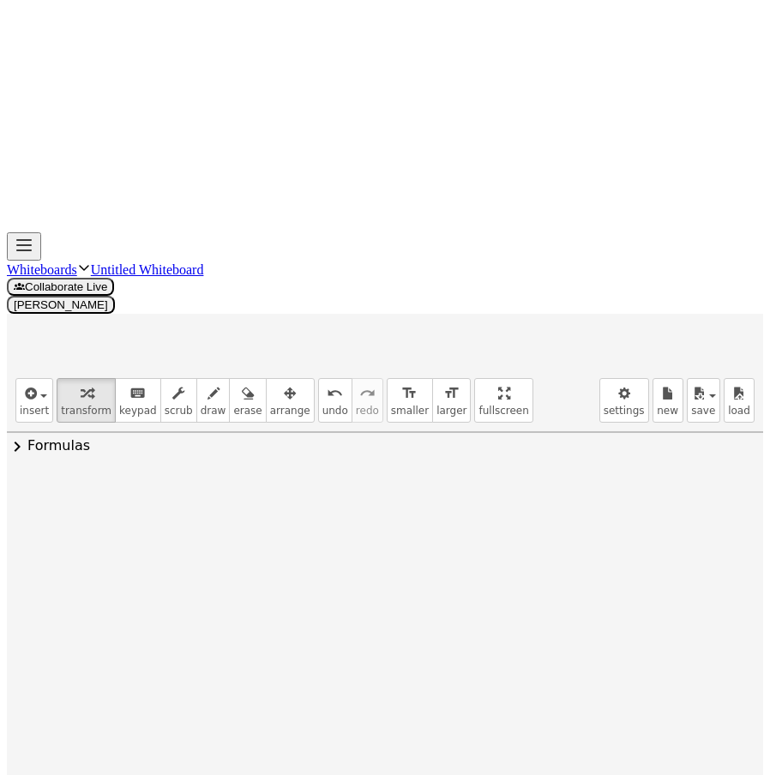
click at [552, 582] on div at bounding box center [435, 625] width 456 height 86
drag, startPoint x: 373, startPoint y: 315, endPoint x: 506, endPoint y: 321, distance: 133.0
click at [506, 582] on div at bounding box center [361, 625] width 309 height 86
click at [367, 582] on div at bounding box center [330, 625] width 357 height 86
click at [340, 582] on div at bounding box center [384, 625] width 247 height 86
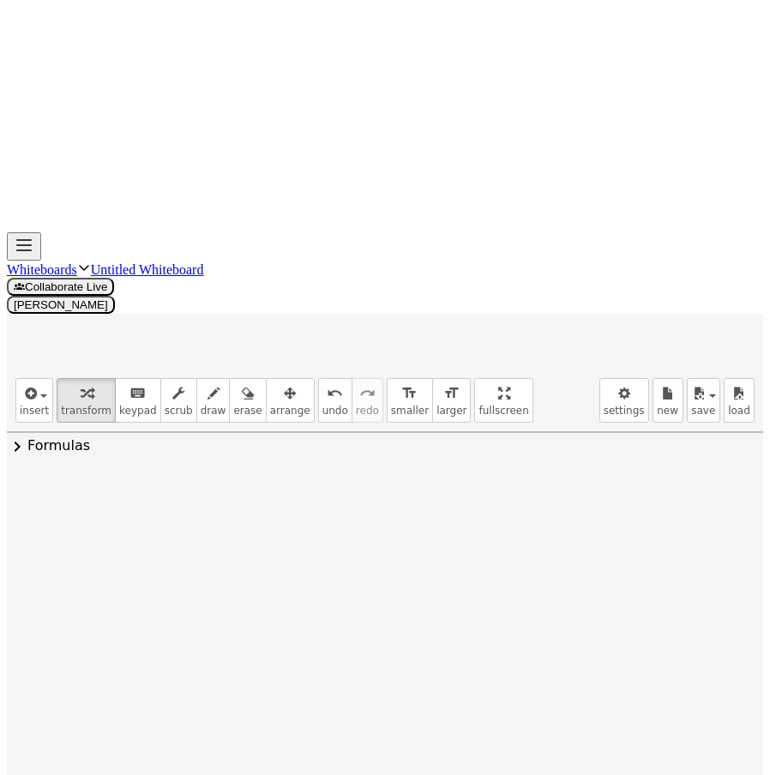
click at [340, 582] on div at bounding box center [384, 625] width 247 height 86
click at [341, 582] on div at bounding box center [384, 625] width 247 height 86
click at [342, 582] on div at bounding box center [384, 625] width 247 height 86
drag, startPoint x: 272, startPoint y: 290, endPoint x: 237, endPoint y: 290, distance: 34.3
click at [357, 582] on div at bounding box center [364, 625] width 290 height 86
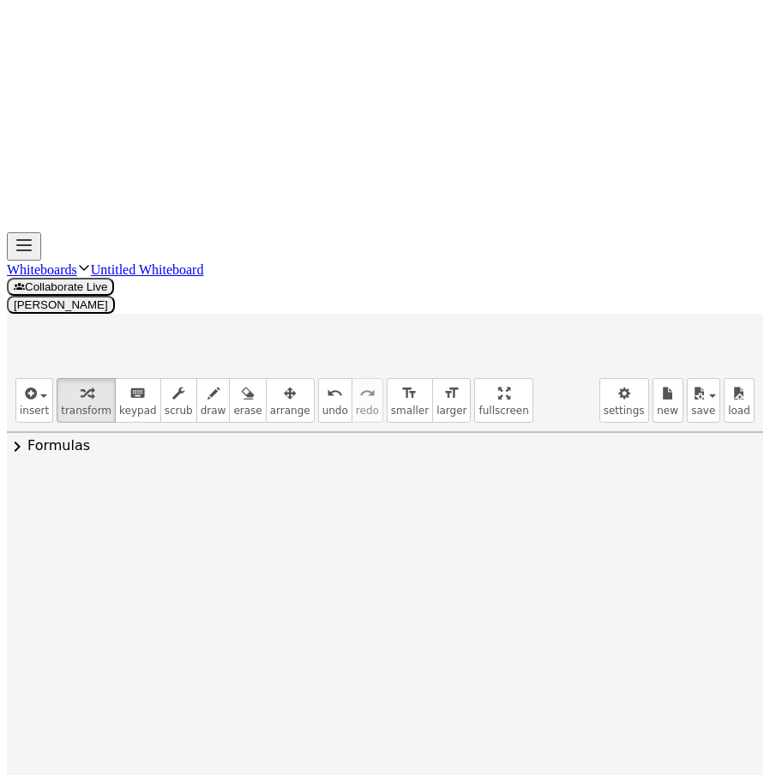
click at [262, 582] on div at bounding box center [373, 625] width 272 height 86
click at [267, 582] on div at bounding box center [373, 625] width 272 height 86
click at [336, 582] on div at bounding box center [372, 625] width 269 height 86
drag, startPoint x: 329, startPoint y: 337, endPoint x: 470, endPoint y: 306, distance: 143.9
click at [470, 582] on div at bounding box center [384, 625] width 245 height 86
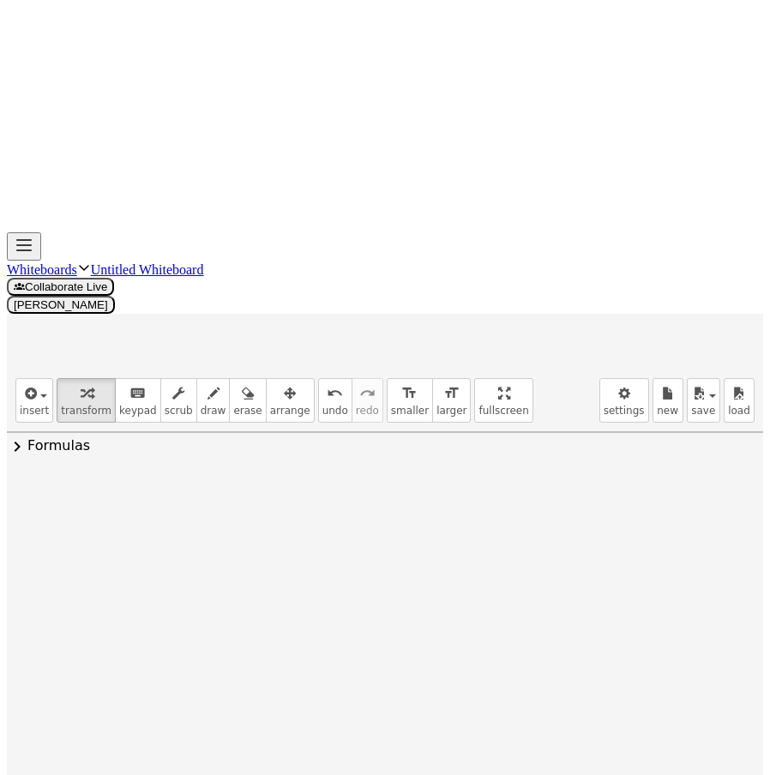
drag, startPoint x: 351, startPoint y: 316, endPoint x: 238, endPoint y: 346, distance: 117.1
click at [238, 582] on div at bounding box center [373, 625] width 330 height 86
click at [338, 596] on div at bounding box center [387, 625] width 299 height 58
drag, startPoint x: 331, startPoint y: 312, endPoint x: 261, endPoint y: 320, distance: 69.9
click at [254, 604] on div at bounding box center [252, 637] width 26 height 67
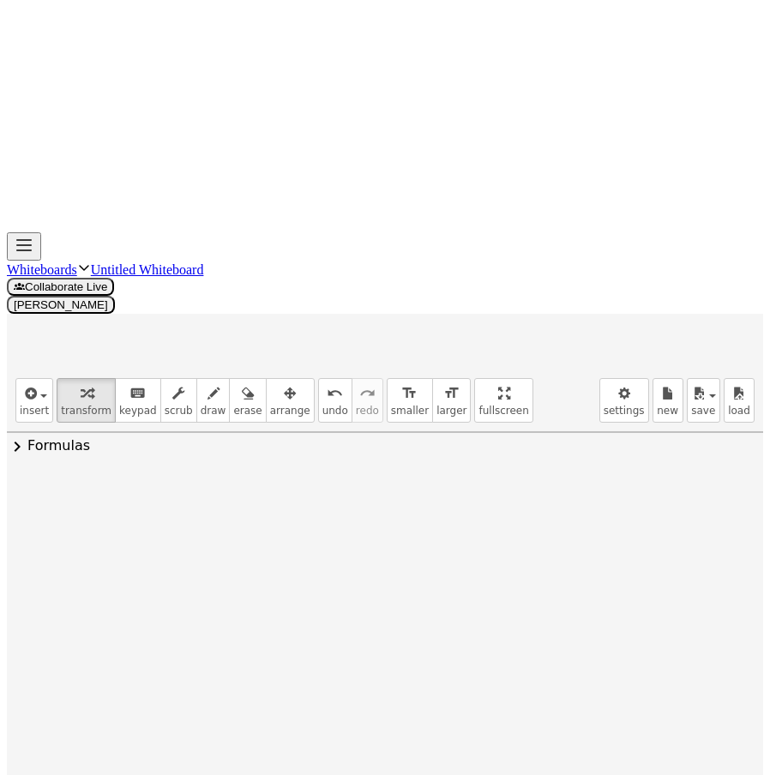
drag, startPoint x: 286, startPoint y: 331, endPoint x: 396, endPoint y: 347, distance: 110.9
click at [416, 591] on div at bounding box center [359, 634] width 209 height 86
click at [295, 591] on div at bounding box center [356, 634] width 203 height 86
click at [434, 627] on div "Transform line Copy line as LaTeX Copy derivation as LaTeX Expand new lines: Off" at bounding box center [435, 636] width 19 height 19
click at [558, 585] on li "Transform line" at bounding box center [540, 598] width 146 height 26
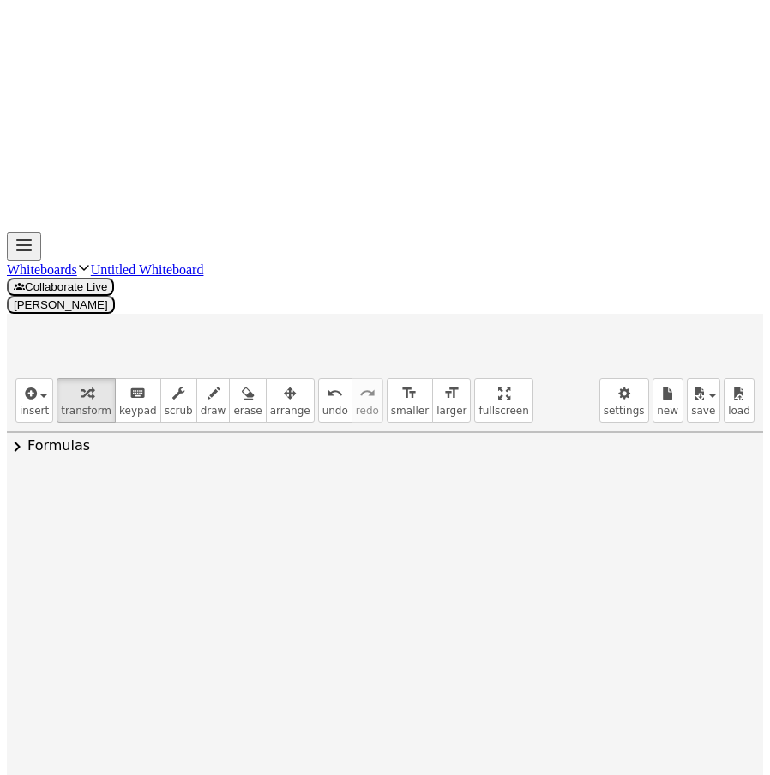
drag, startPoint x: 291, startPoint y: 339, endPoint x: 387, endPoint y: 323, distance: 96.5
click at [387, 591] on div at bounding box center [327, 634] width 219 height 86
drag, startPoint x: 305, startPoint y: 326, endPoint x: 236, endPoint y: 357, distance: 76.0
click at [405, 605] on div at bounding box center [338, 634] width 267 height 58
drag, startPoint x: 280, startPoint y: 327, endPoint x: 411, endPoint y: 330, distance: 131.2
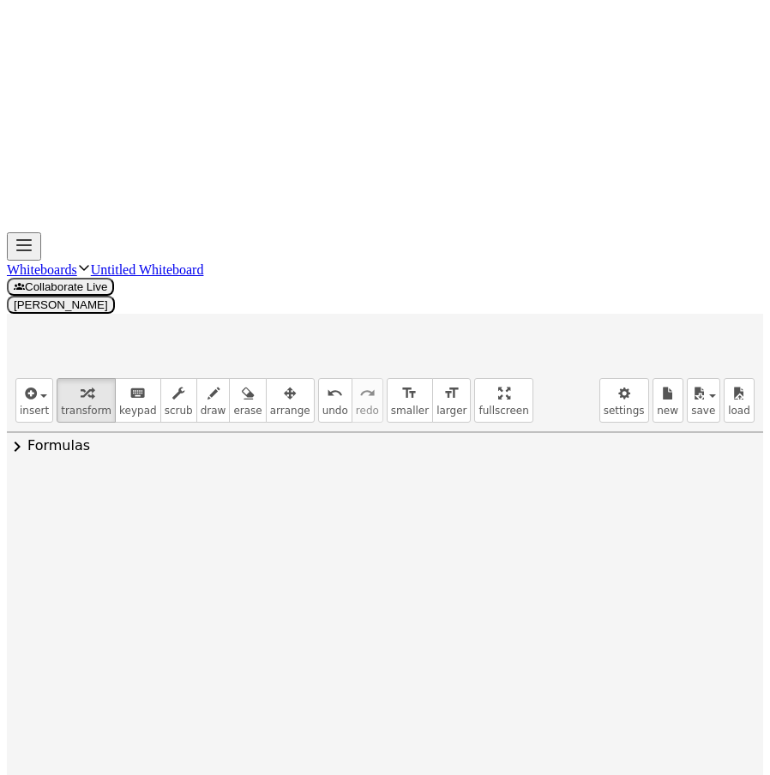
click at [411, 605] on div at bounding box center [321, 634] width 233 height 58
click at [263, 605] on div at bounding box center [290, 634] width 298 height 58
click at [408, 627] on div "Transform line Copy line as LaTeX Copy derivation as LaTeX Expand new lines: Off" at bounding box center [417, 636] width 19 height 19
click at [483, 585] on li "Transform line" at bounding box center [522, 598] width 146 height 26
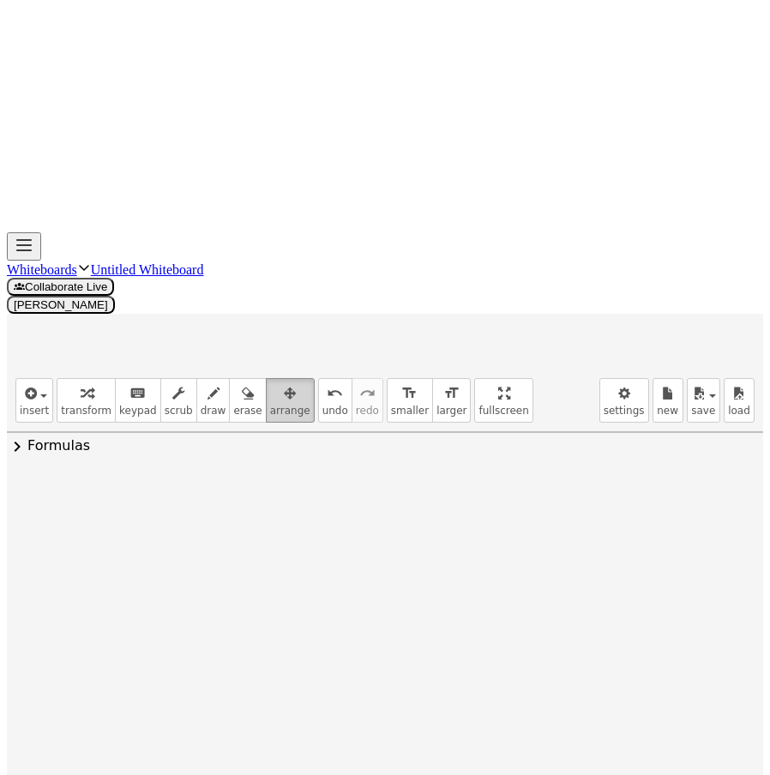
click at [266, 378] on button "arrange" at bounding box center [290, 400] width 49 height 45
click at [75, 405] on span "transform" at bounding box center [86, 411] width 51 height 12
